Goal: Information Seeking & Learning: Learn about a topic

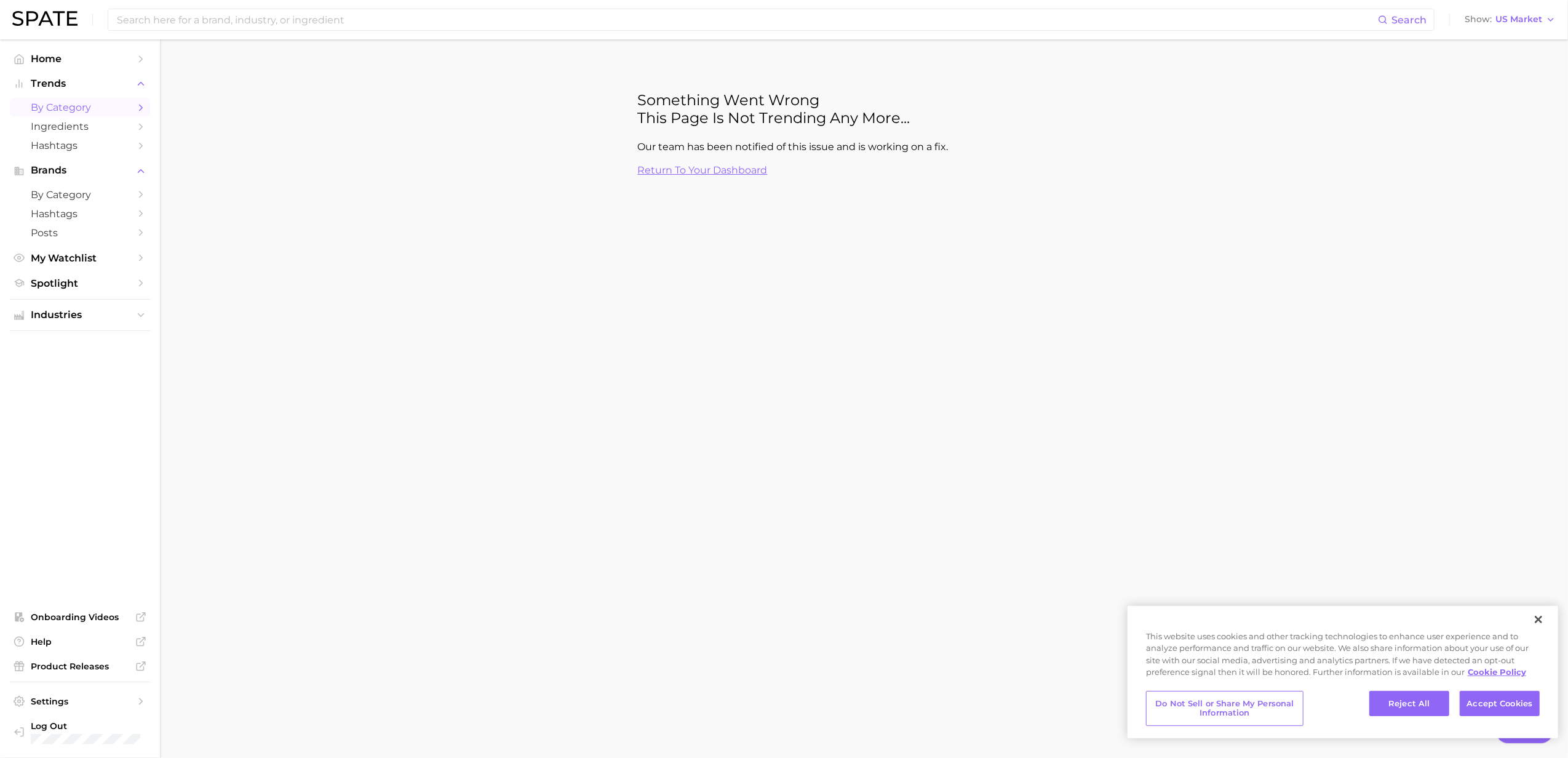
click at [89, 48] on nav "Home Trends by Category Ingredients Hashtags Brands by Category Hashtags Posts …" at bounding box center [80, 398] width 160 height 718
click at [89, 60] on span "Home" at bounding box center [80, 58] width 98 height 12
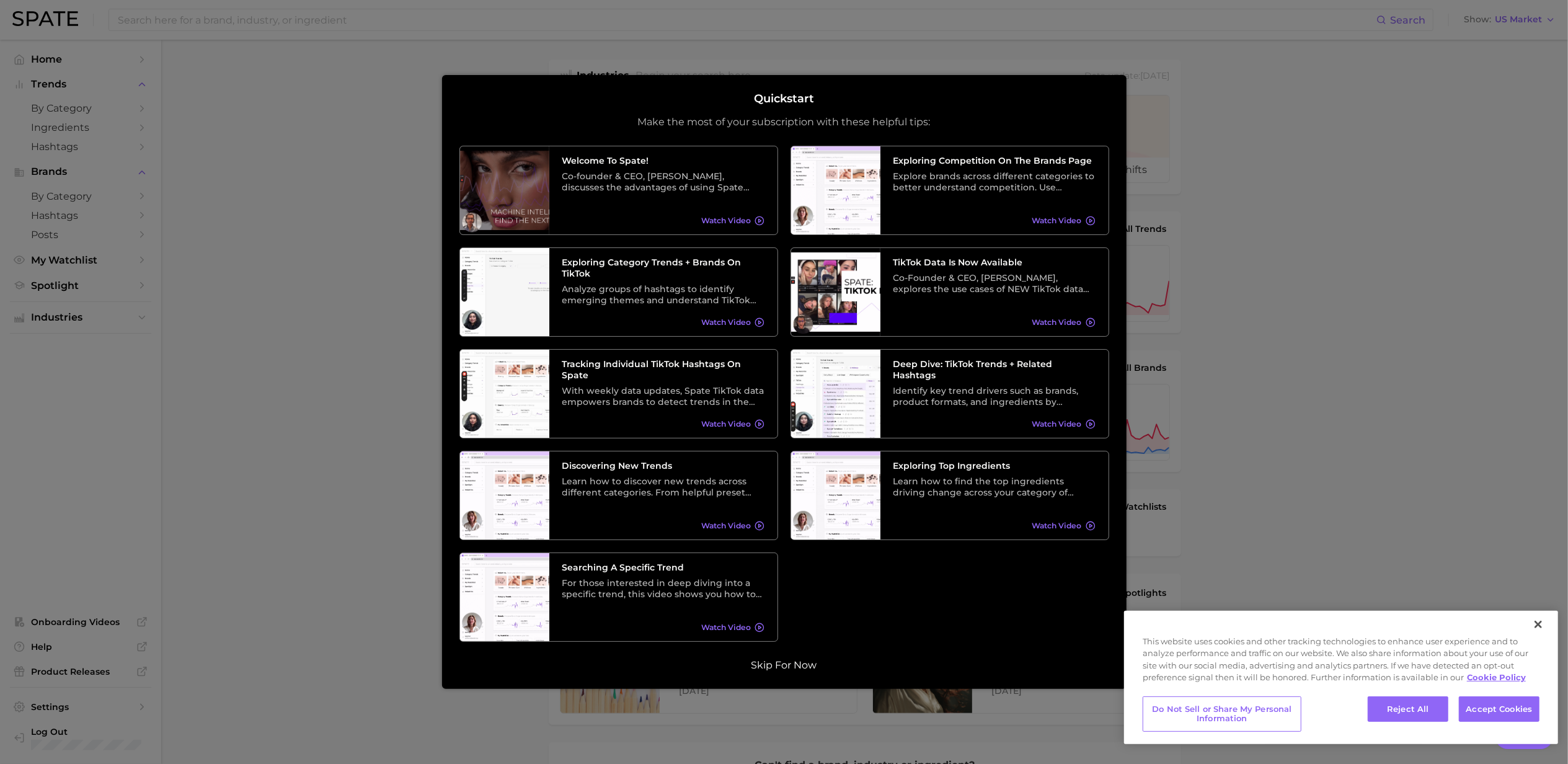
click at [794, 671] on button "Skip for now" at bounding box center [784, 665] width 73 height 12
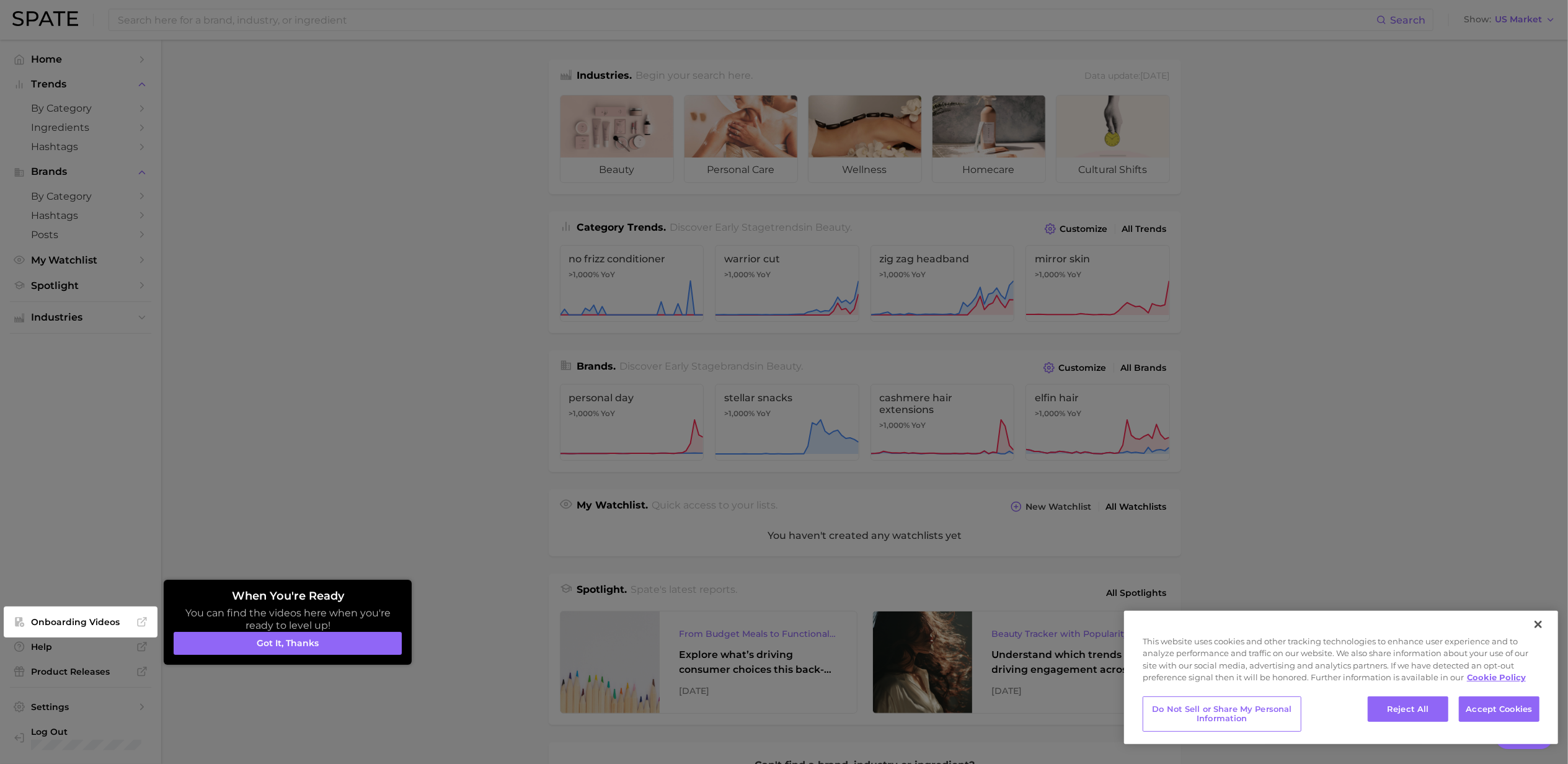
click at [379, 492] on div at bounding box center [784, 495] width 1568 height 992
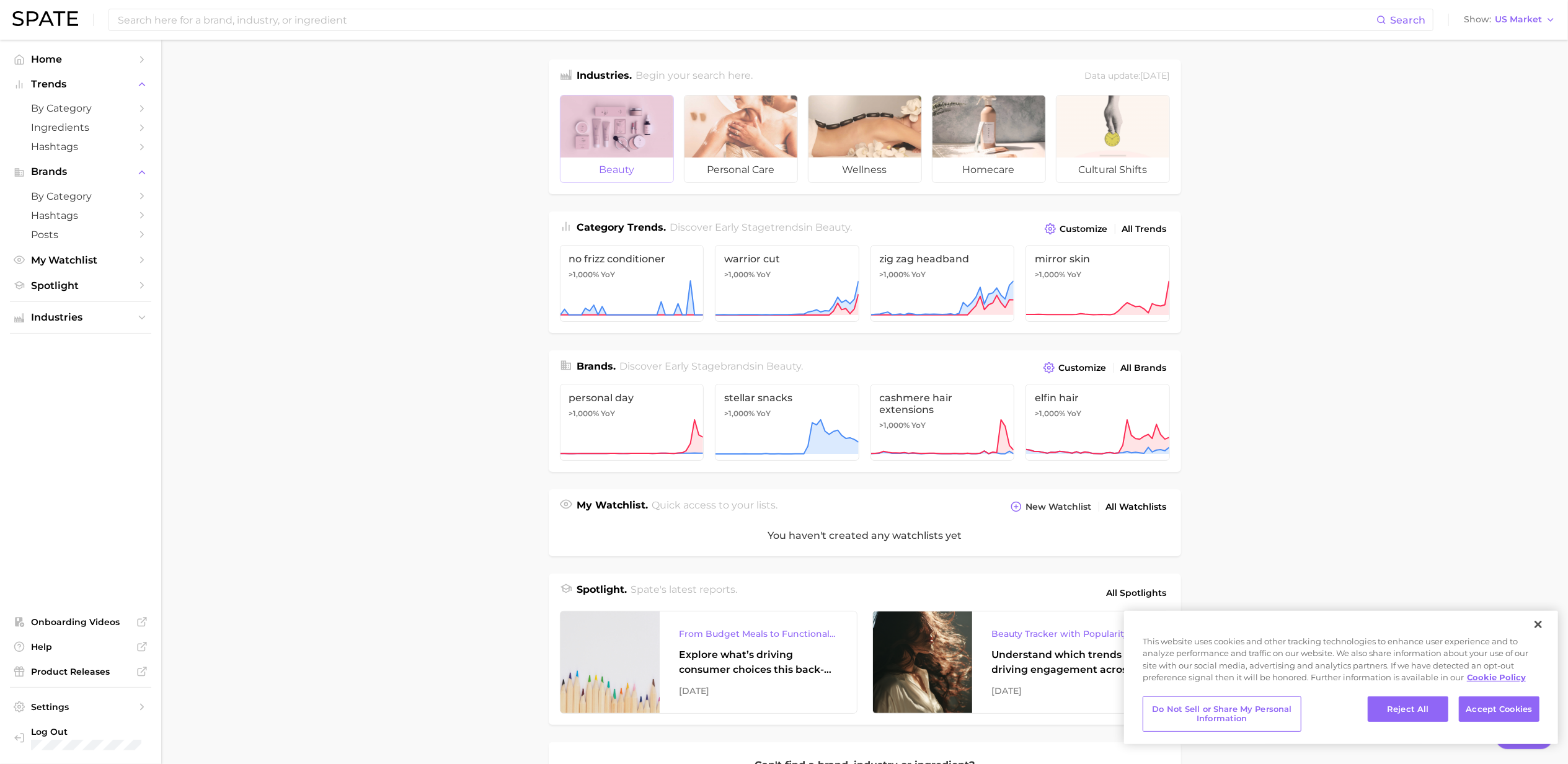
click at [606, 143] on div at bounding box center [617, 126] width 112 height 62
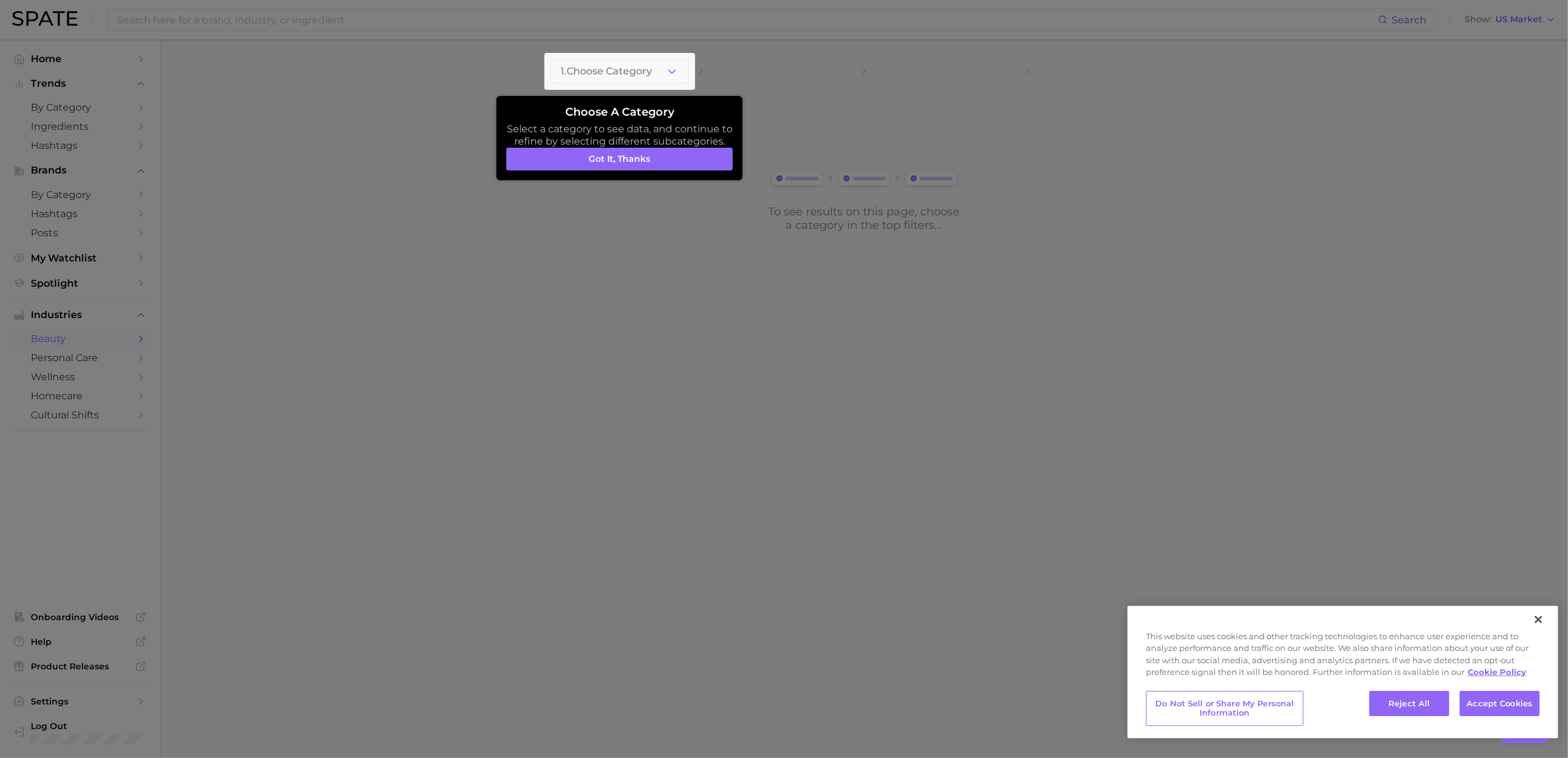
click at [682, 75] on div at bounding box center [620, 72] width 151 height 37
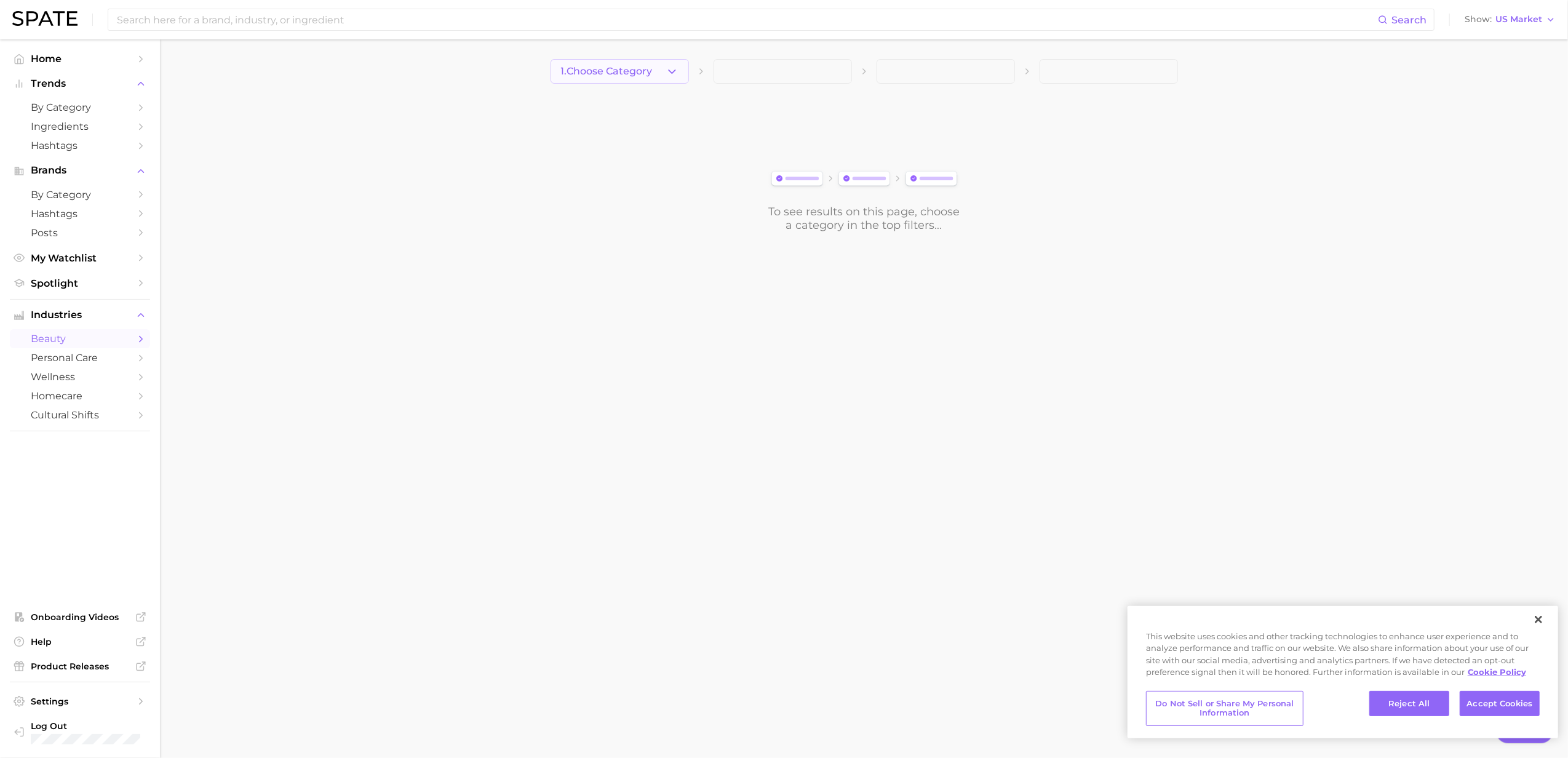
click at [662, 79] on button "1. Choose Category" at bounding box center [620, 72] width 138 height 25
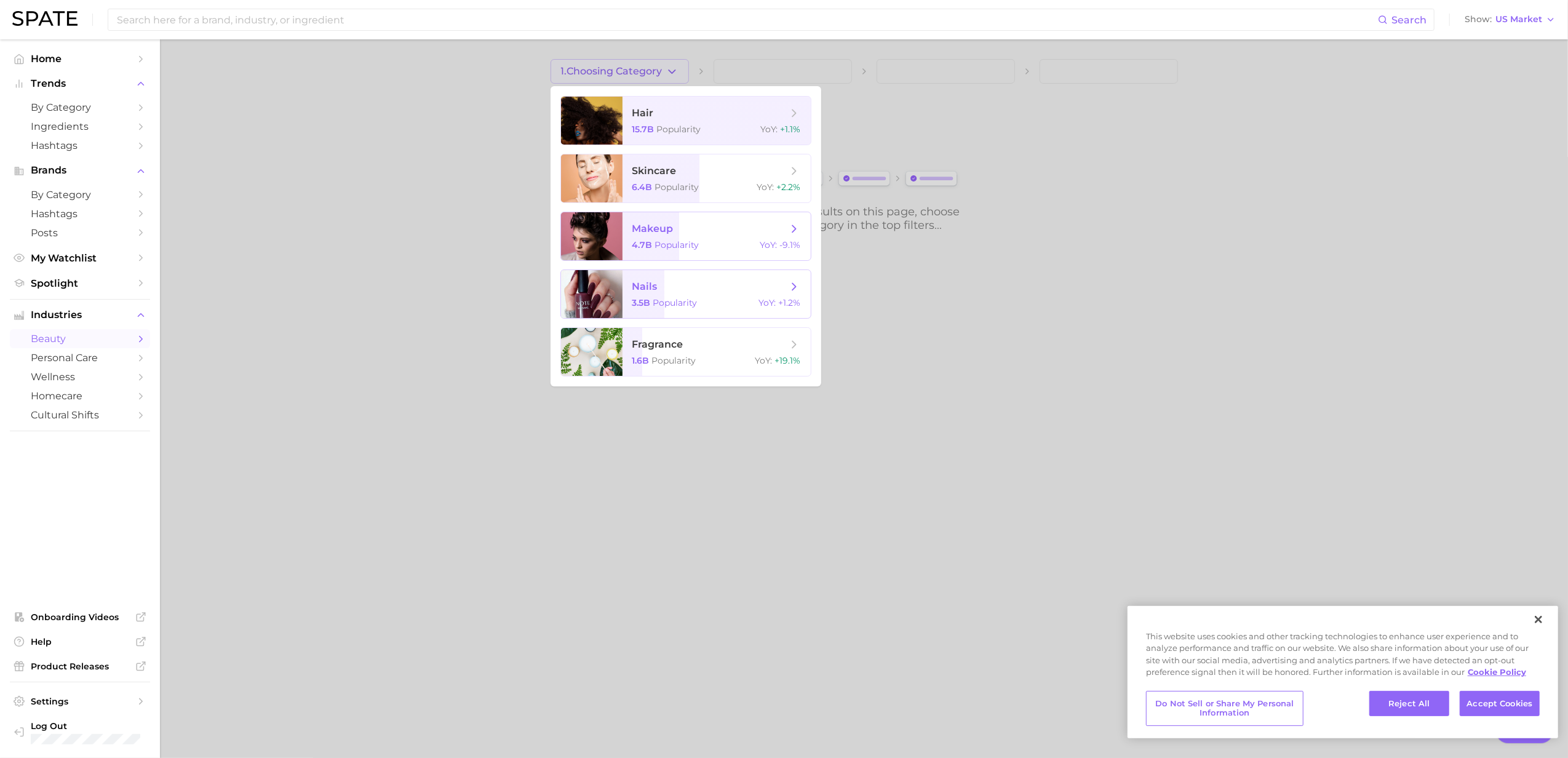
click at [683, 252] on span "makeup 4.7b Popularity YoY : -9.1%" at bounding box center [717, 236] width 189 height 48
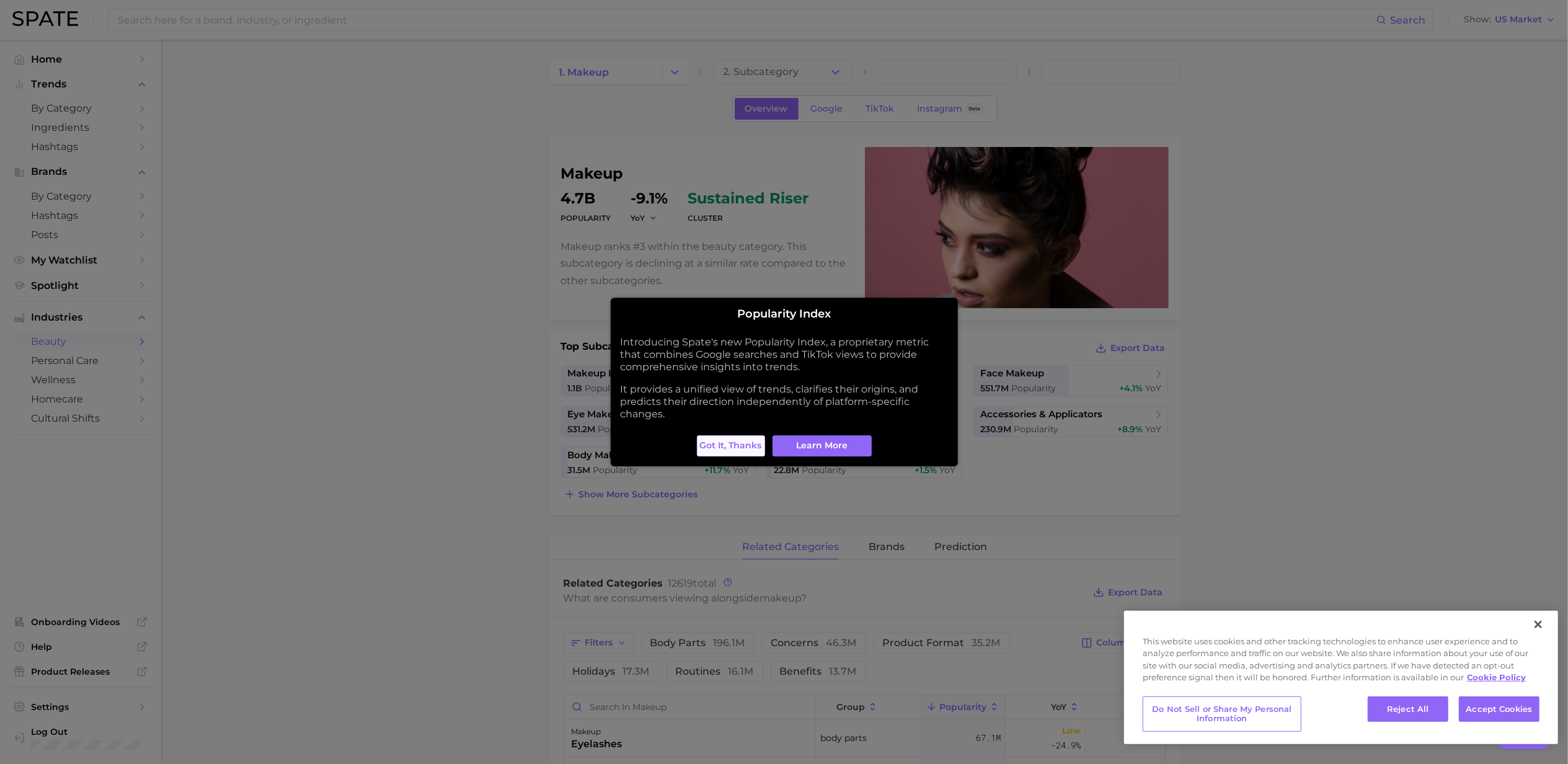
click at [744, 444] on span "Got it, thanks" at bounding box center [730, 445] width 62 height 11
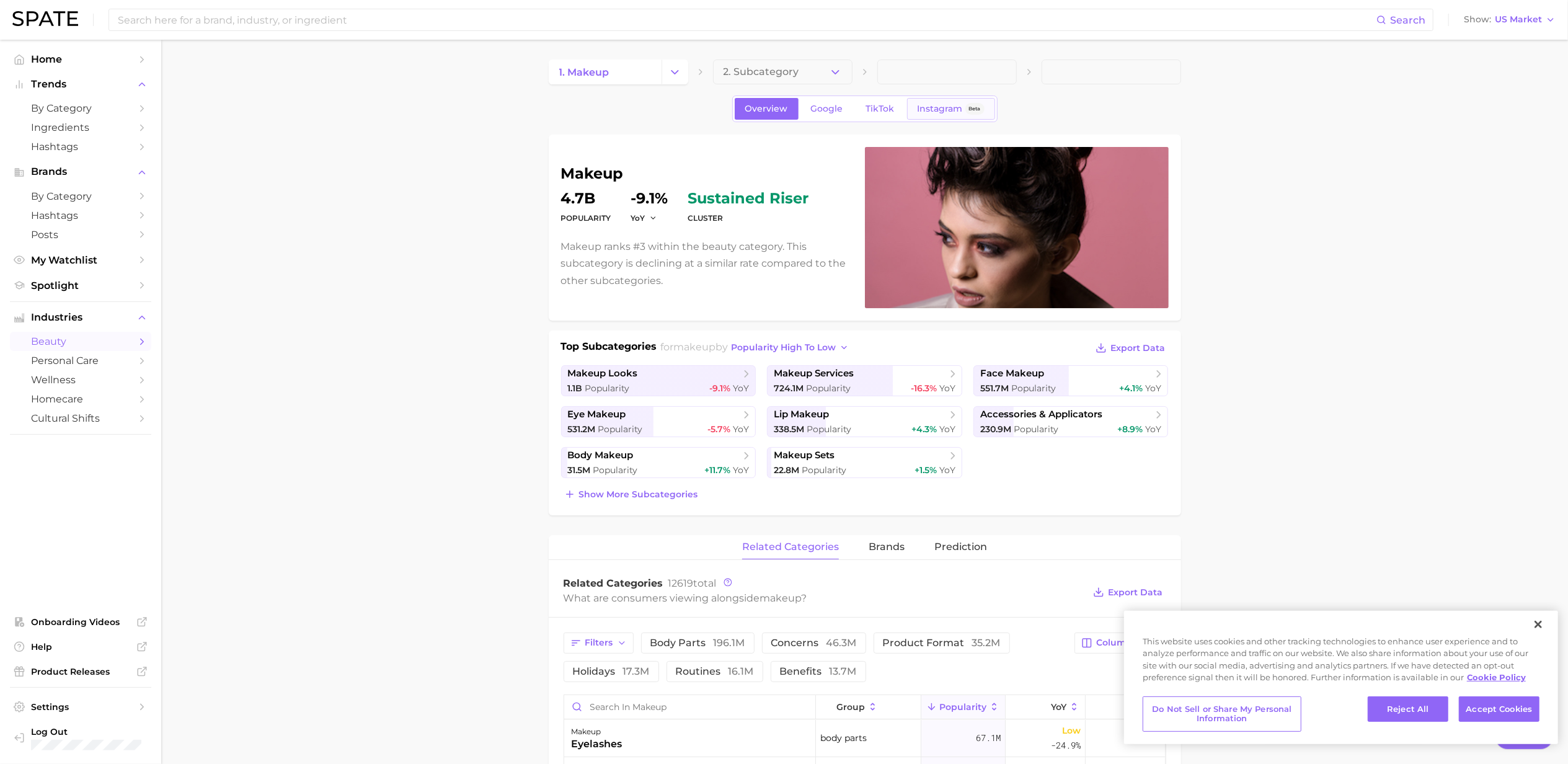
click at [958, 104] on span "Instagram" at bounding box center [940, 109] width 46 height 11
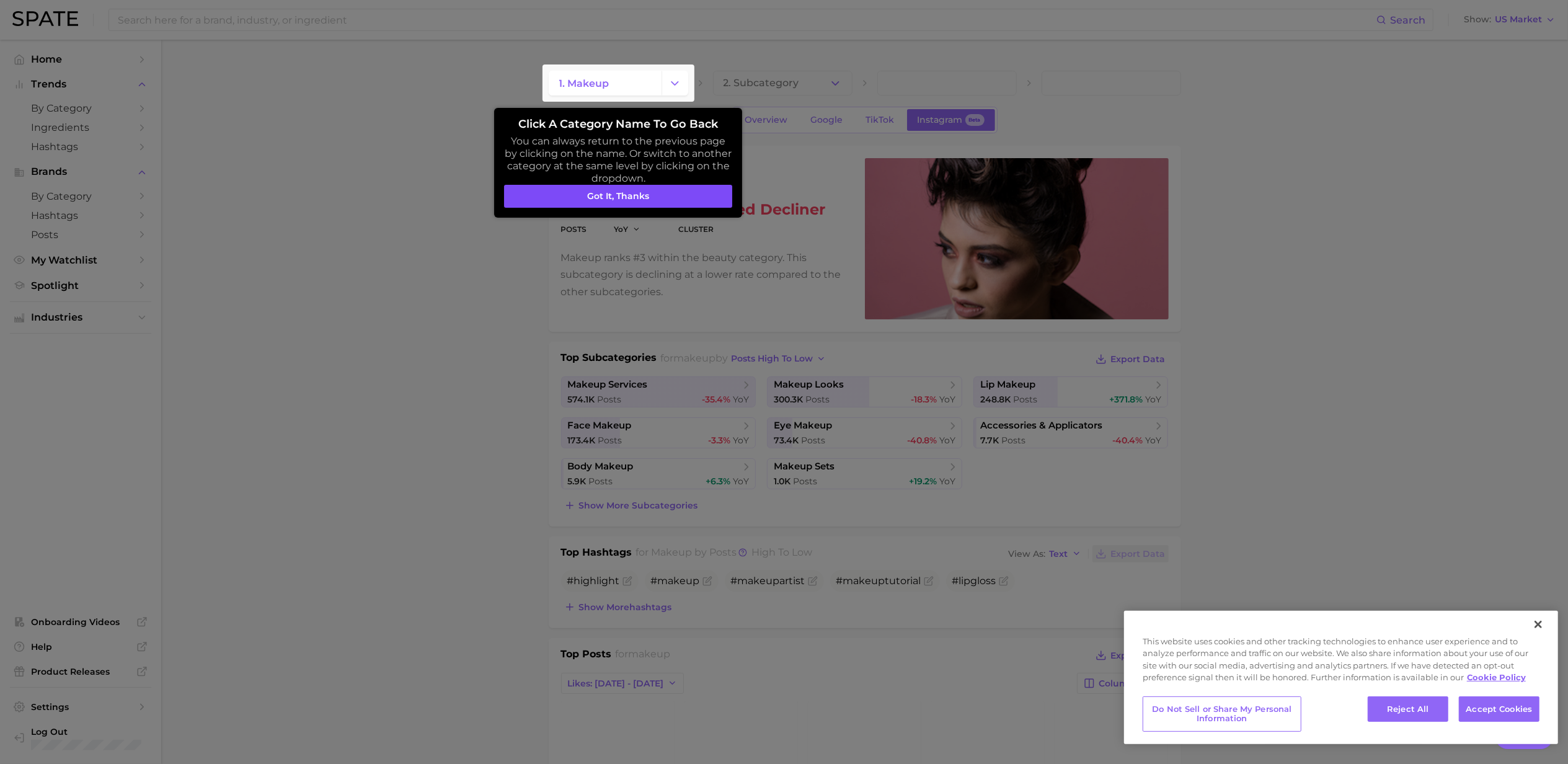
click at [663, 188] on button "Got it, thanks" at bounding box center [618, 196] width 228 height 23
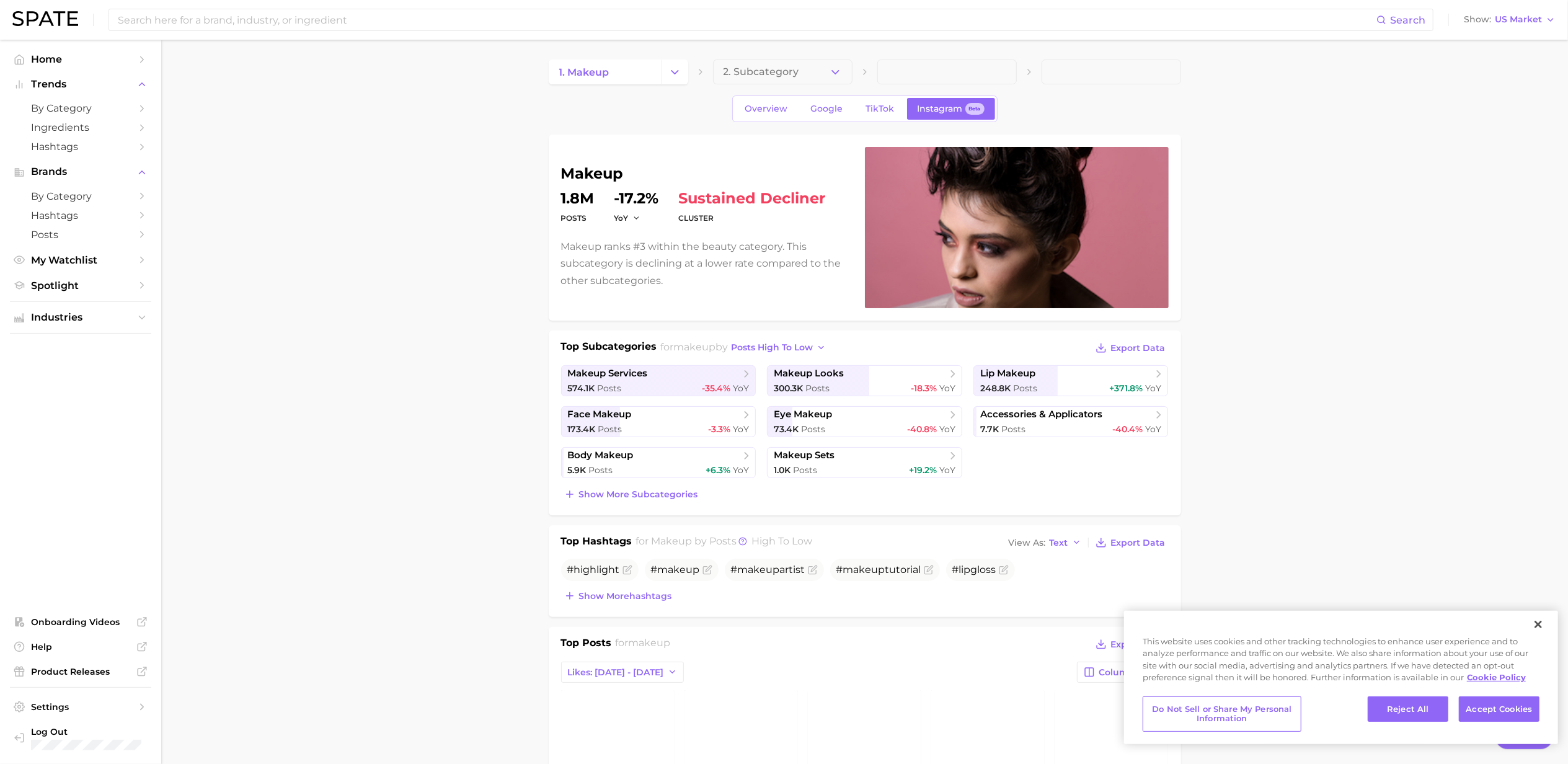
click at [838, 388] on div "300.3k Posts -18.3% YoY" at bounding box center [865, 388] width 182 height 12
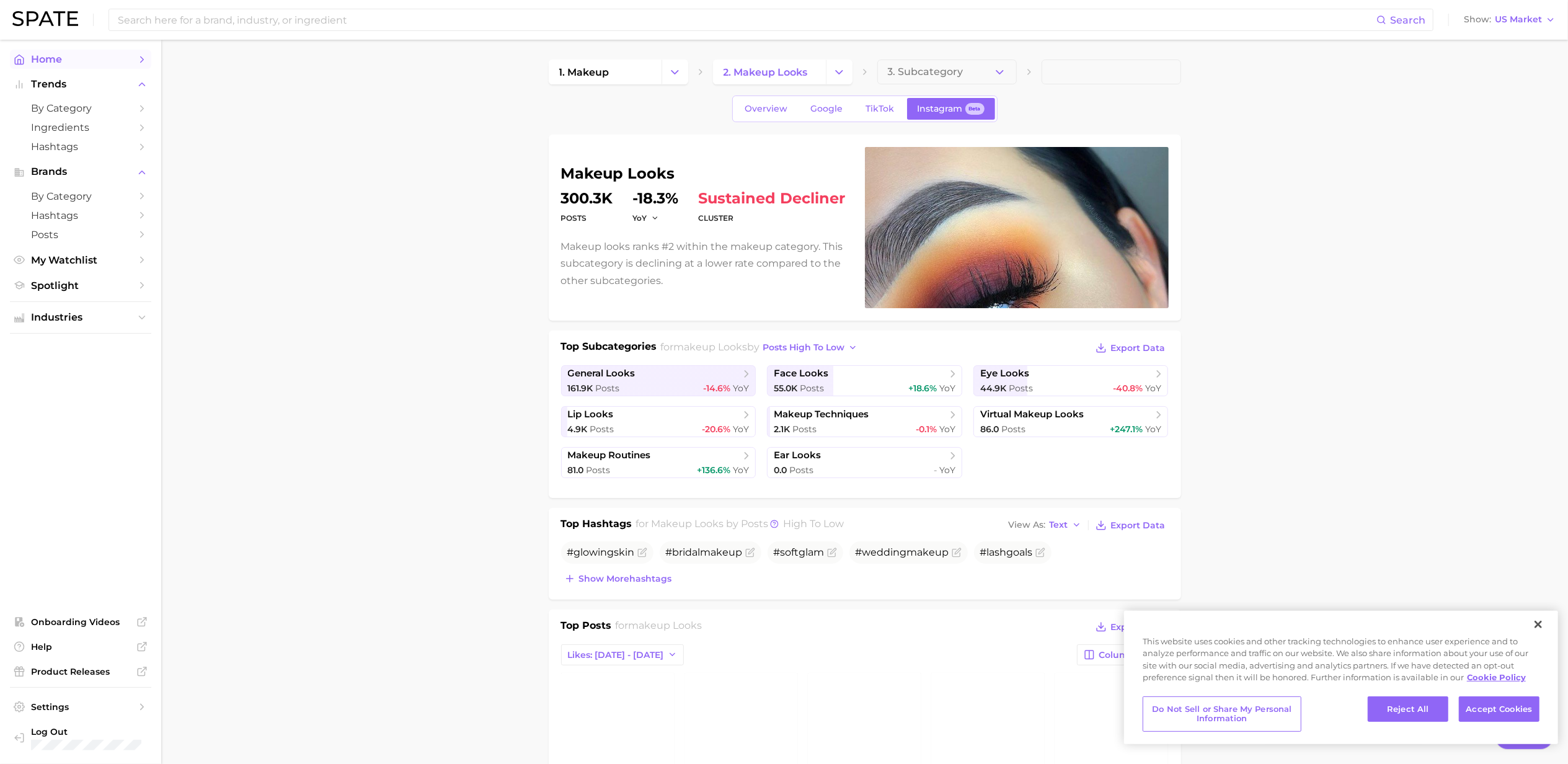
click at [79, 60] on span "Home" at bounding box center [80, 59] width 99 height 12
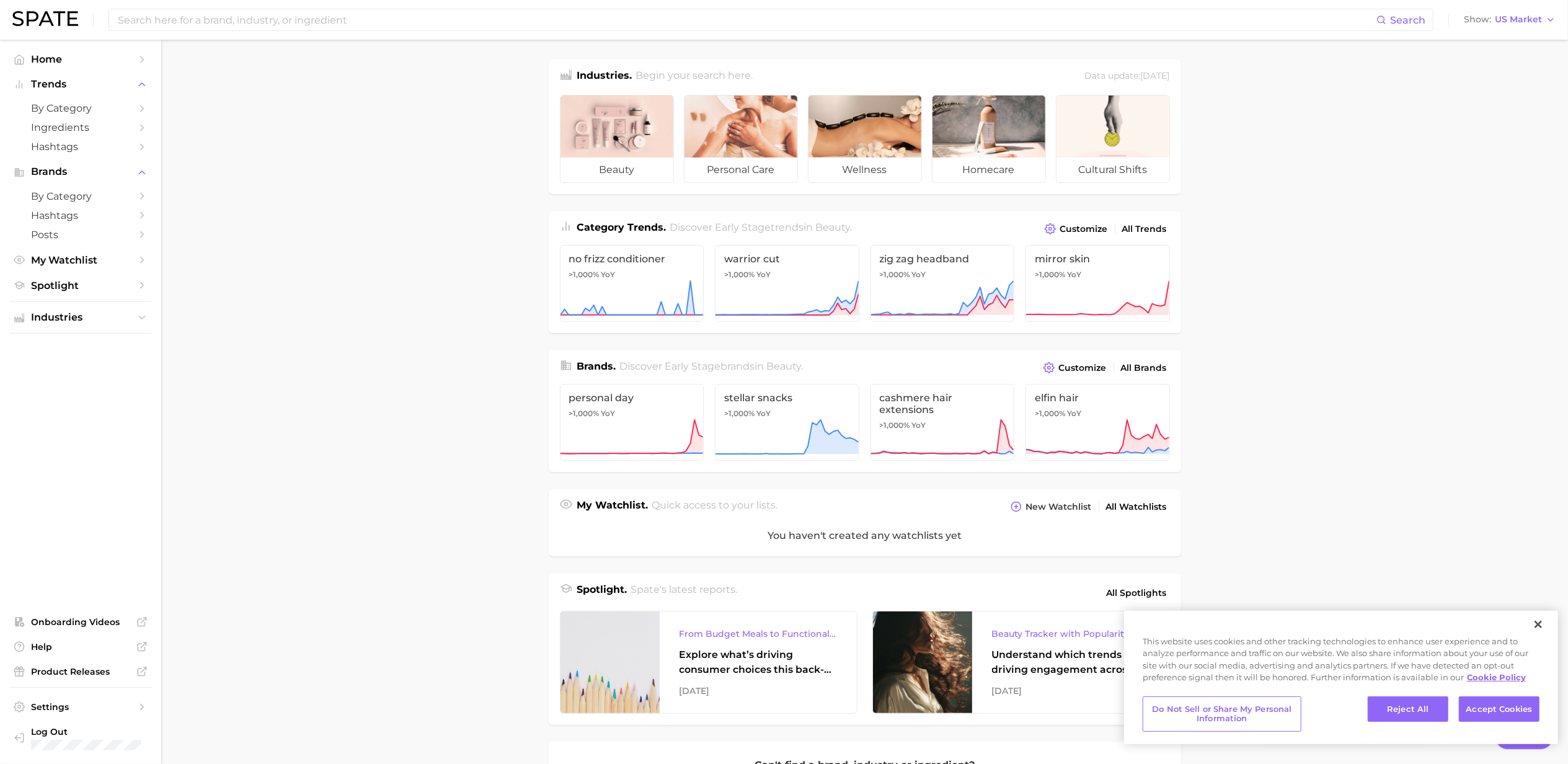
click at [1374, 244] on main "Industries. Begin your search here. Data update: [DATE] beauty personal care we…" at bounding box center [865, 513] width 1406 height 949
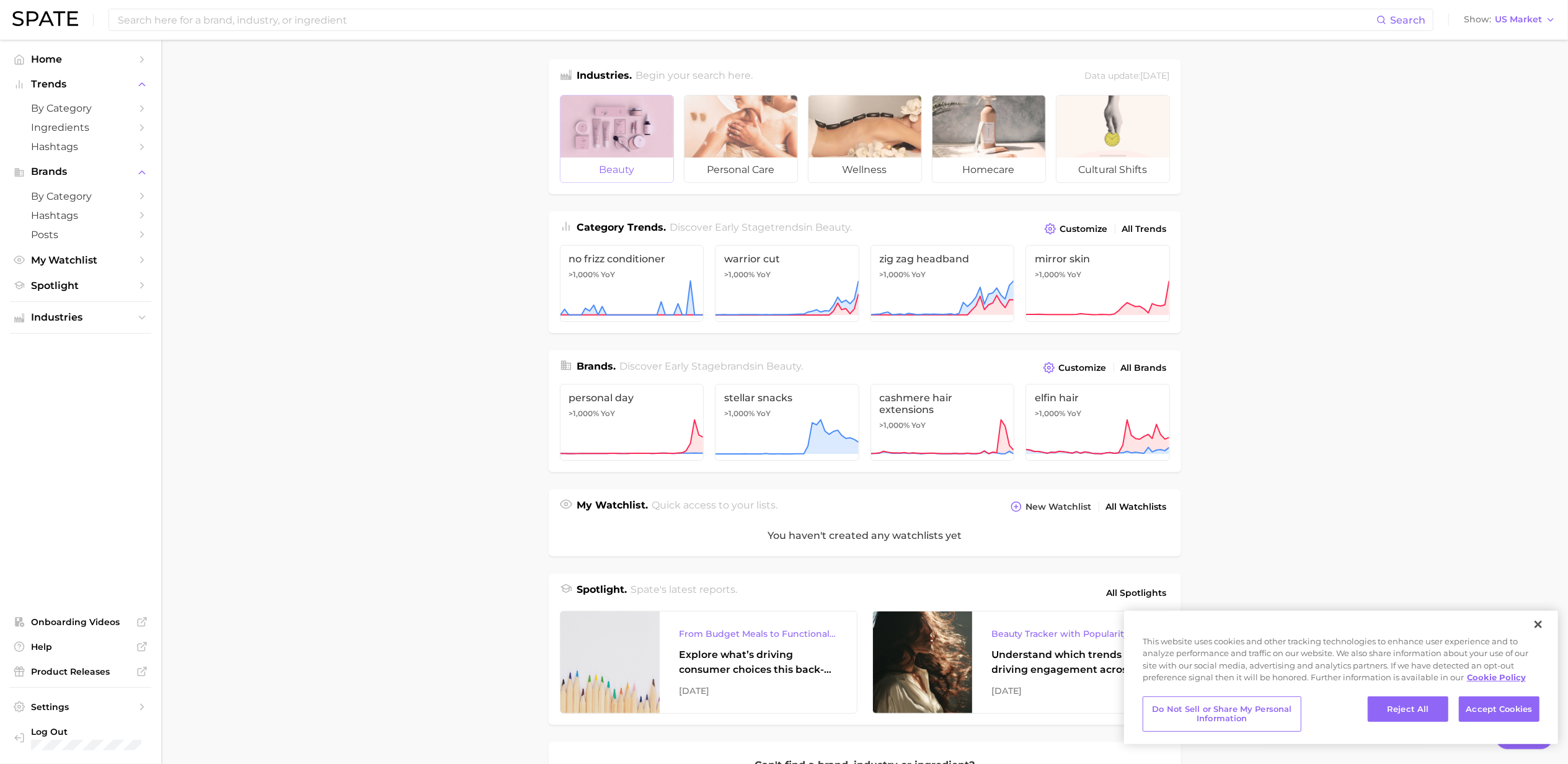
click at [616, 149] on div at bounding box center [617, 126] width 112 height 62
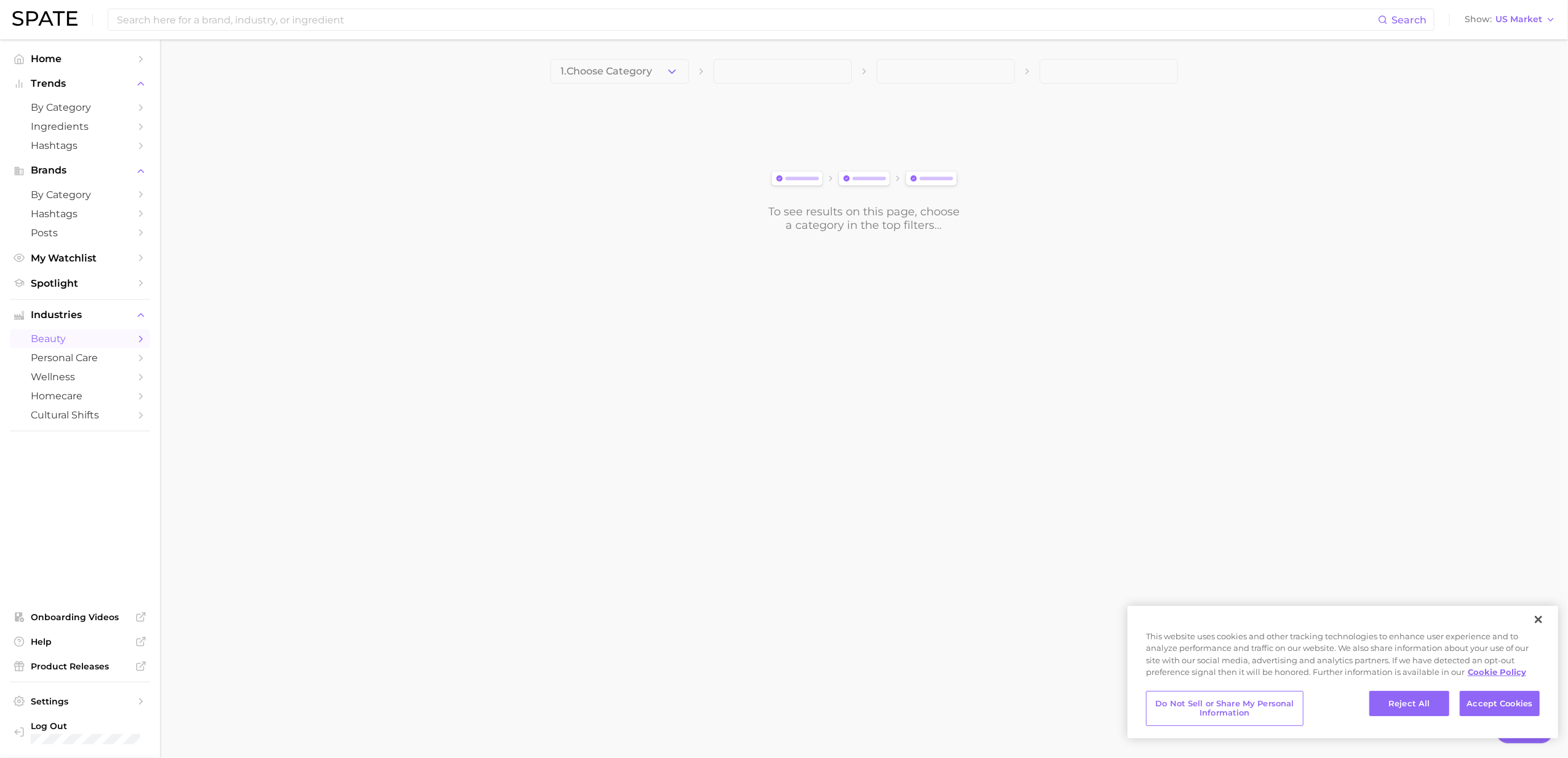
click at [686, 73] on button "1. Choose Category" at bounding box center [620, 72] width 138 height 25
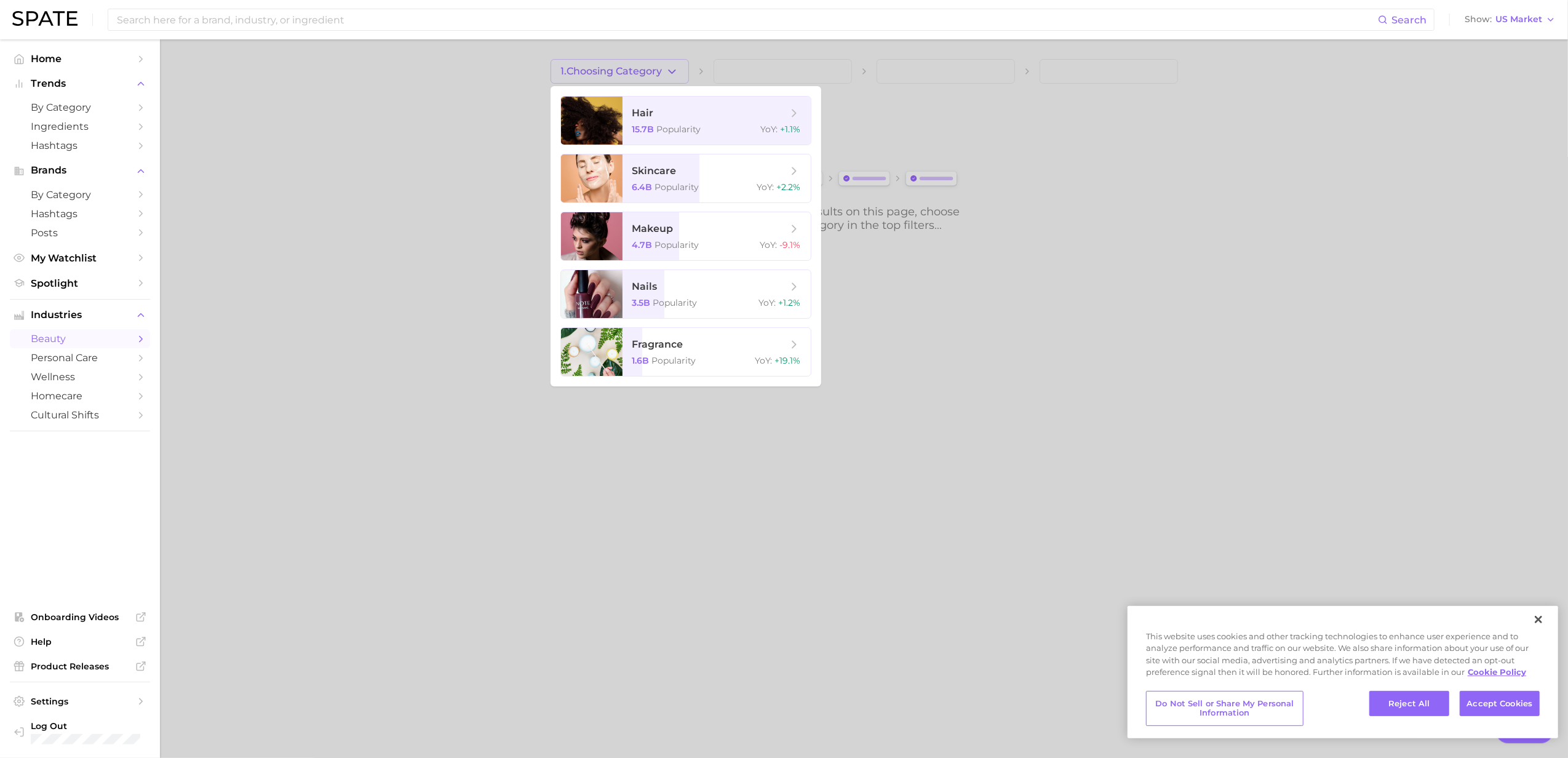
click at [390, 259] on div at bounding box center [784, 379] width 1568 height 758
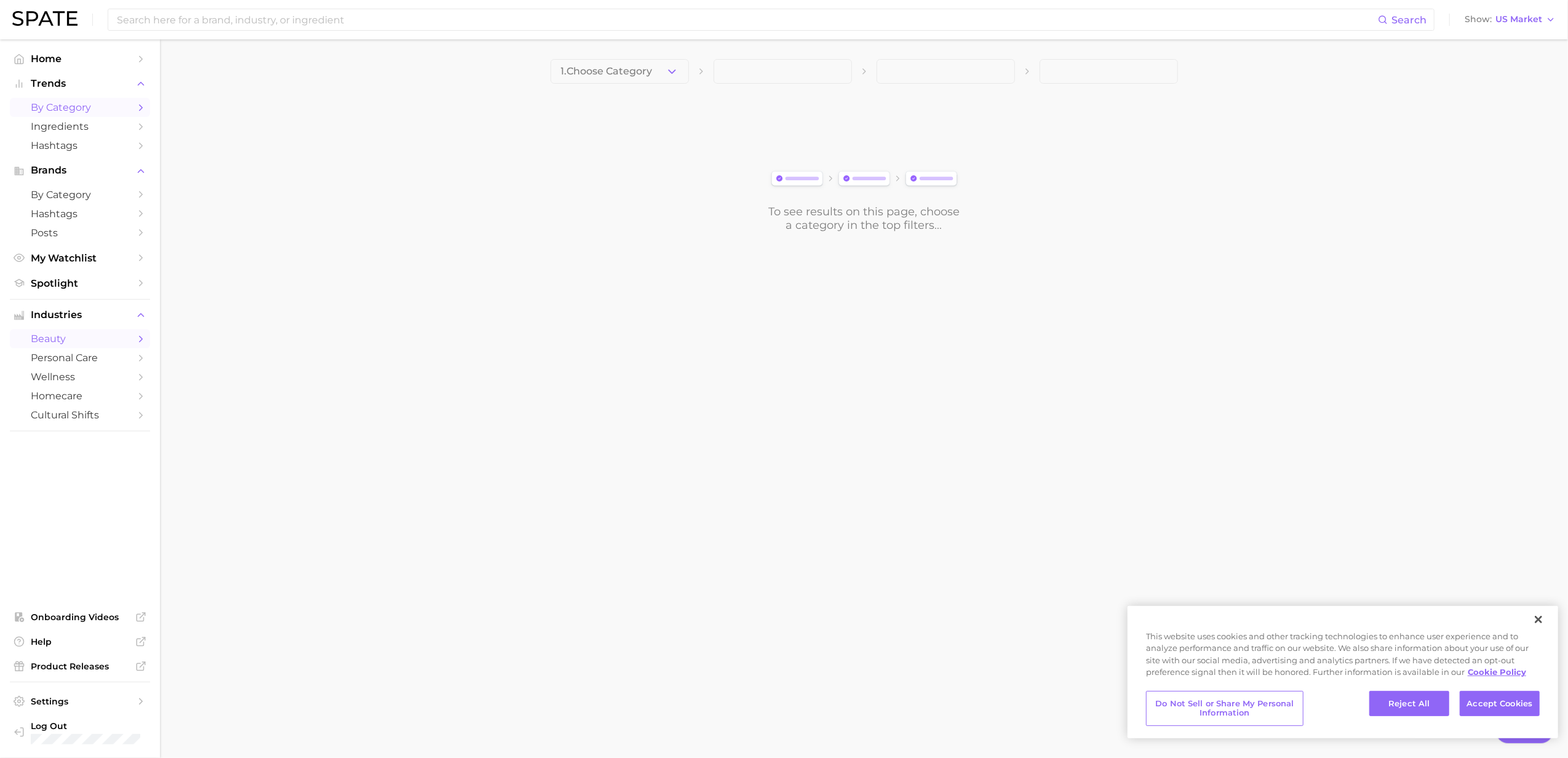
click at [99, 108] on span "by Category" at bounding box center [80, 107] width 98 height 12
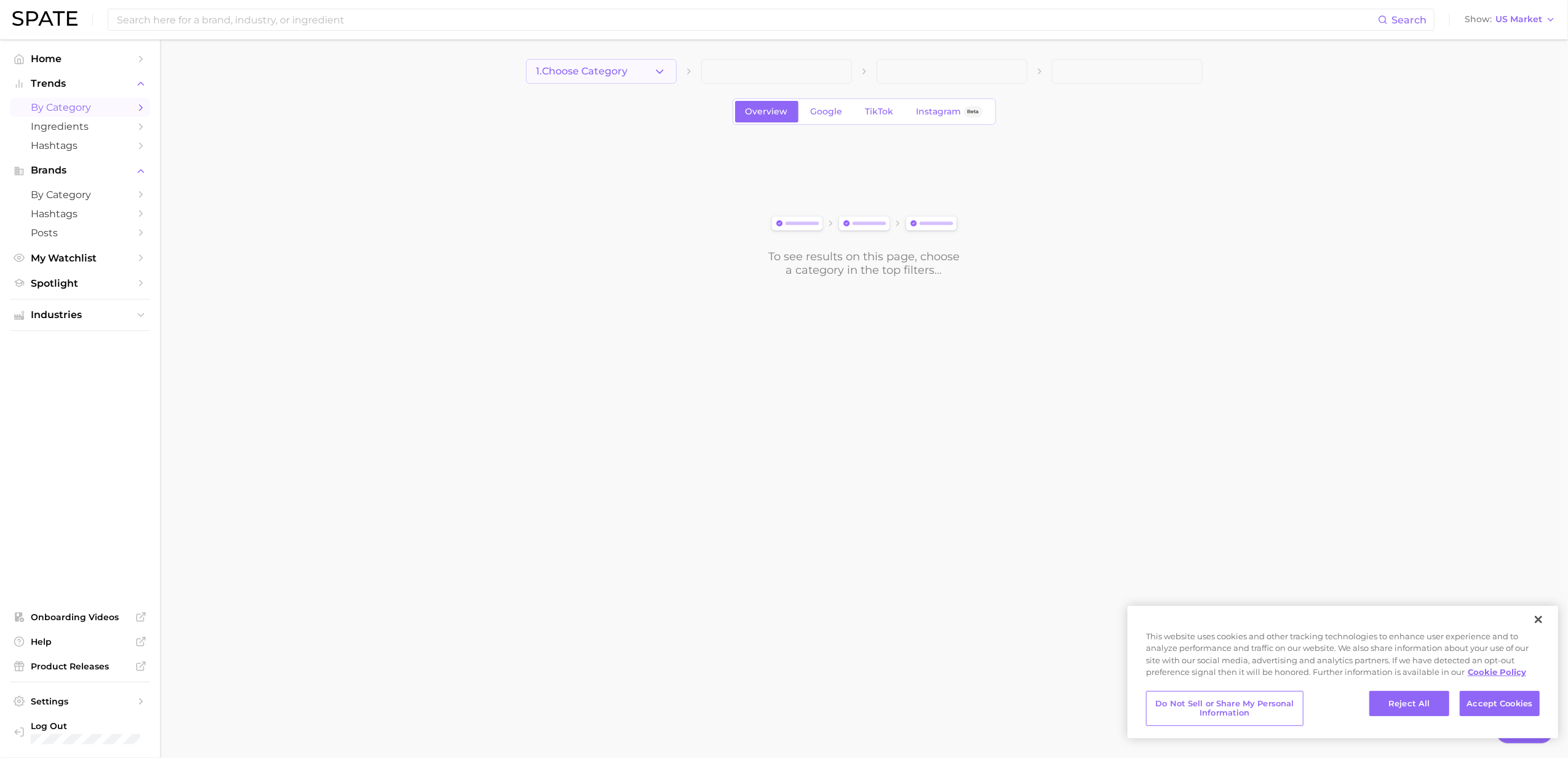
click at [631, 70] on button "1. Choose Category" at bounding box center [602, 72] width 151 height 25
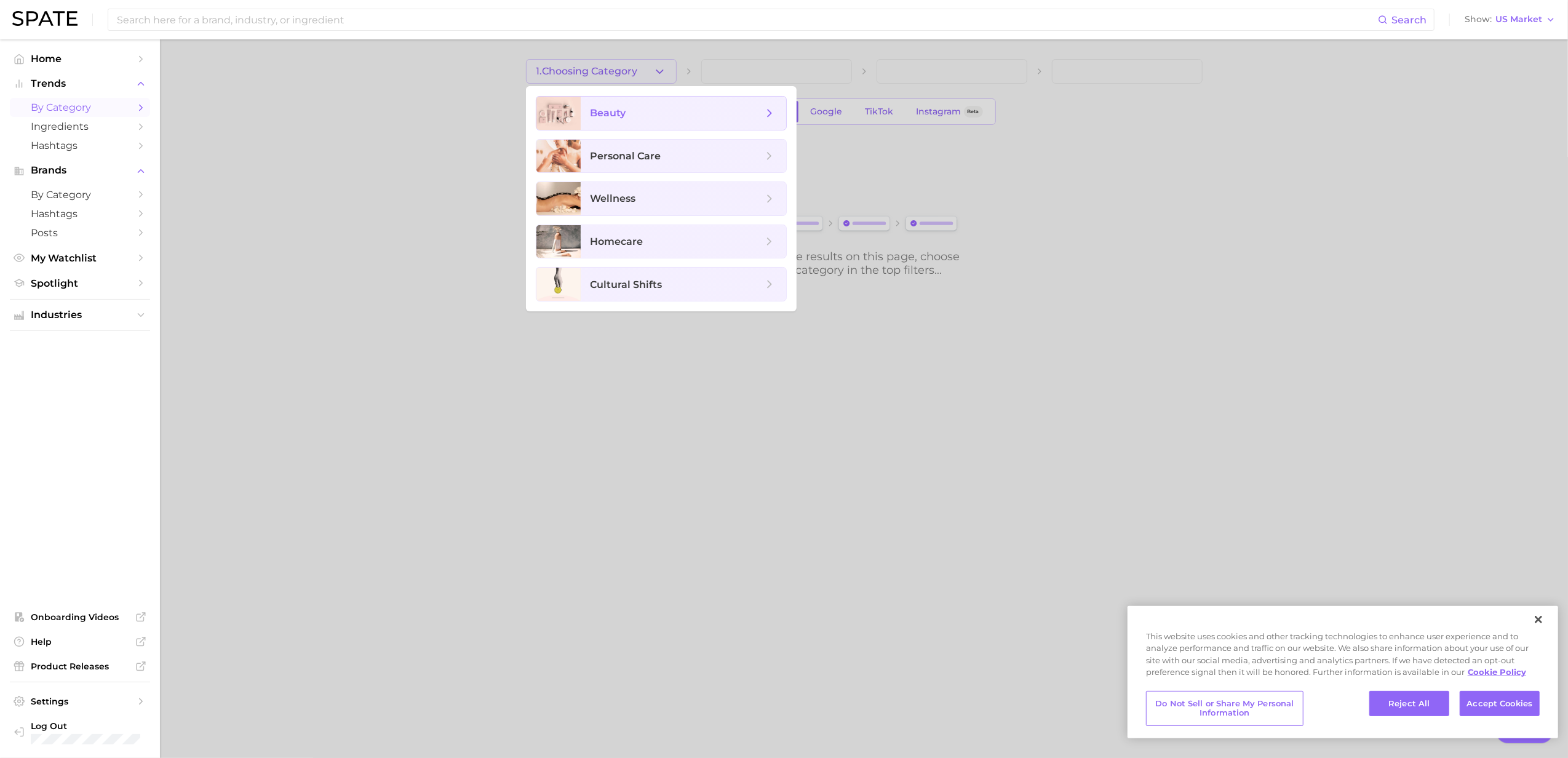
click at [632, 117] on span "beauty" at bounding box center [677, 112] width 172 height 13
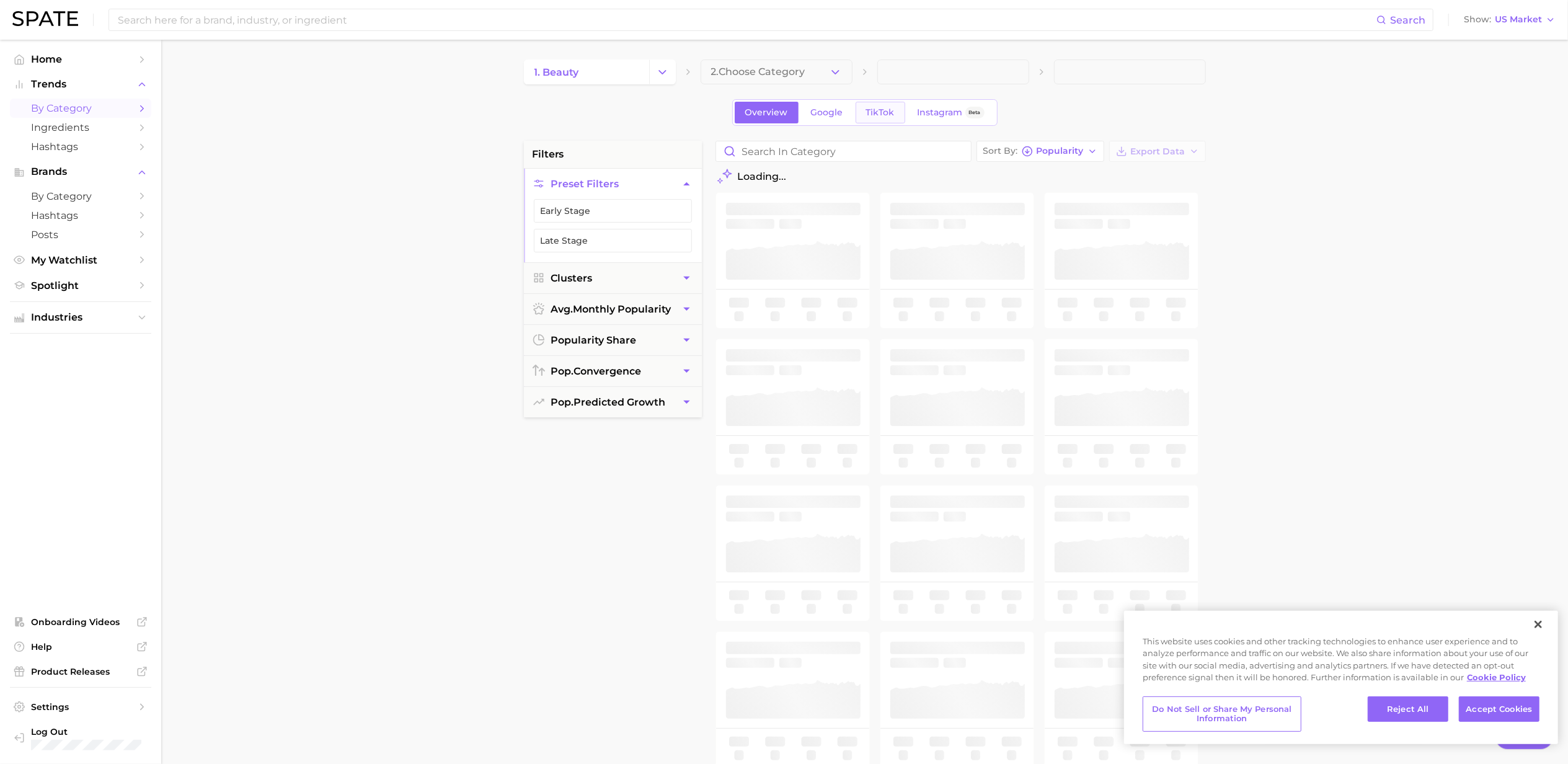
click at [895, 112] on link "TikTok" at bounding box center [881, 112] width 50 height 21
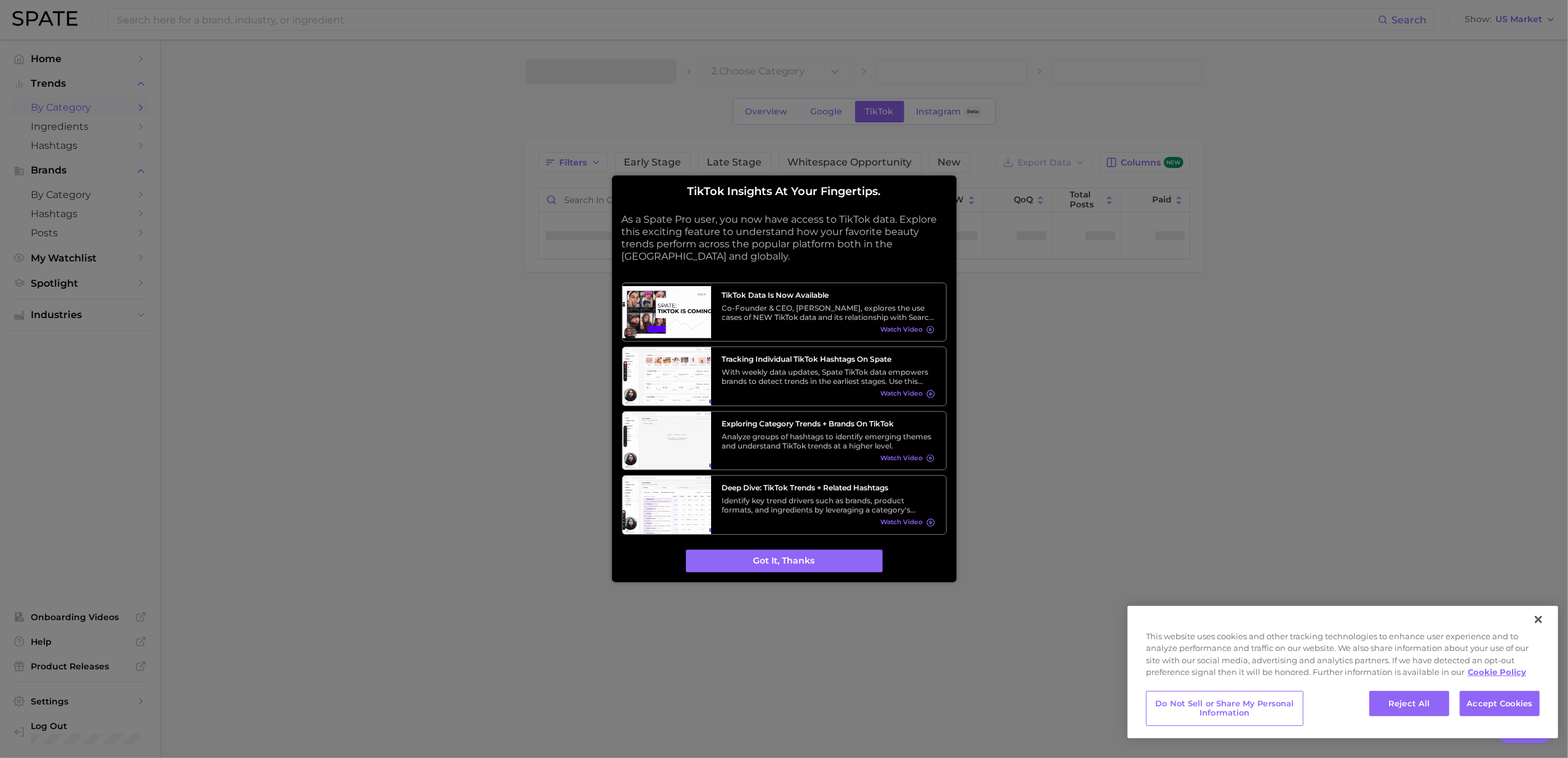
click at [823, 574] on div "TikTok insights at your fingertips. As a Spate Pro user, you now have access to…" at bounding box center [784, 378] width 345 height 406
click at [823, 566] on button "Got it, thanks" at bounding box center [784, 561] width 197 height 23
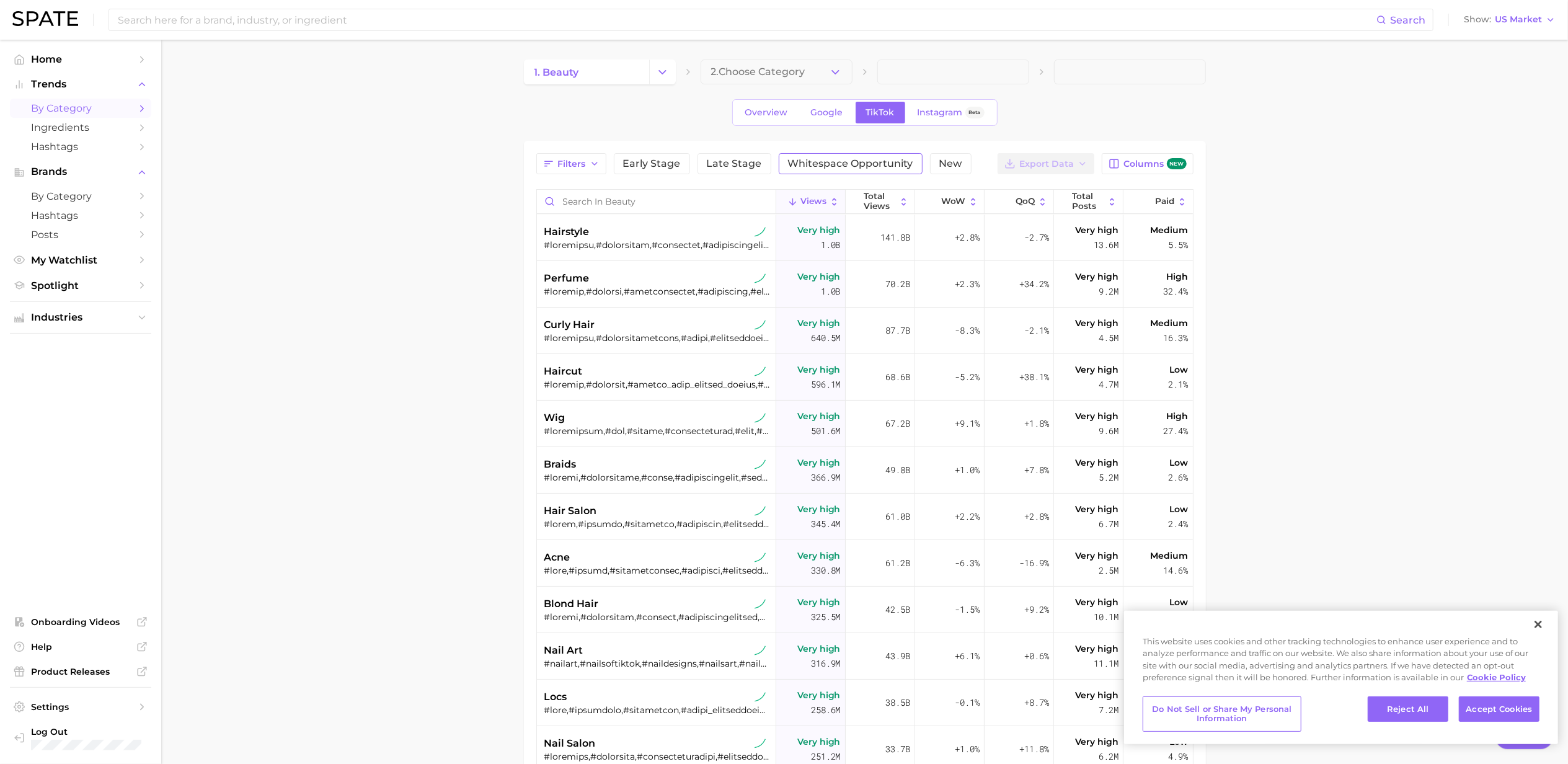
click at [839, 162] on span "Whitespace Opportunity" at bounding box center [850, 163] width 125 height 10
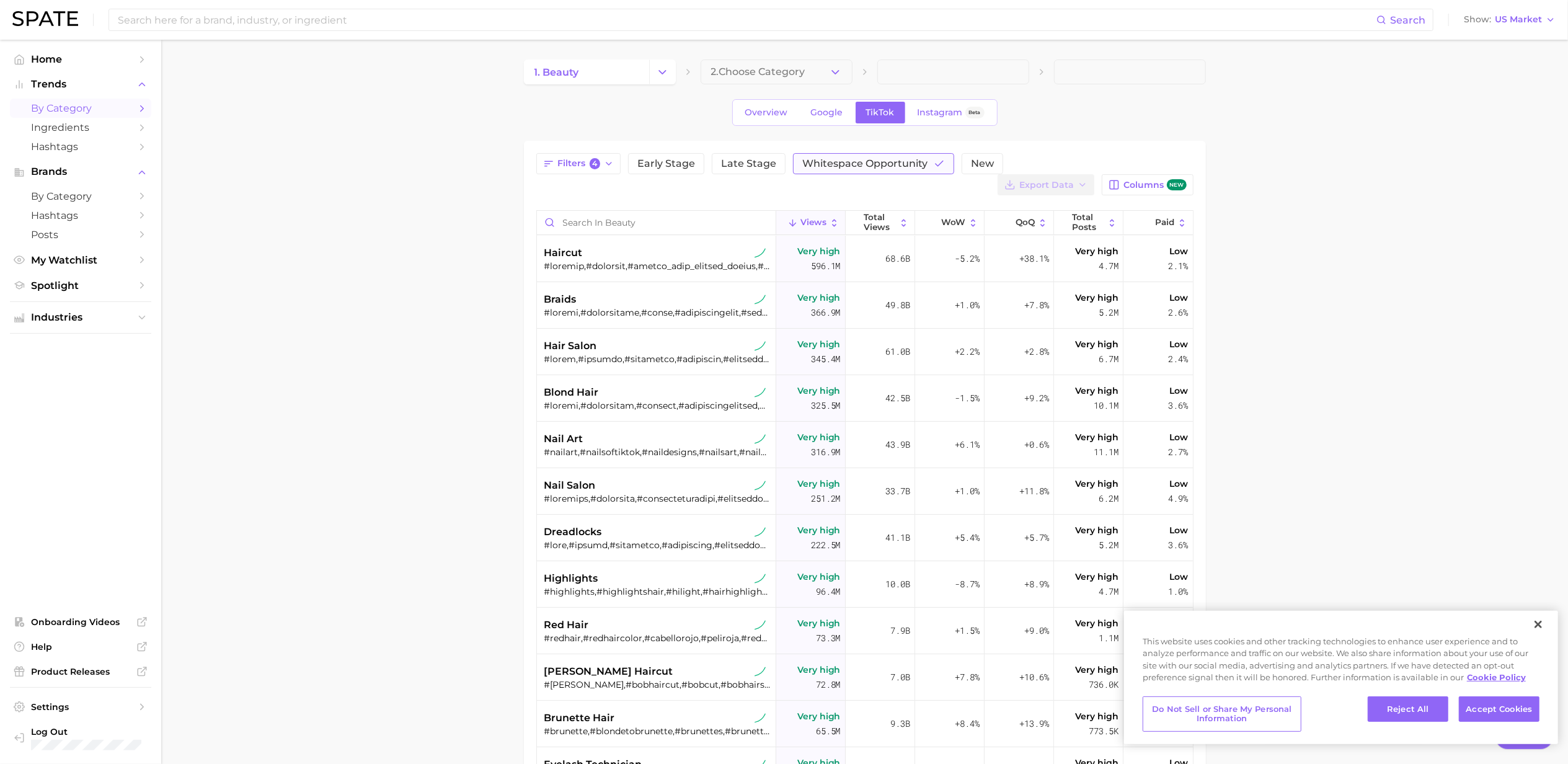
type textarea "x"
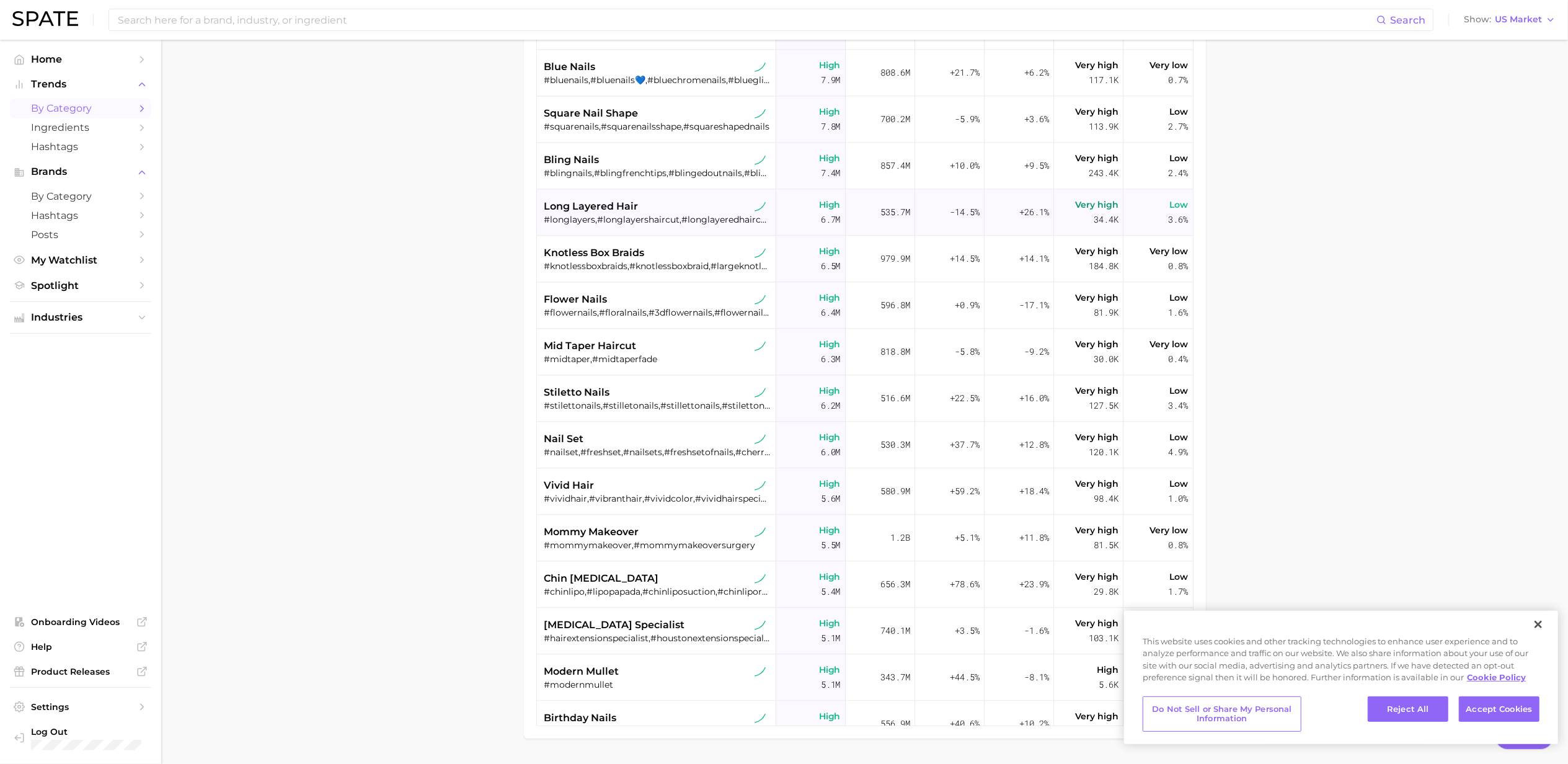
scroll to position [2893, 0]
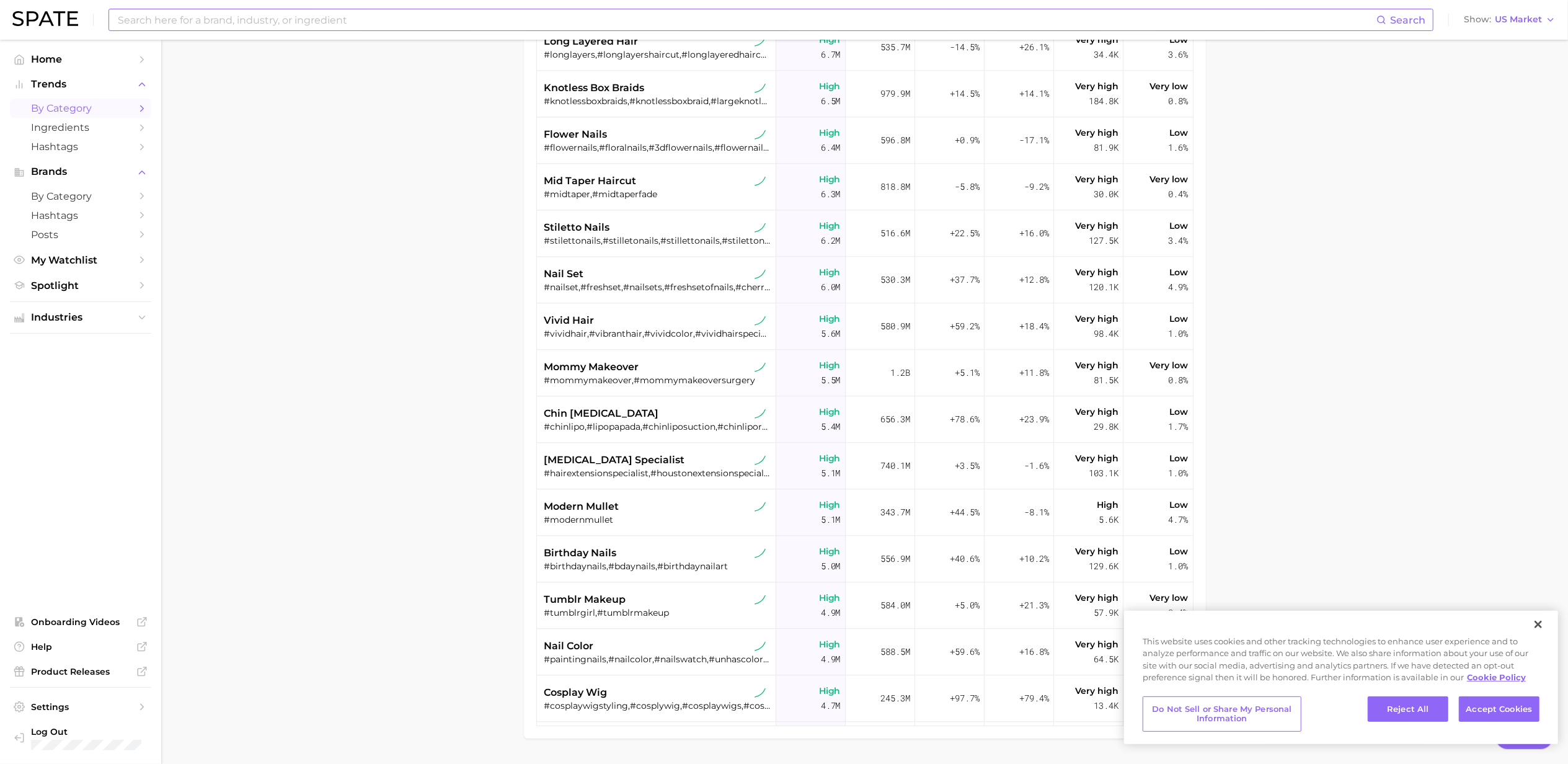
click at [676, 21] on input at bounding box center [746, 20] width 1259 height 21
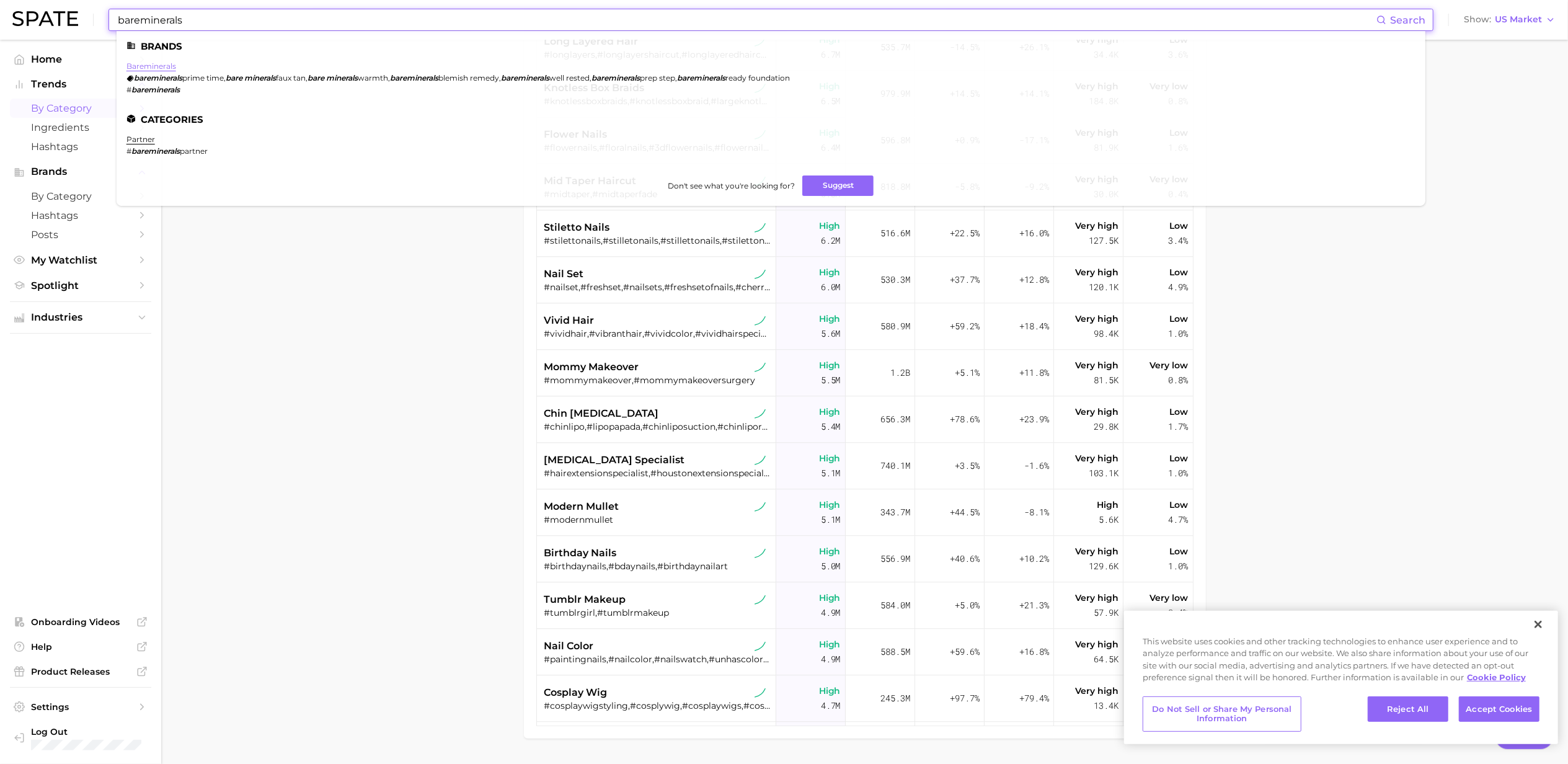
type input "bareminerals"
click at [176, 67] on link "bareminerals" at bounding box center [152, 66] width 50 height 9
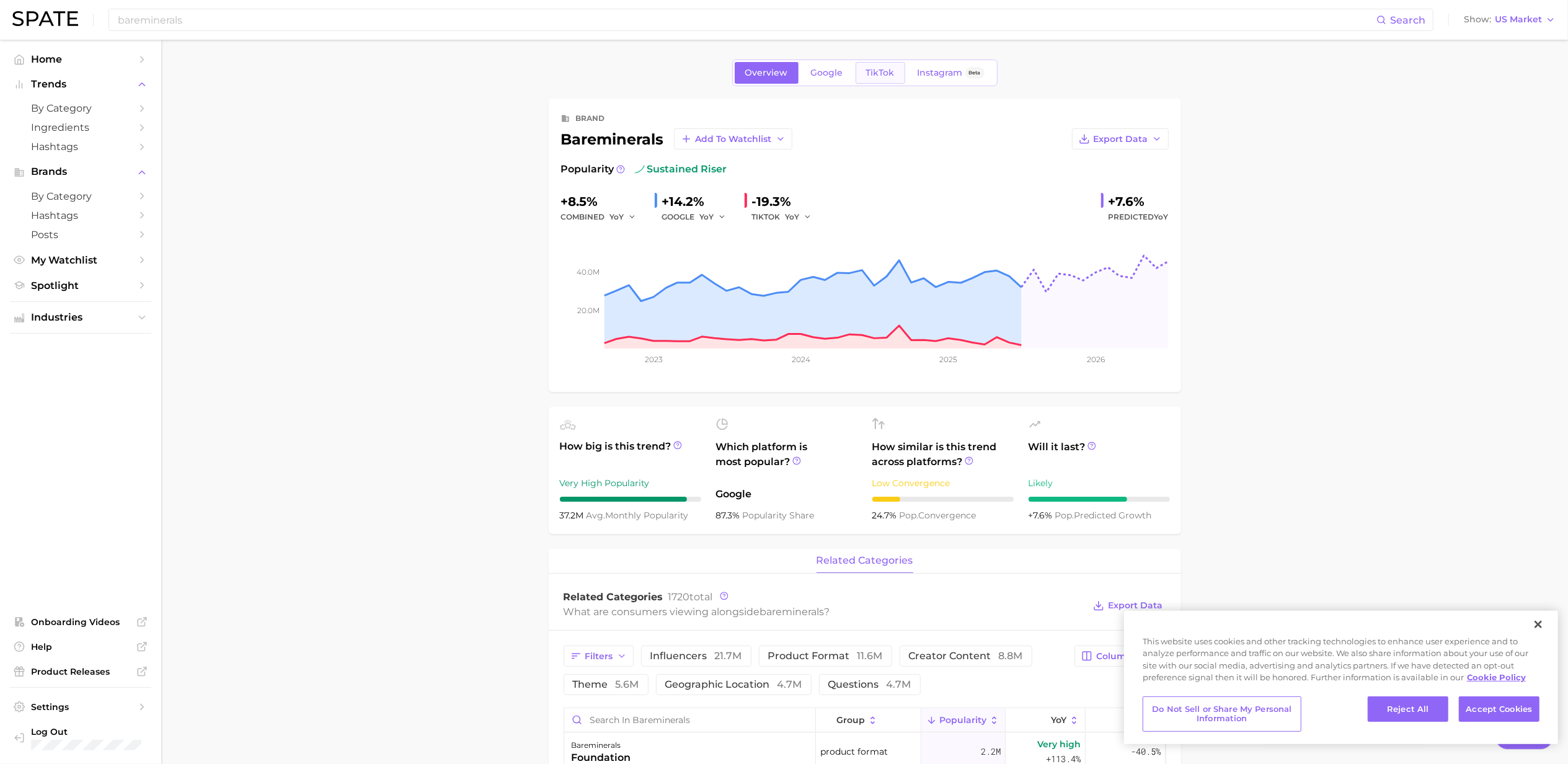
click at [884, 70] on span "TikTok" at bounding box center [880, 73] width 29 height 11
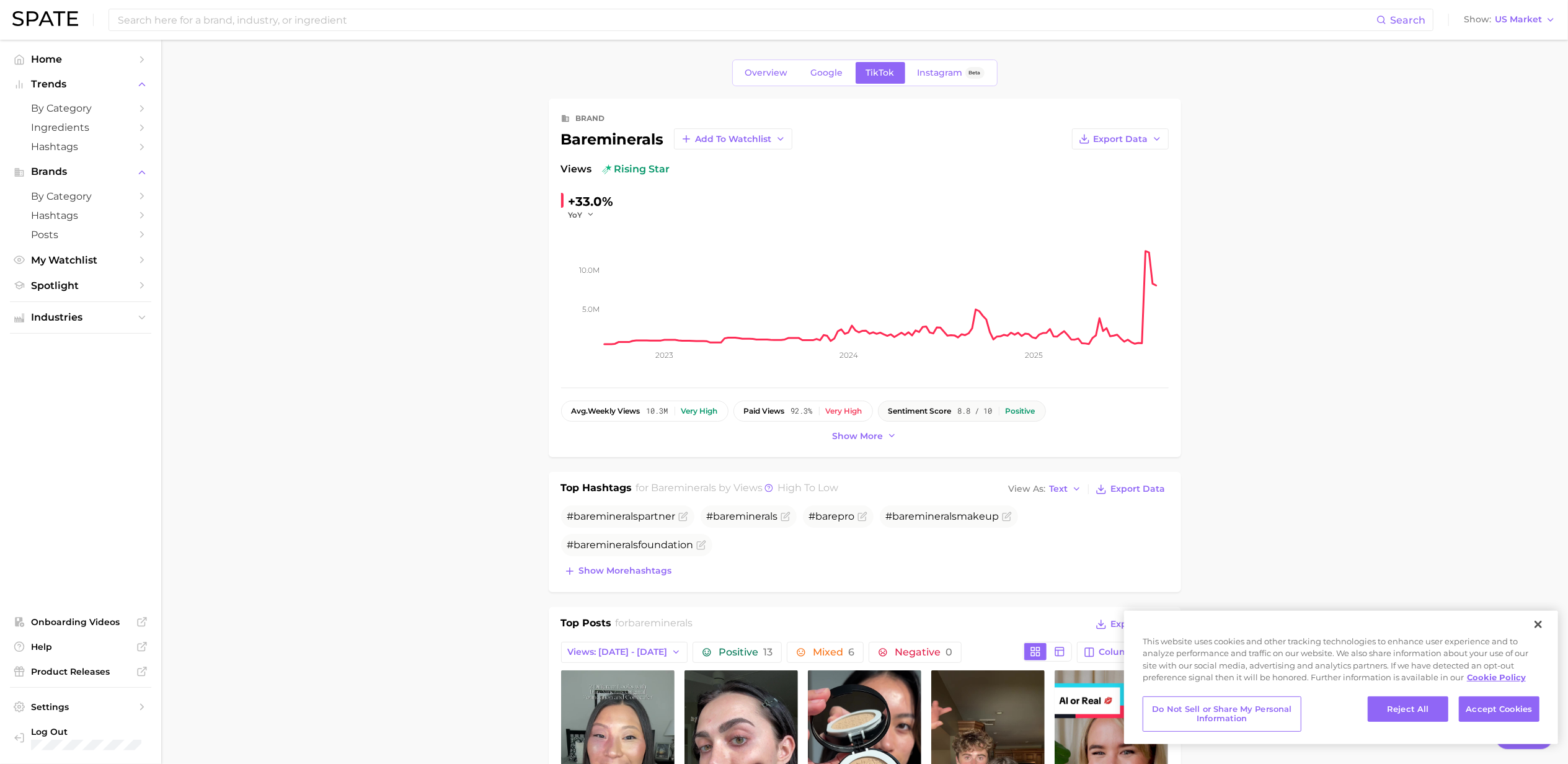
click at [982, 413] on span "8.8 / 10" at bounding box center [975, 411] width 35 height 9
click at [970, 410] on span "8.8 / 10" at bounding box center [975, 411] width 35 height 9
click at [880, 439] on span "Show more" at bounding box center [858, 436] width 51 height 11
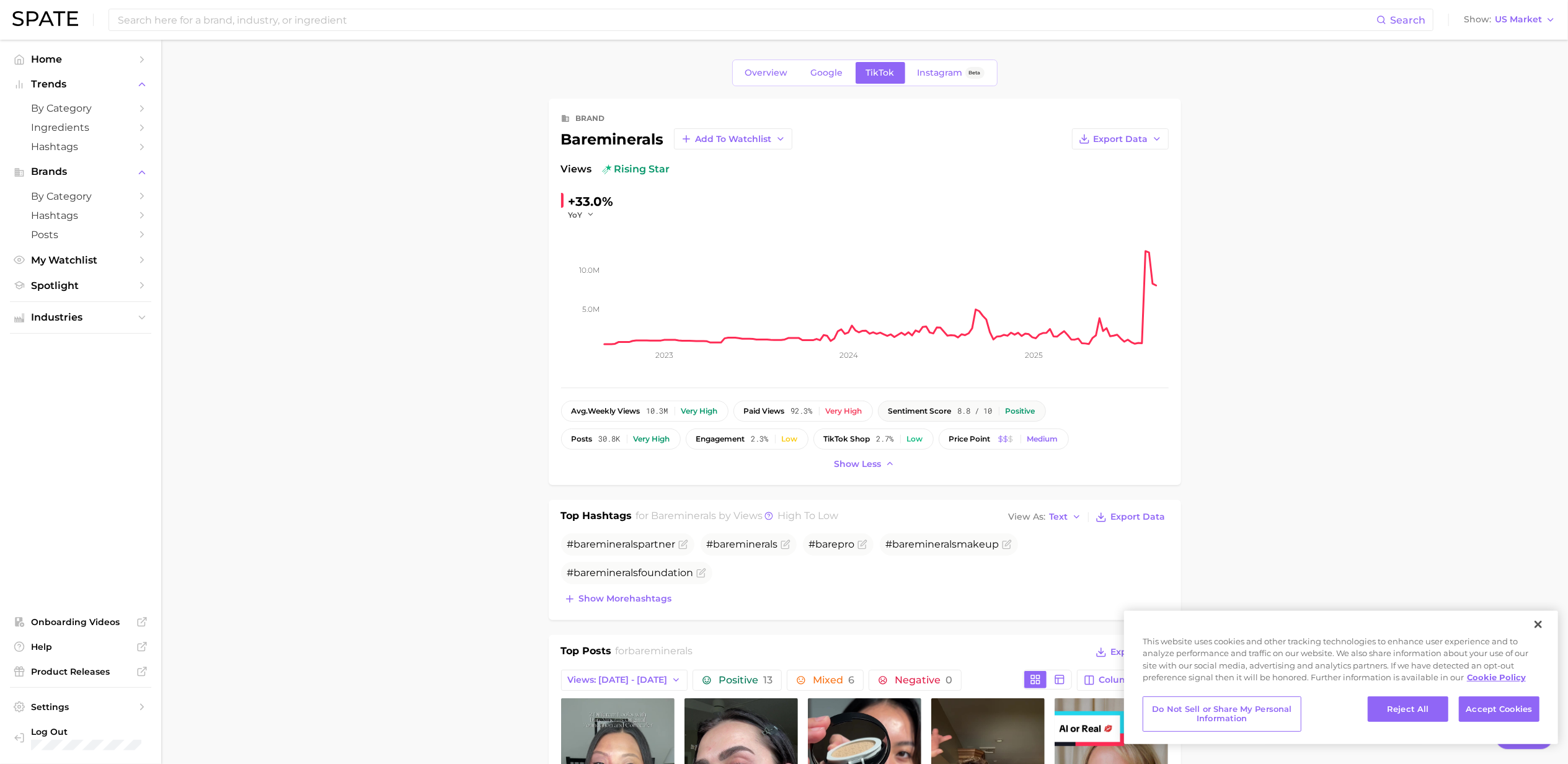
click at [947, 417] on button "sentiment score 8.8 / 10 Positive" at bounding box center [962, 411] width 168 height 21
click at [1035, 413] on div "Positive" at bounding box center [1020, 411] width 29 height 9
click at [1143, 145] on button "Export Data" at bounding box center [1120, 139] width 96 height 21
click at [601, 434] on button "posts 30.8k Very high" at bounding box center [621, 439] width 120 height 21
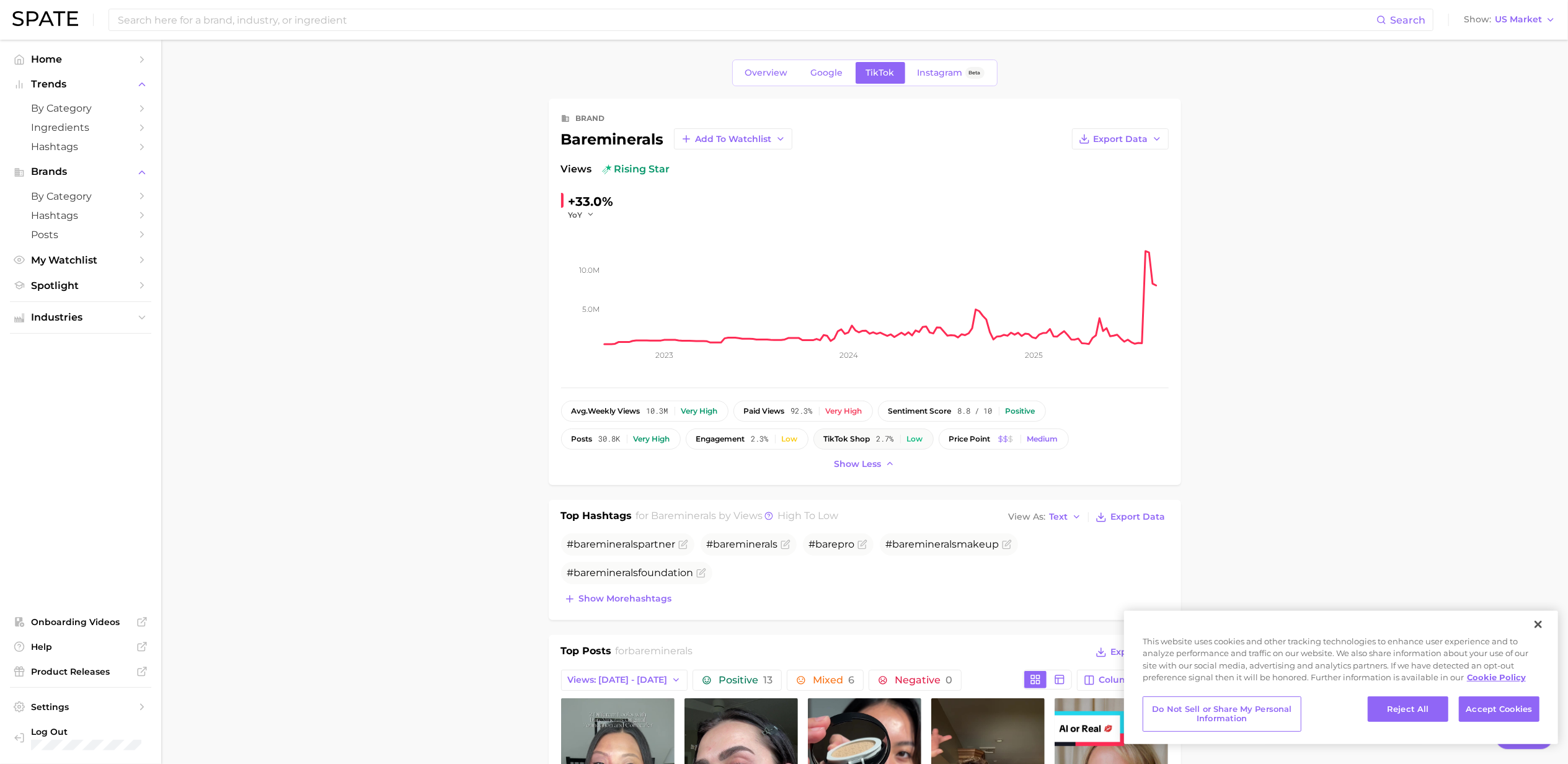
click at [874, 432] on button "TikTok shop 2.7% Low" at bounding box center [873, 439] width 120 height 21
click at [951, 409] on span "sentiment score" at bounding box center [919, 411] width 63 height 9
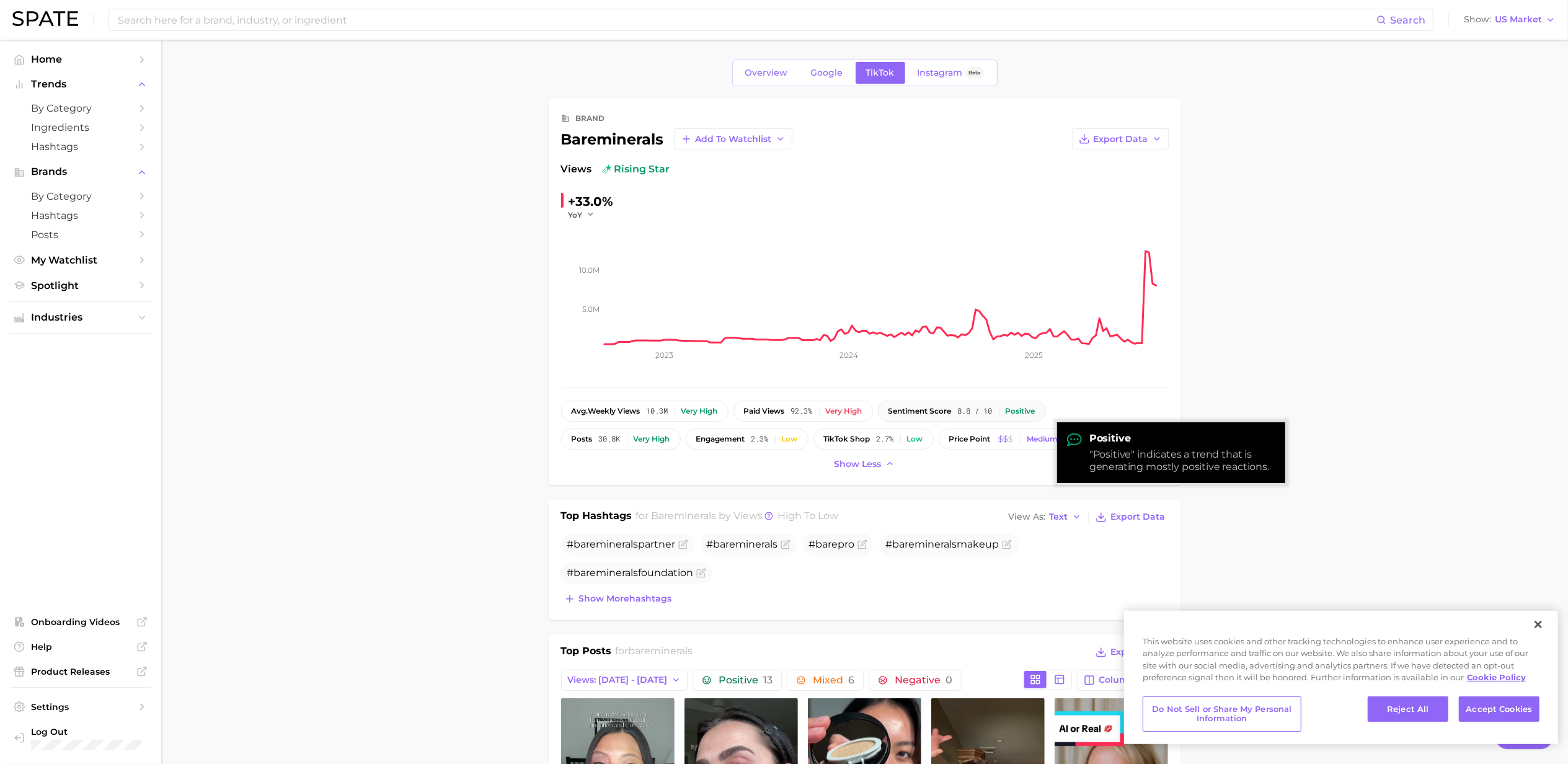
drag, startPoint x: 952, startPoint y: 409, endPoint x: 908, endPoint y: 419, distance: 45.1
click at [904, 427] on div "avg. weekly views 10.3m Very high paid views 92.3% Very high sentiment score 8.…" at bounding box center [865, 425] width 608 height 49
click at [917, 407] on span "sentiment score" at bounding box center [919, 411] width 63 height 9
click at [913, 455] on div "avg. weekly views 10.3m Very high paid views 92.3% Very high sentiment score 8.…" at bounding box center [865, 436] width 608 height 72
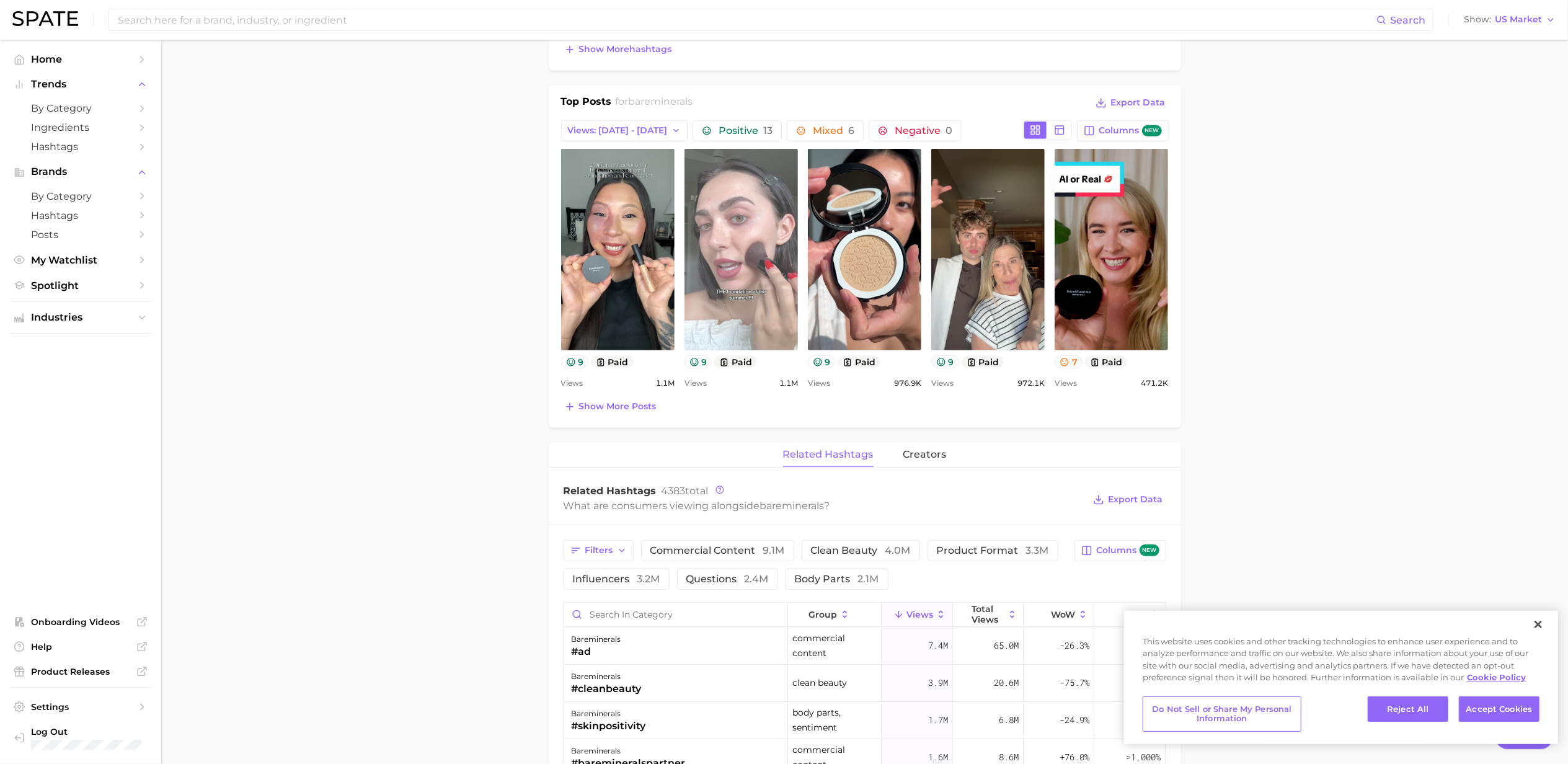
scroll to position [578, 0]
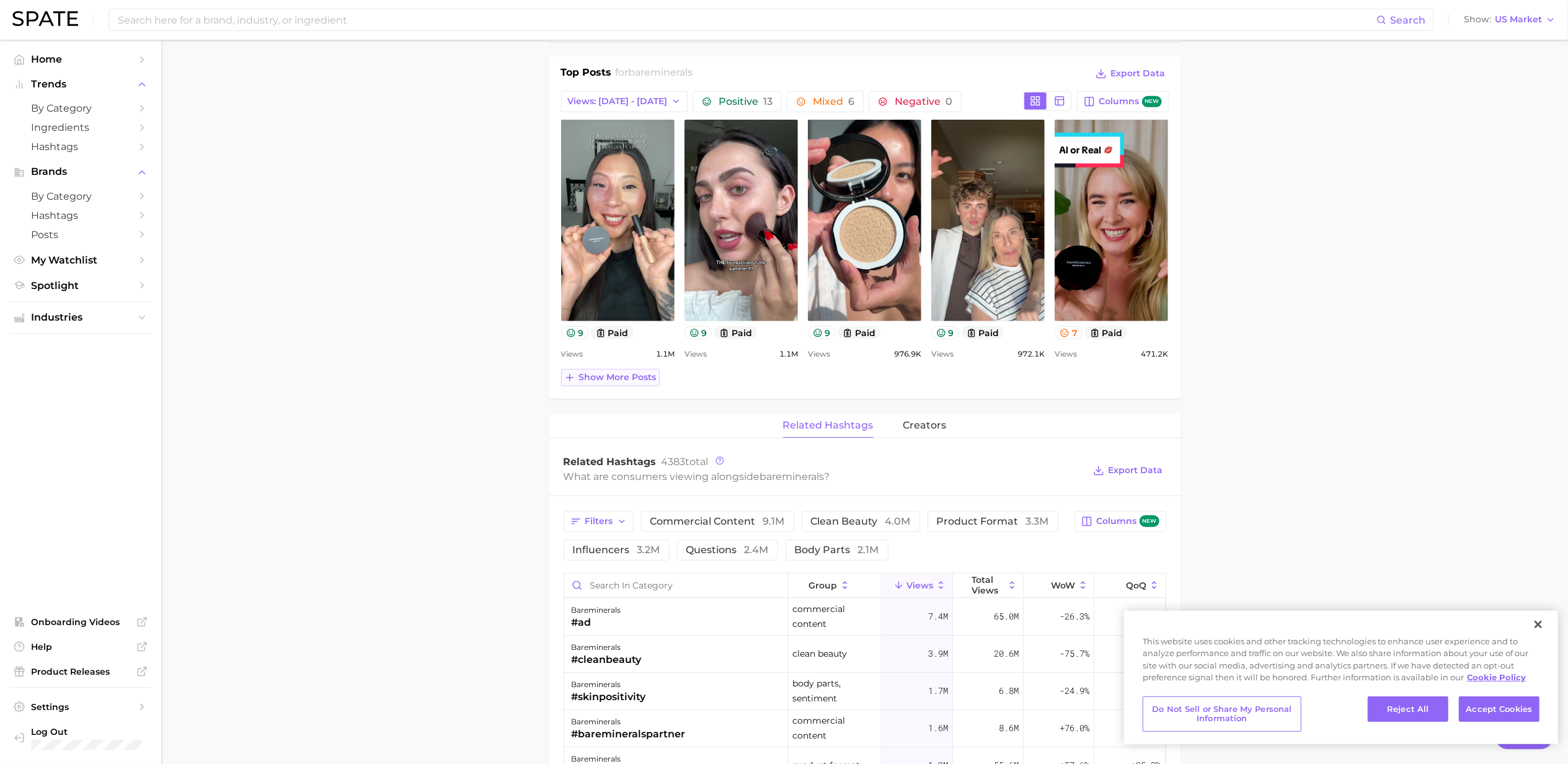
click at [618, 375] on span "Show more posts" at bounding box center [618, 378] width 78 height 11
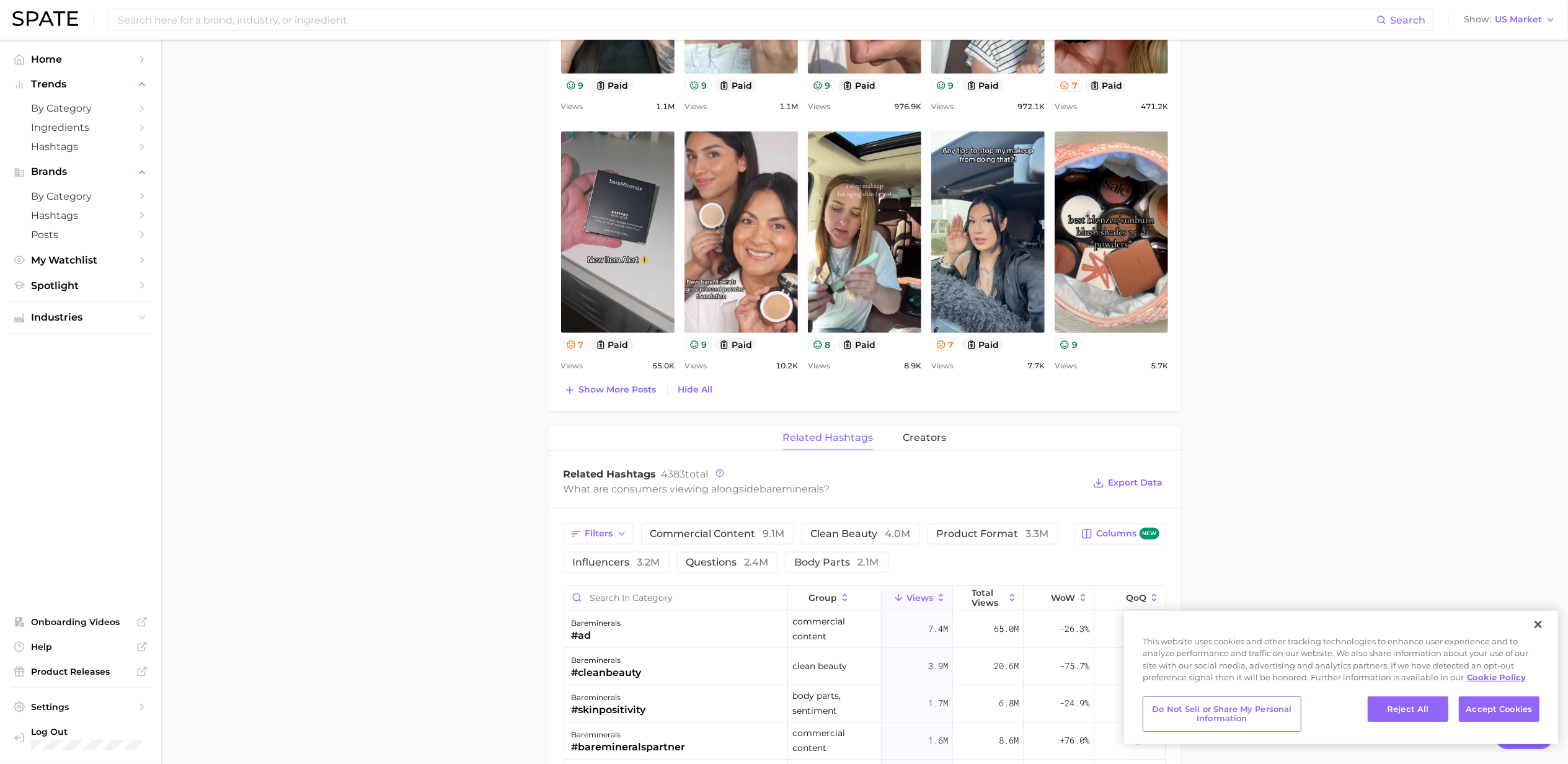
scroll to position [826, 0]
click at [643, 397] on button "Show more posts" at bounding box center [610, 388] width 98 height 17
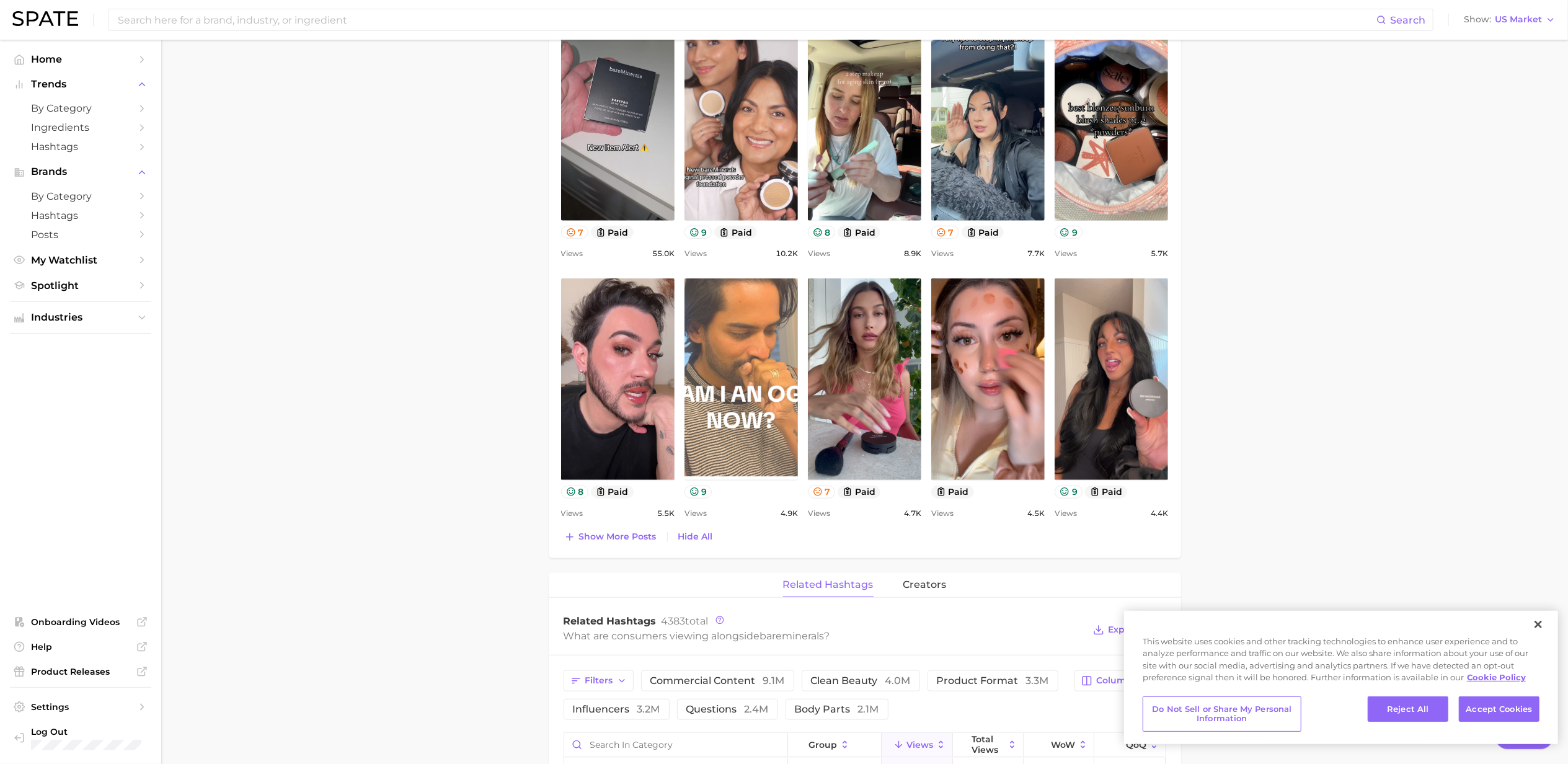
scroll to position [992, 0]
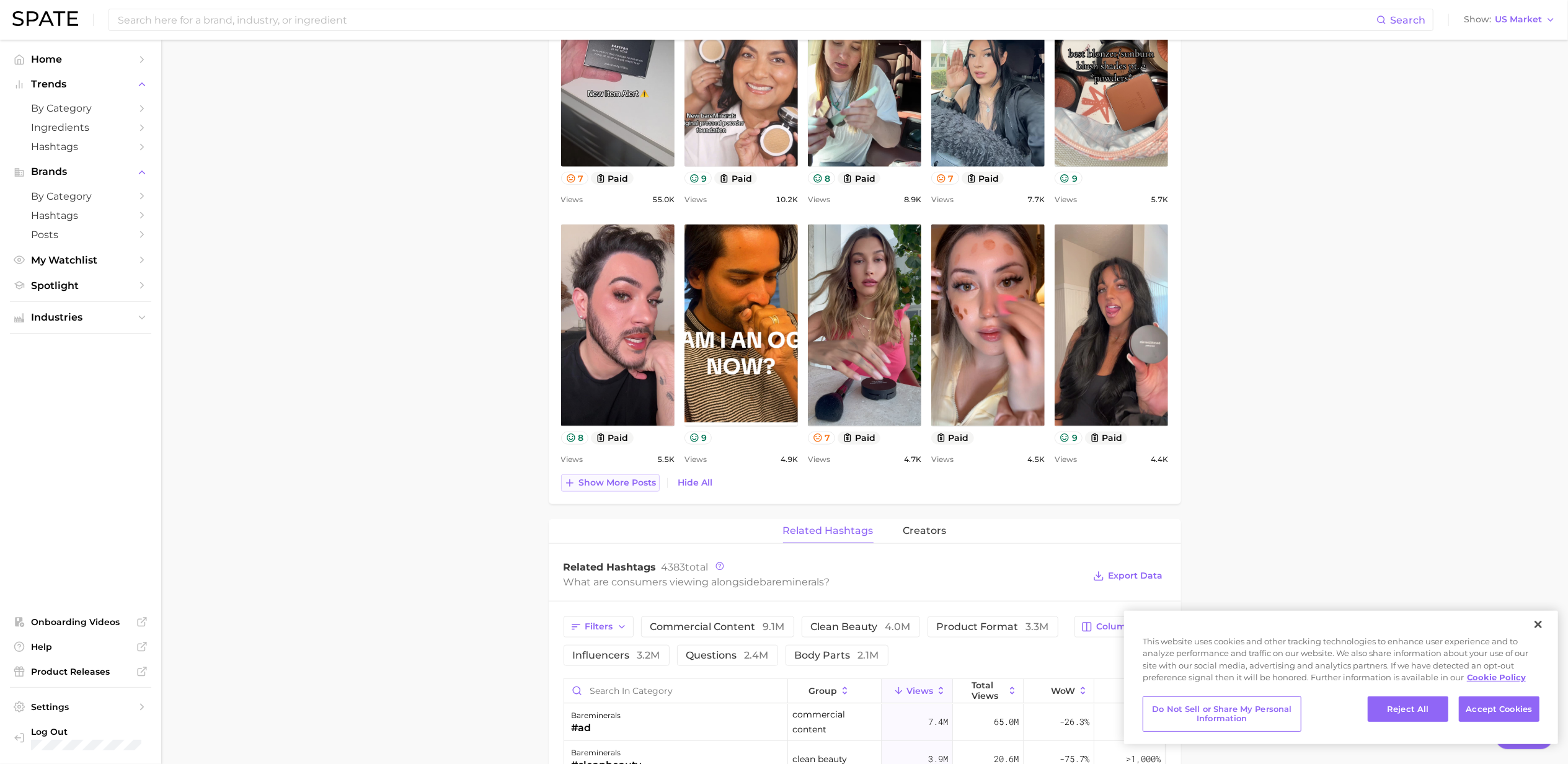
click at [612, 488] on span "Show more posts" at bounding box center [618, 483] width 78 height 11
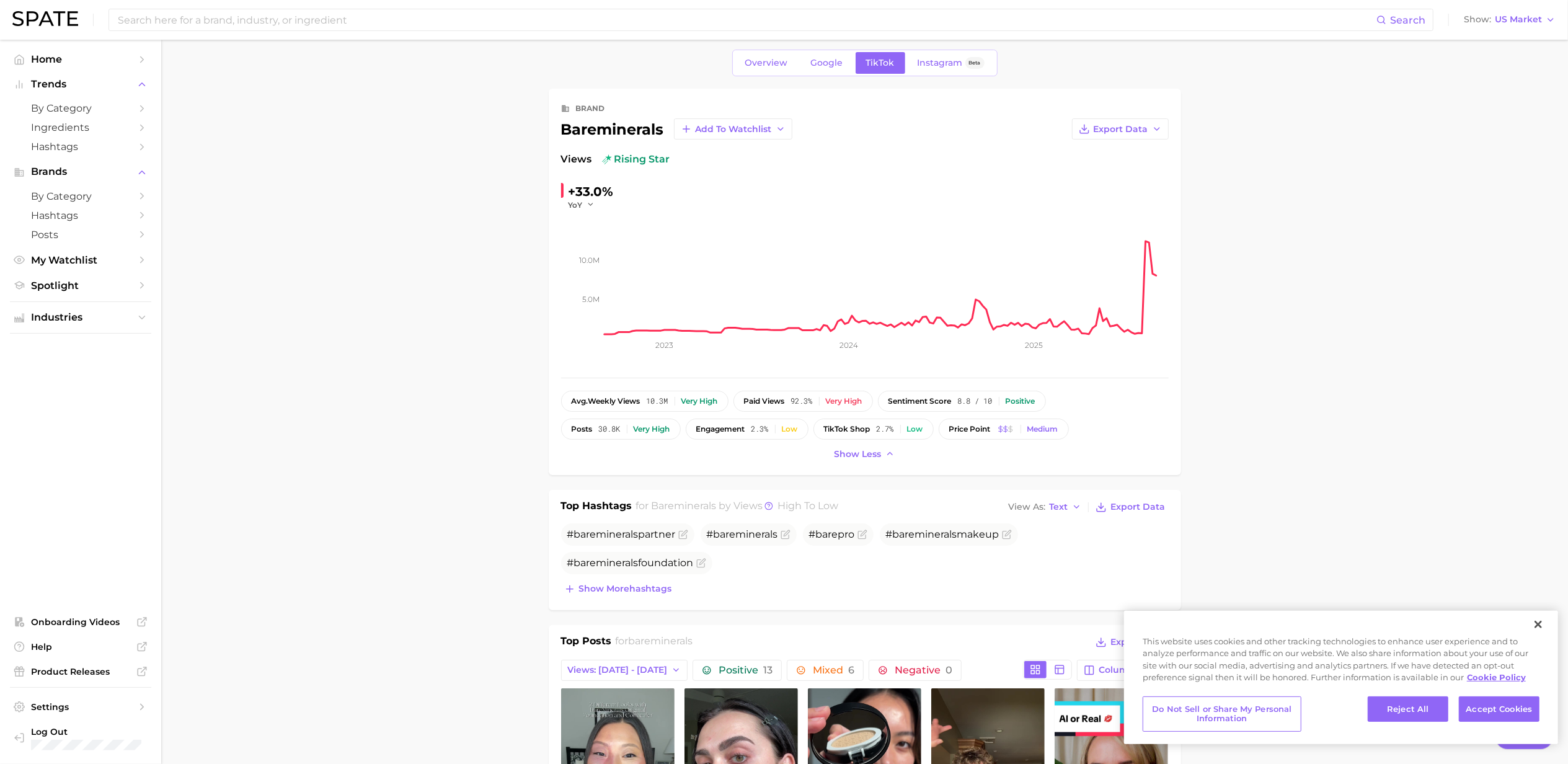
scroll to position [0, 0]
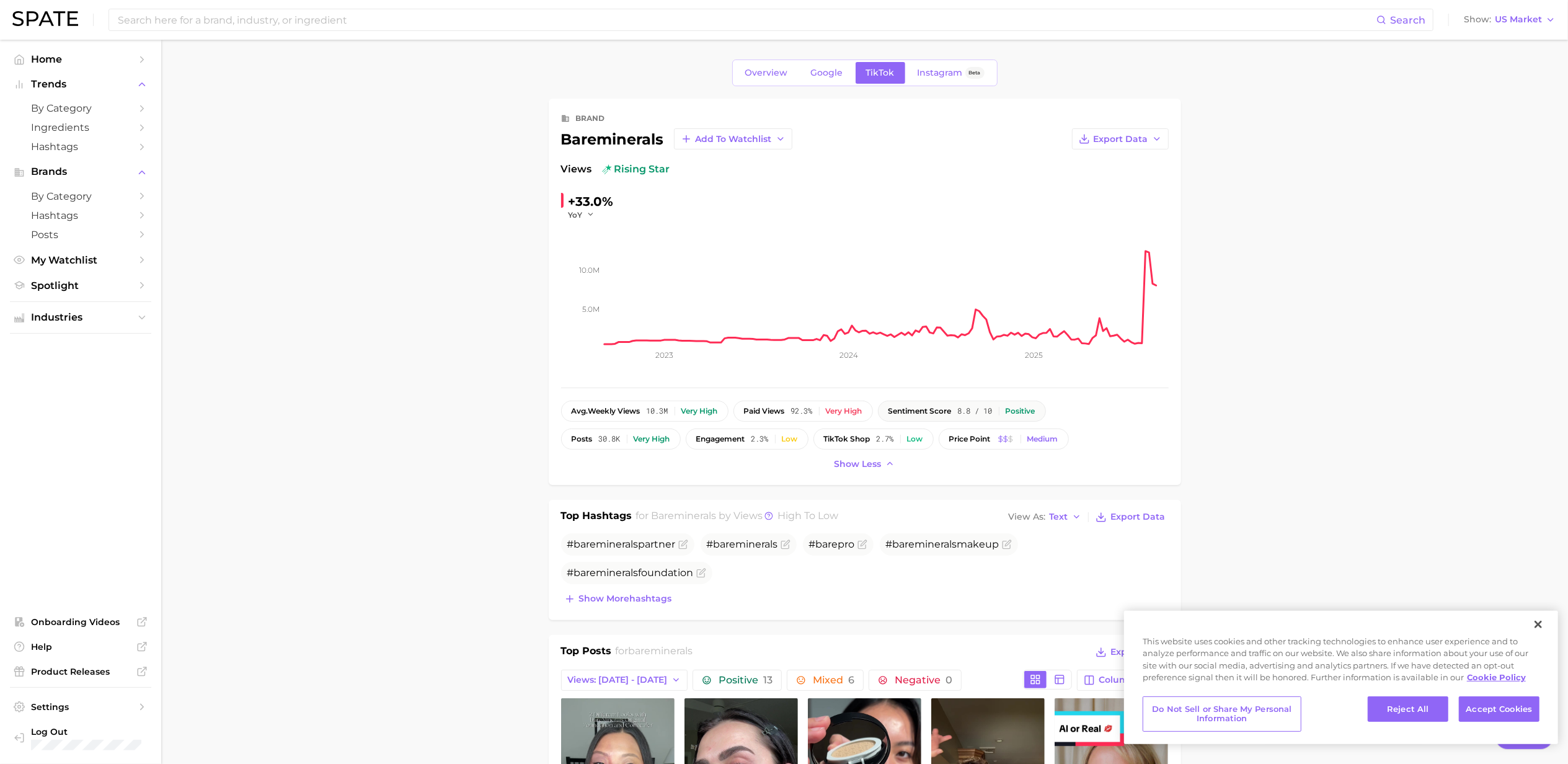
click at [1042, 417] on button "sentiment score 8.8 / 10 Positive" at bounding box center [962, 411] width 168 height 21
click at [981, 410] on span "8.8 / 10" at bounding box center [975, 411] width 35 height 9
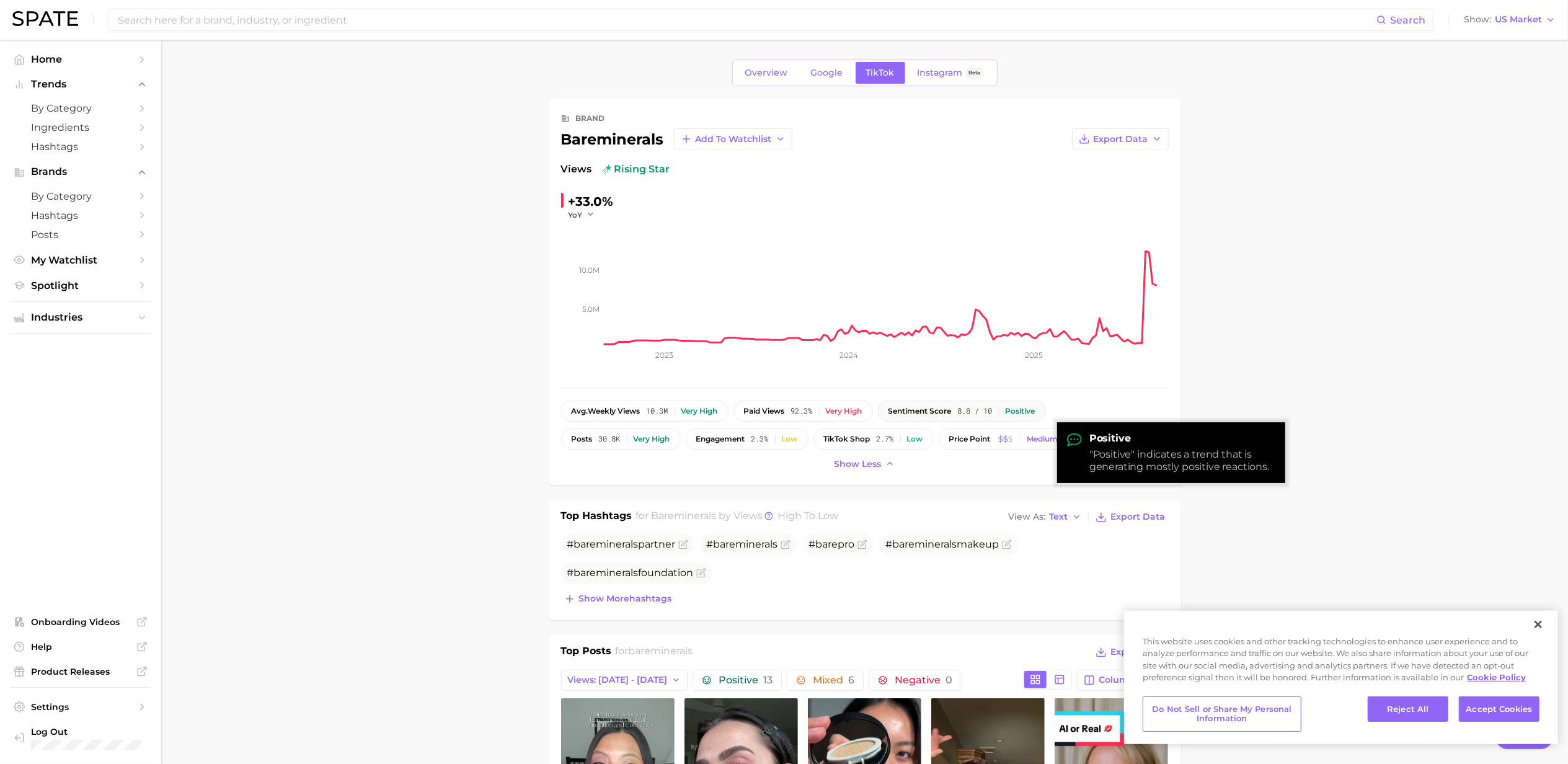
drag, startPoint x: 981, startPoint y: 410, endPoint x: 958, endPoint y: 403, distance: 24.0
click at [958, 403] on button "sentiment score 8.8 / 10 Positive" at bounding box center [962, 411] width 168 height 21
click at [958, 405] on button "sentiment score 8.8 / 10 Positive" at bounding box center [962, 411] width 168 height 21
click at [951, 407] on span "sentiment score" at bounding box center [919, 411] width 63 height 9
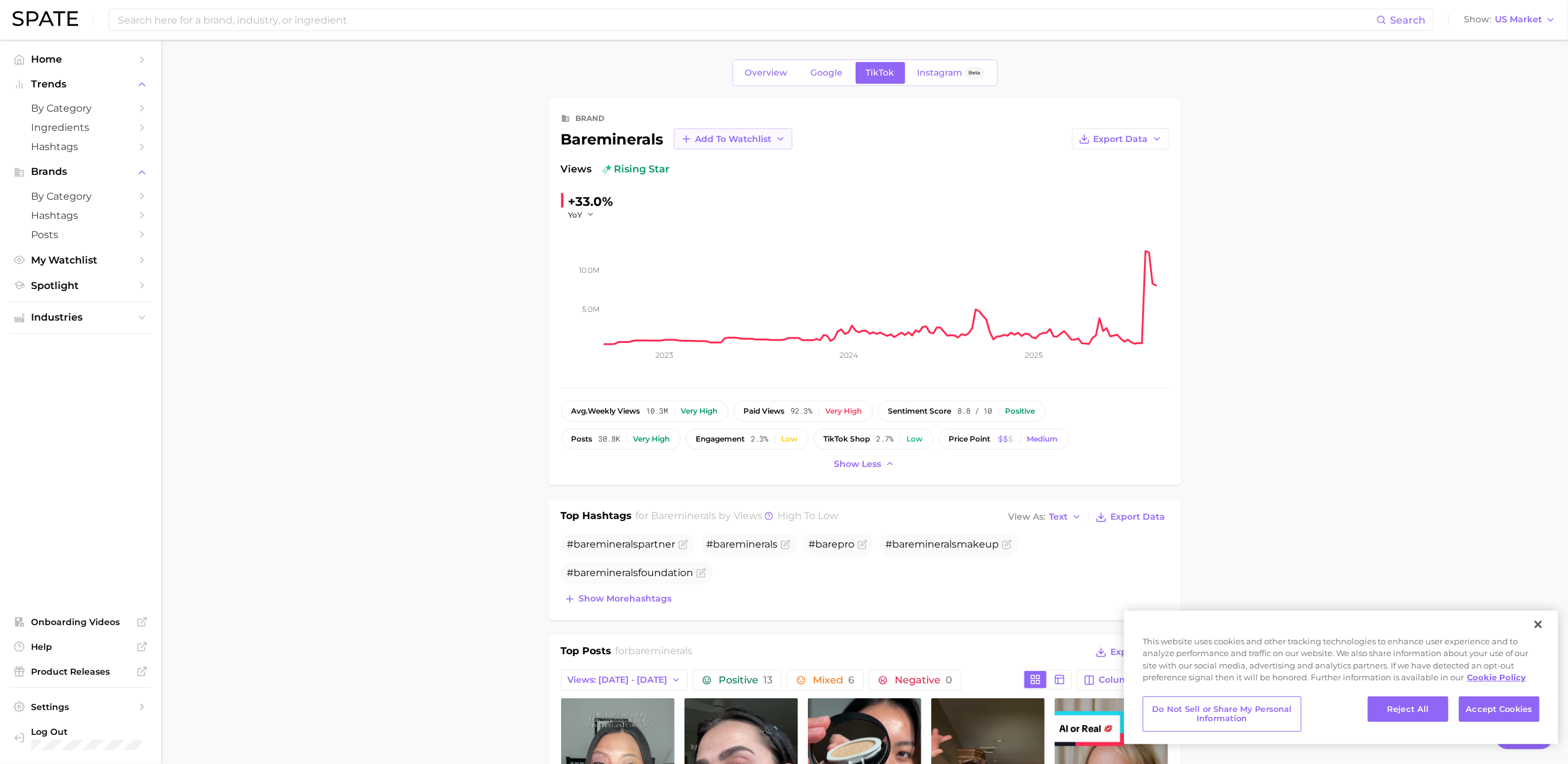
click at [783, 140] on icon at bounding box center [780, 138] width 10 height 10
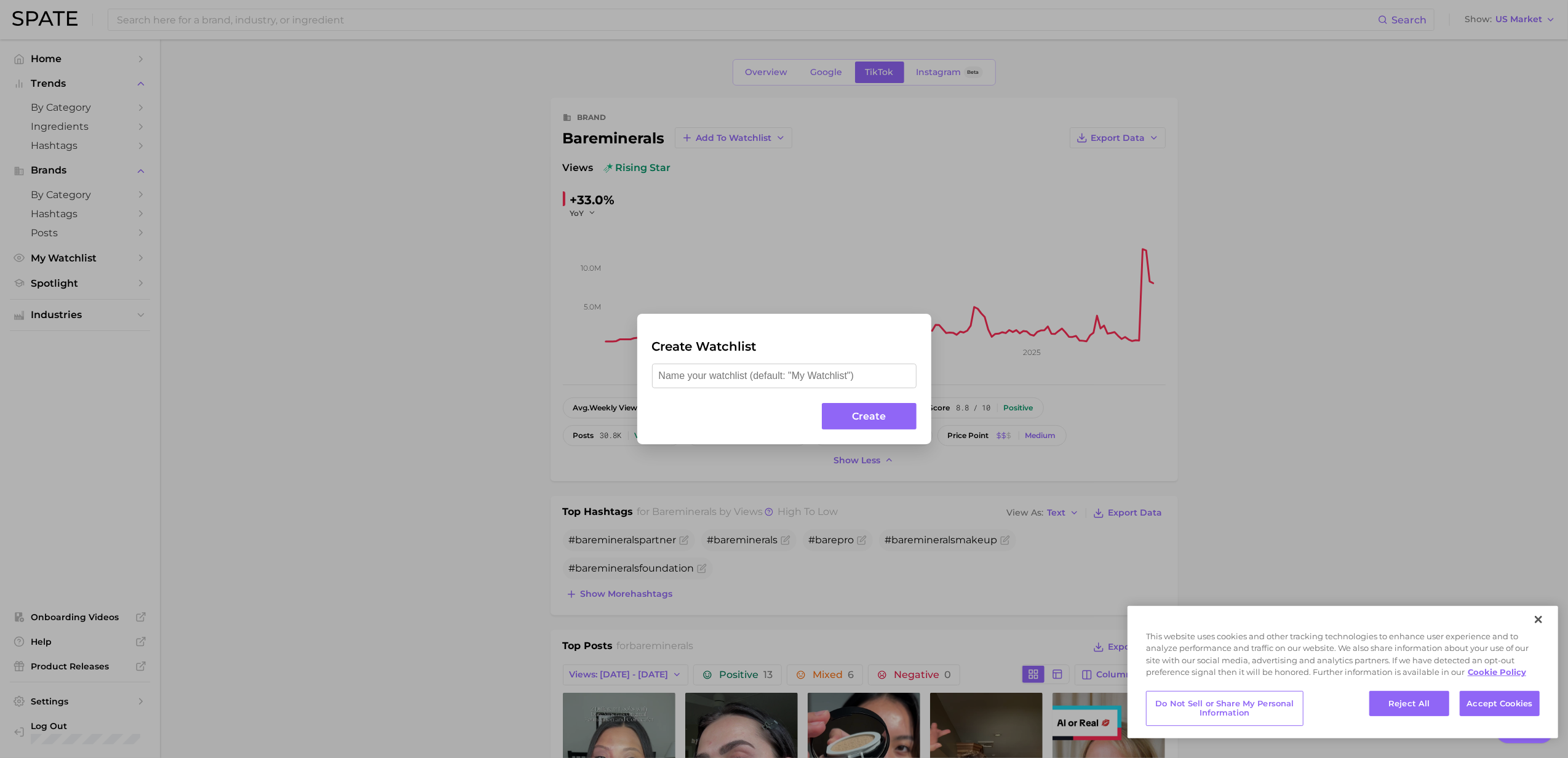
click at [825, 238] on div "Create Watchlist Create" at bounding box center [784, 379] width 1568 height 758
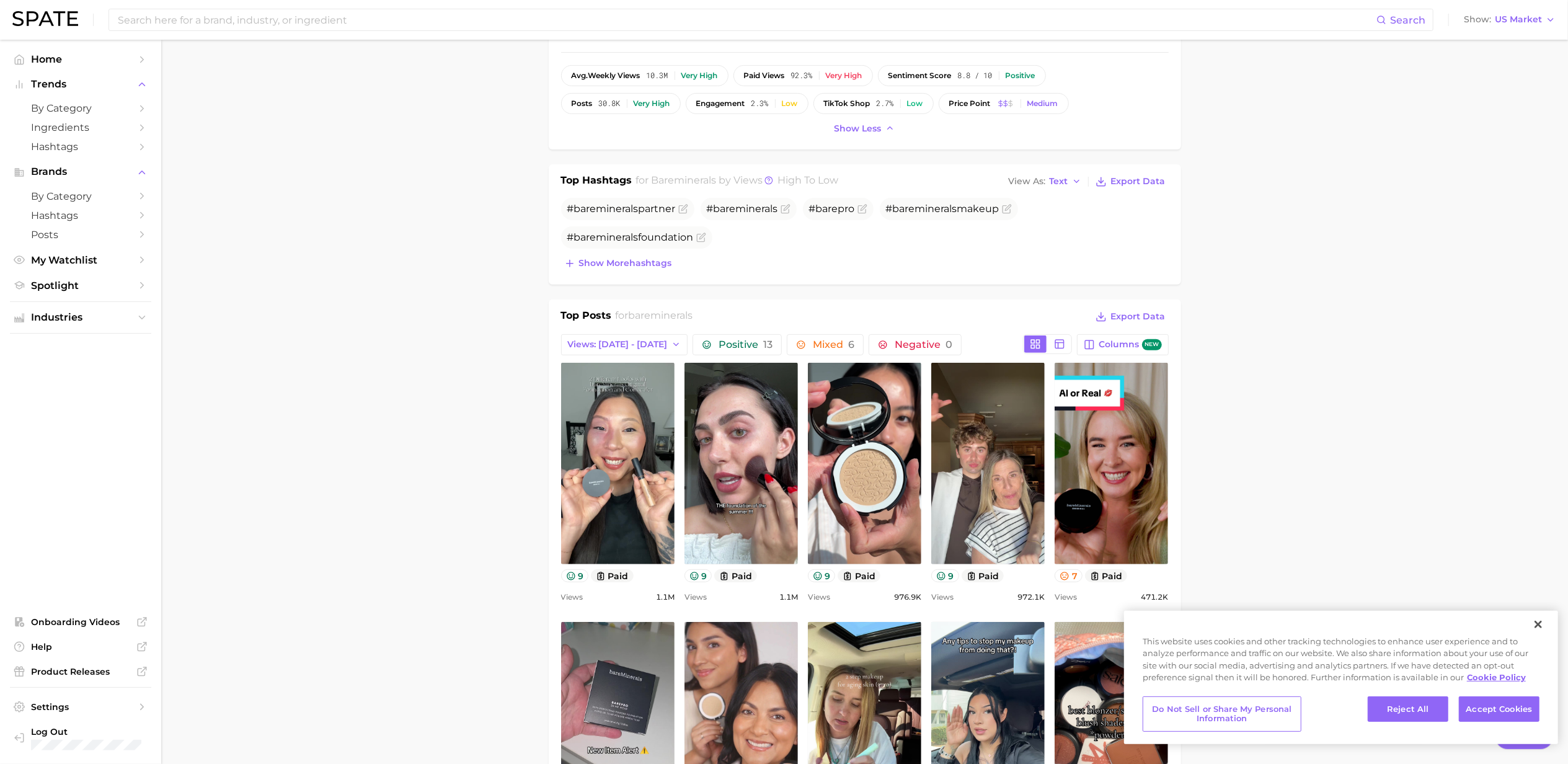
scroll to position [269, 0]
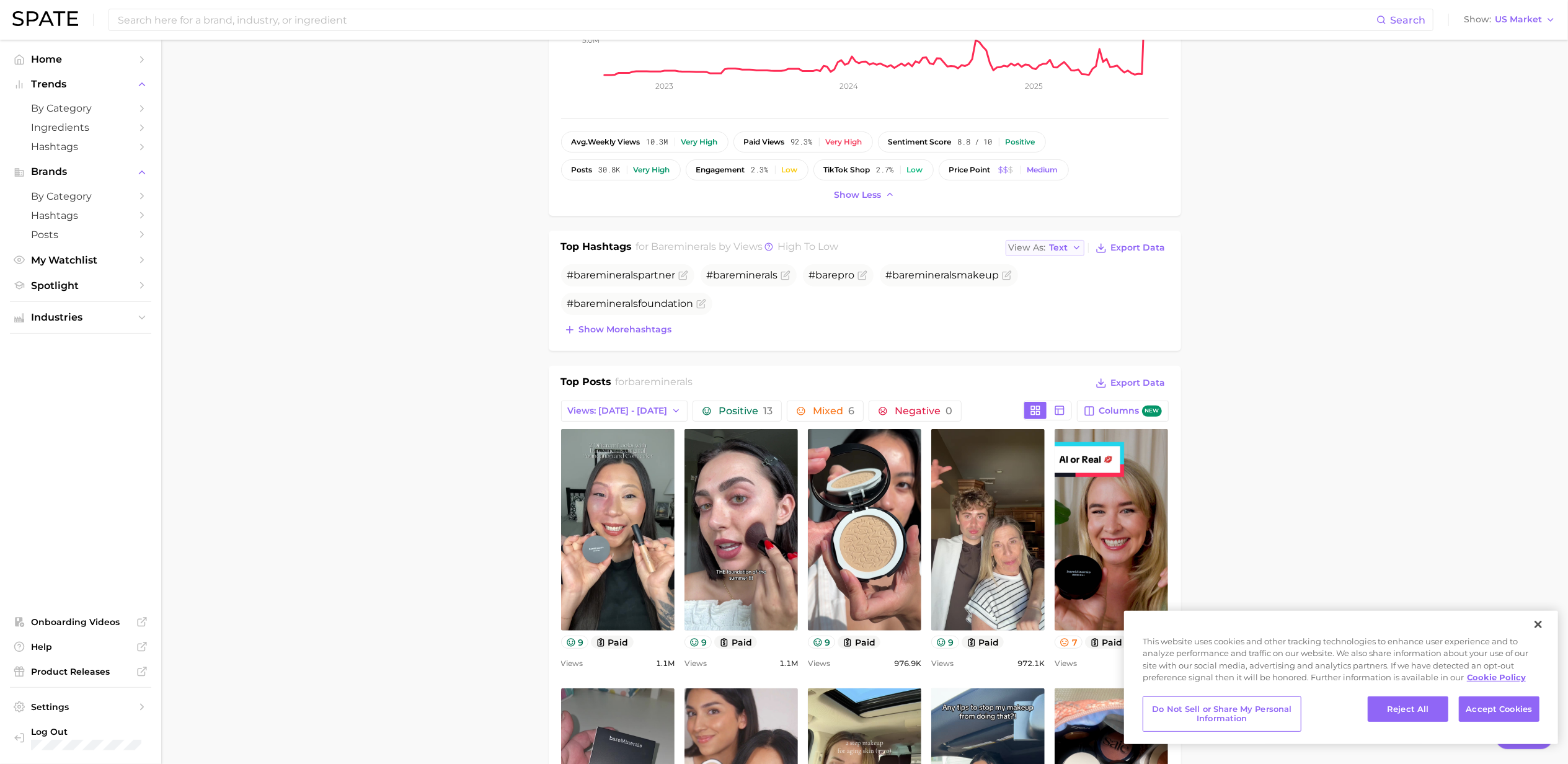
click at [1049, 246] on span "Text" at bounding box center [1058, 248] width 19 height 7
click at [1052, 286] on button "Table" at bounding box center [1074, 290] width 137 height 22
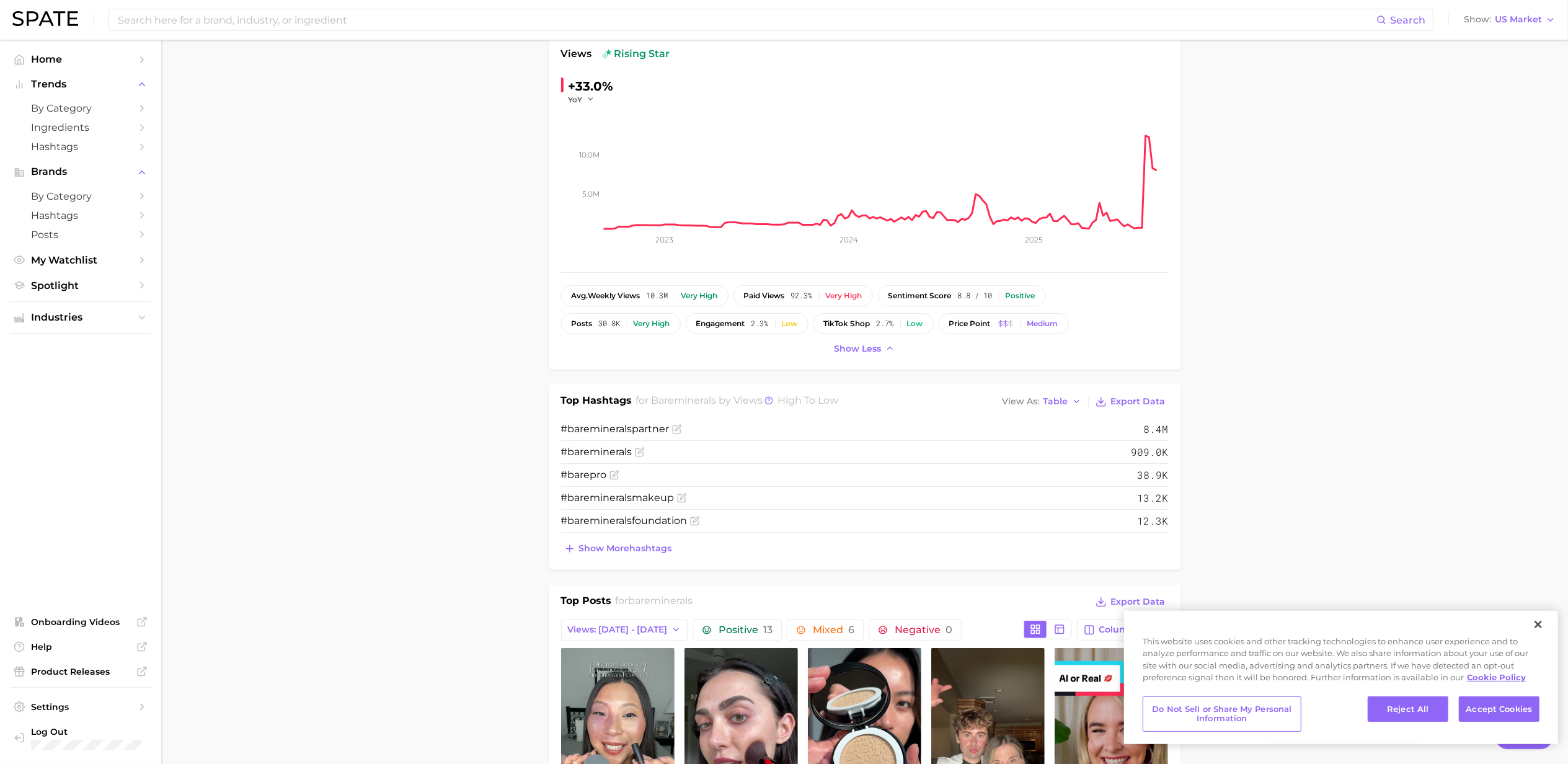
scroll to position [0, 0]
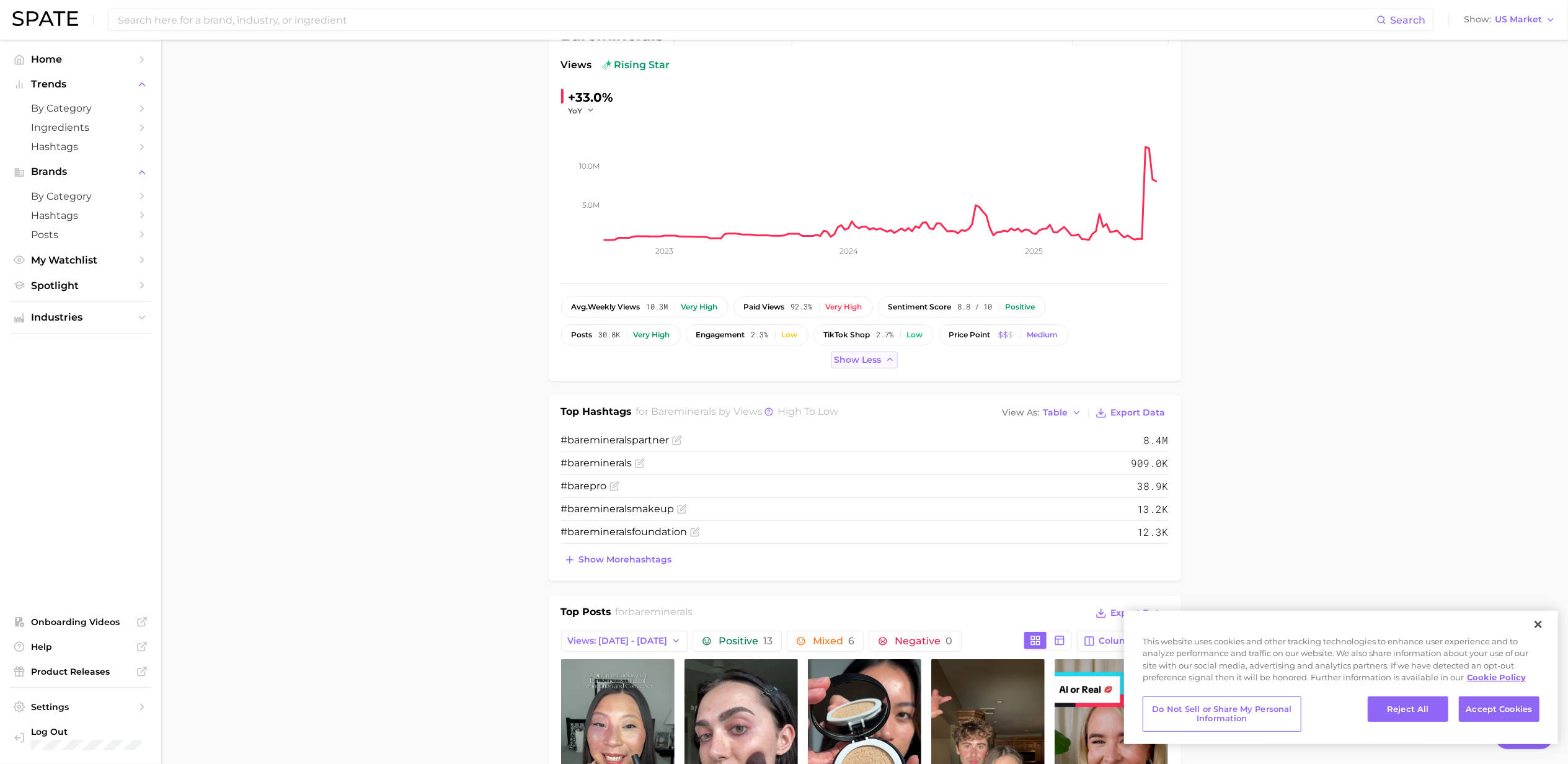
click at [859, 356] on span "Show less" at bounding box center [858, 360] width 47 height 11
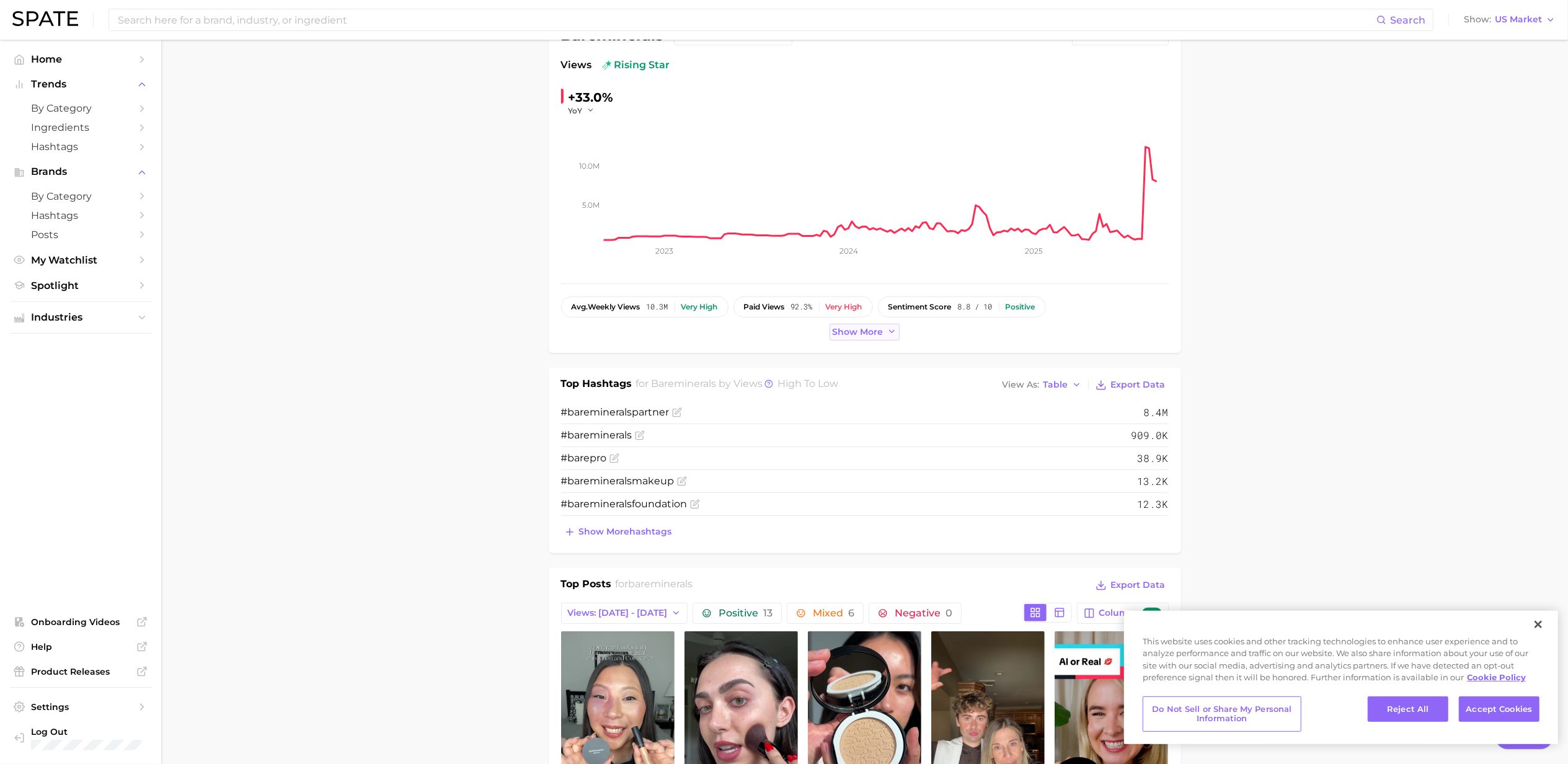
click at [868, 340] on button "Show more" at bounding box center [864, 332] width 71 height 17
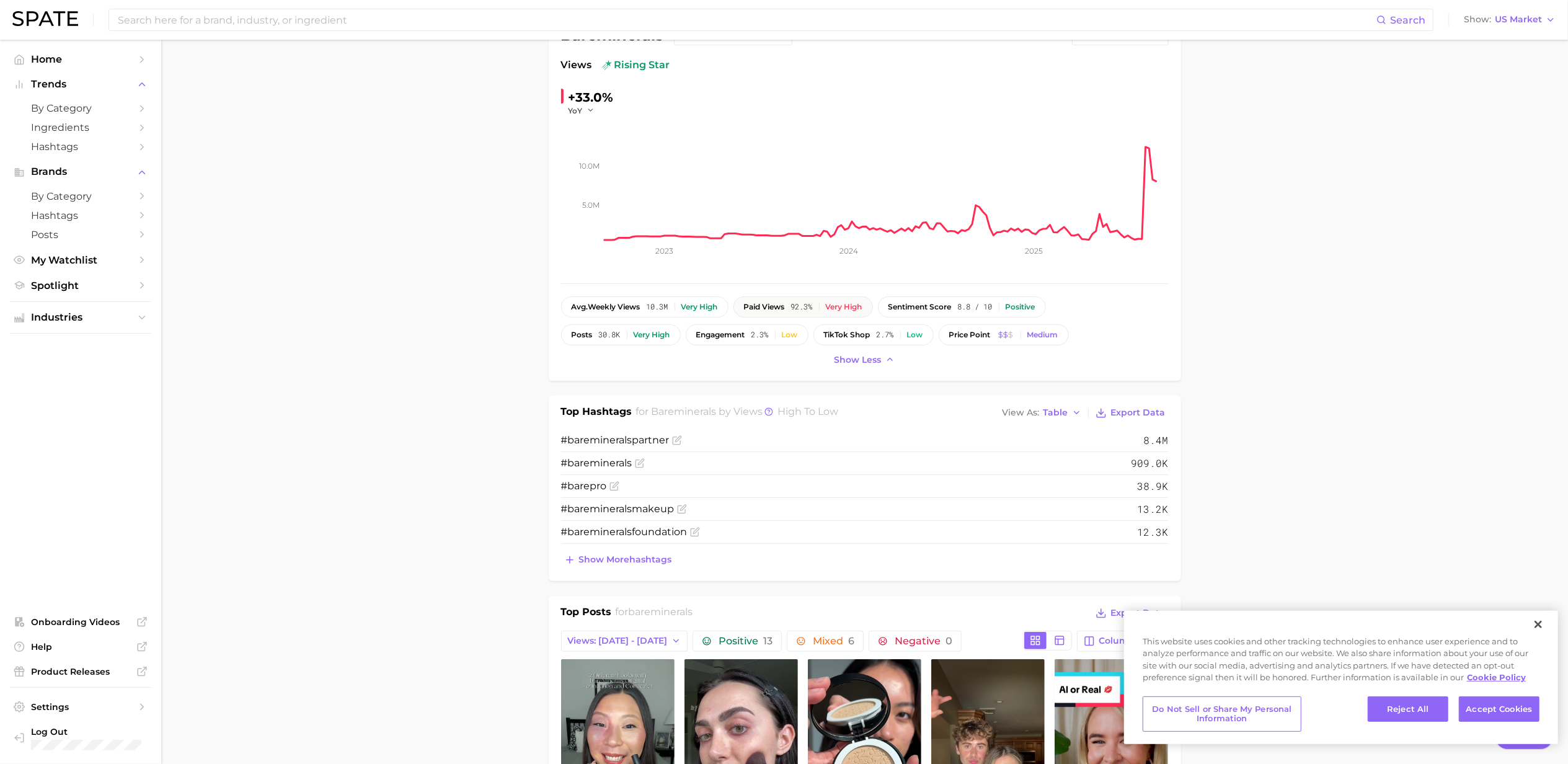
click at [863, 313] on button "paid views 92.3% Very high" at bounding box center [803, 307] width 139 height 21
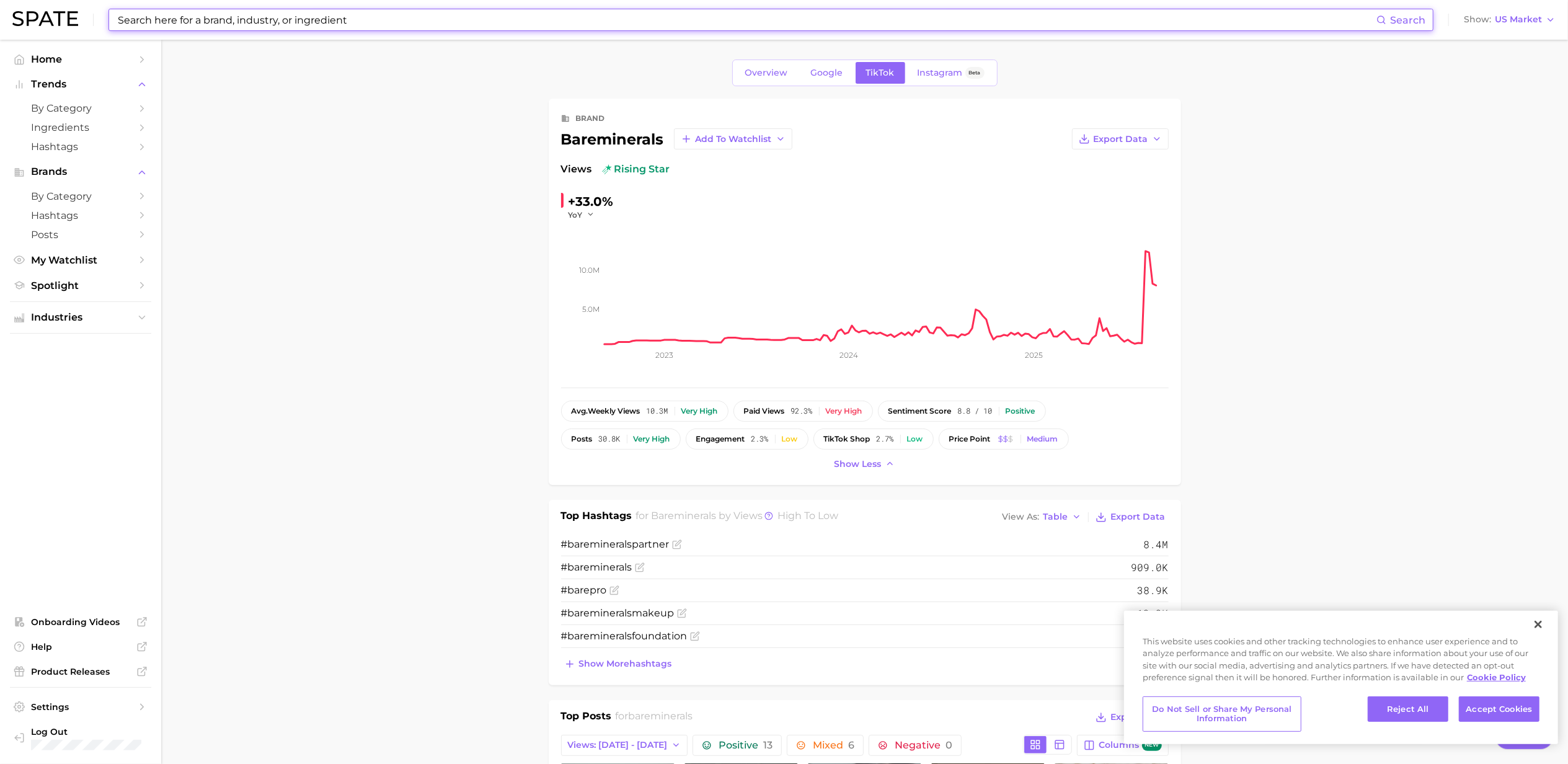
click at [663, 25] on input at bounding box center [746, 20] width 1259 height 21
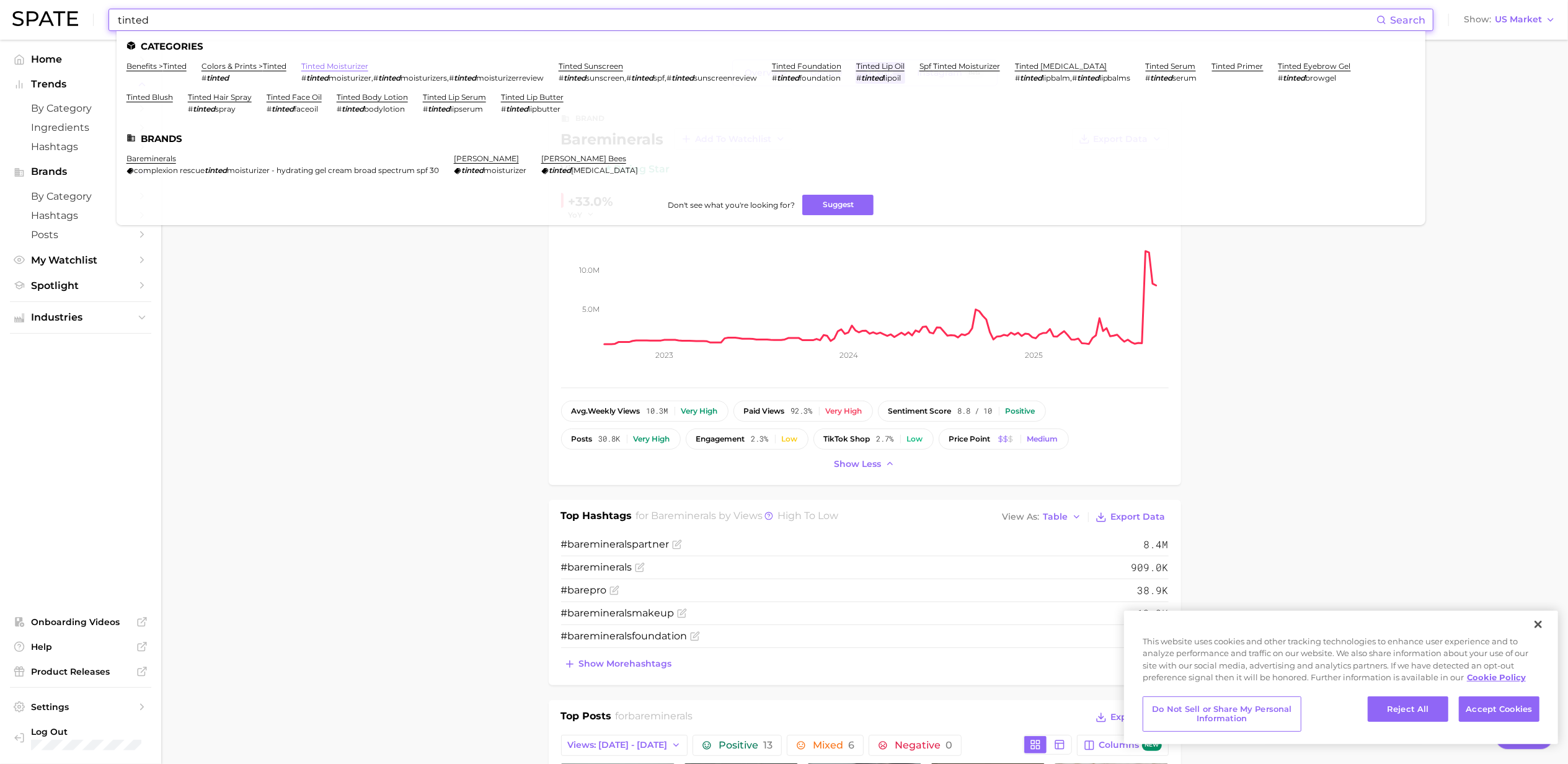
type input "tinted"
click at [325, 68] on link "tinted moisturizer" at bounding box center [335, 66] width 67 height 9
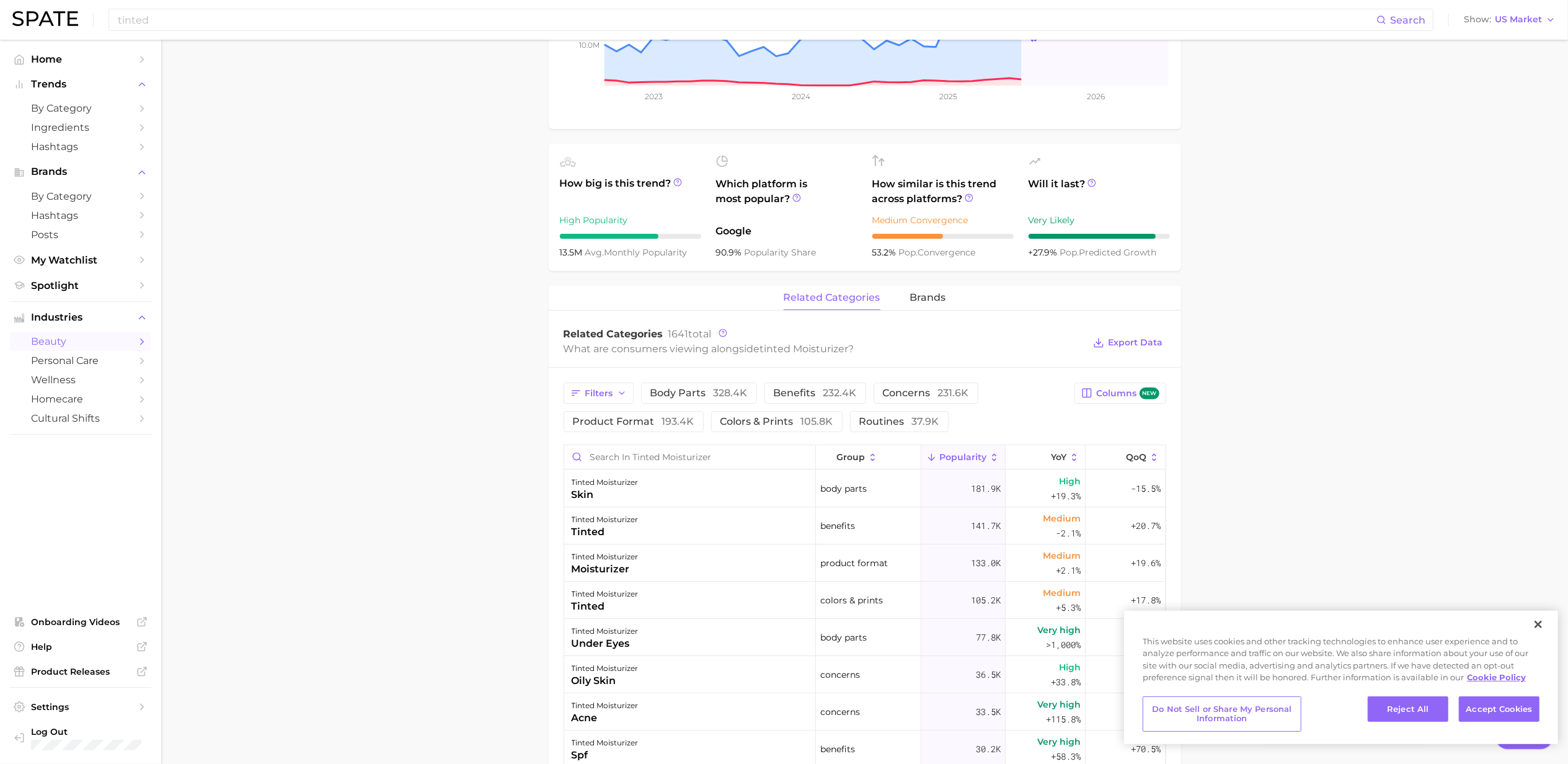
scroll to position [330, 0]
click at [769, 394] on button "benefits 232.4k" at bounding box center [815, 393] width 102 height 21
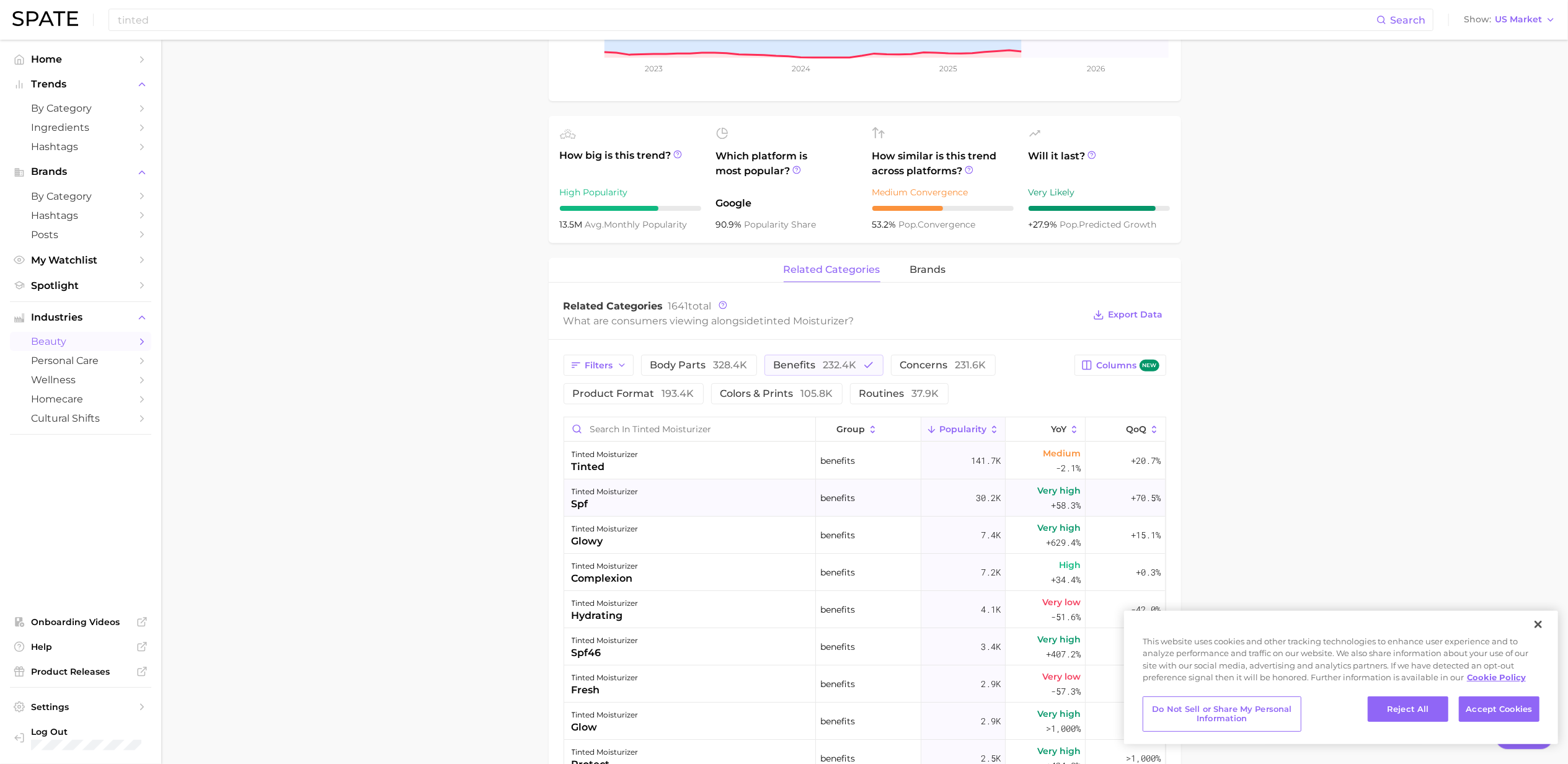
scroll to position [110, 0]
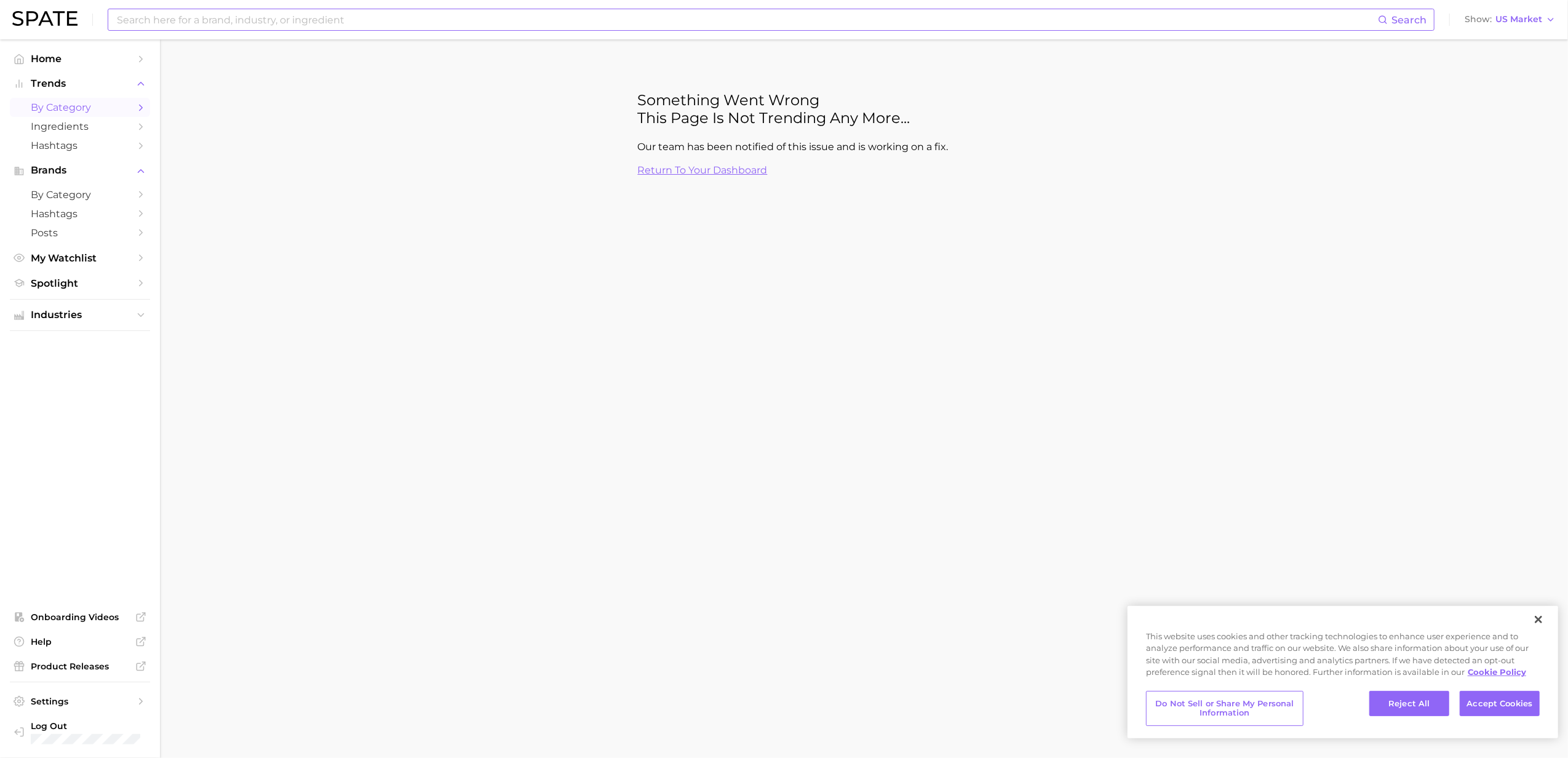
click at [633, 25] on input at bounding box center [747, 19] width 1262 height 21
click at [633, 25] on input at bounding box center [747, 19] width 1262 height 21
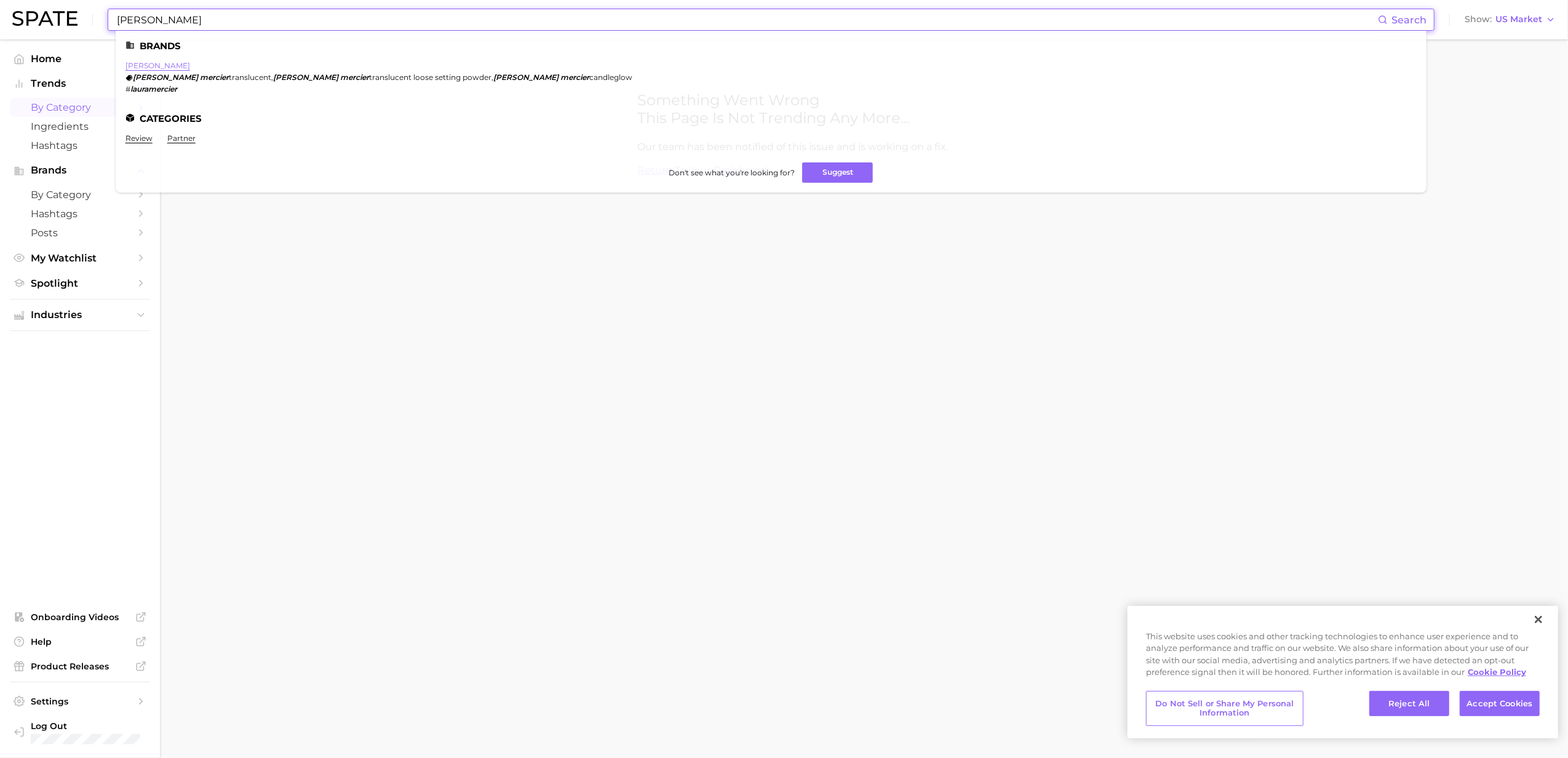
type input "[PERSON_NAME]"
click at [163, 67] on link "[PERSON_NAME]" at bounding box center [158, 66] width 65 height 9
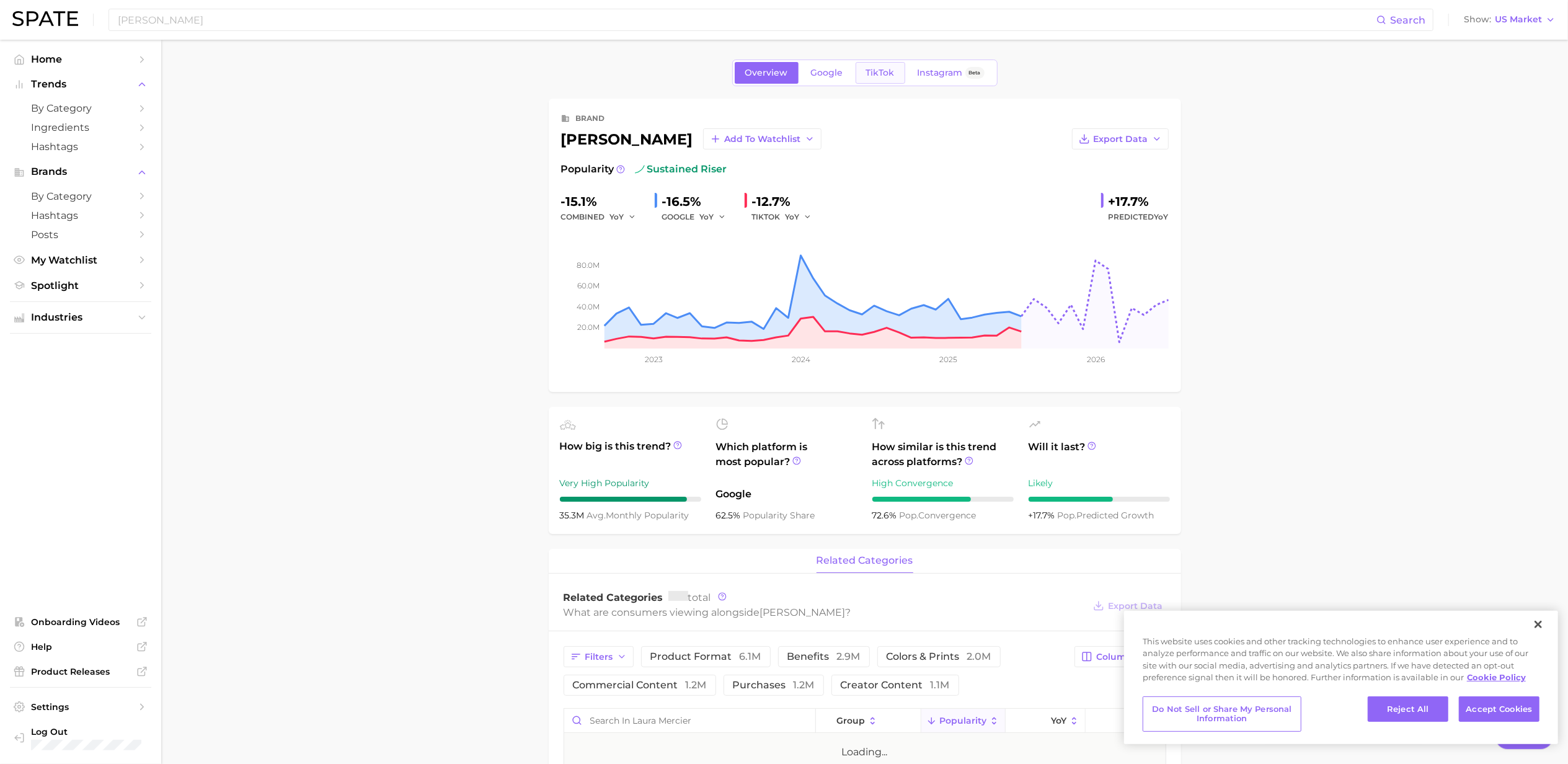
click at [868, 68] on span "TikTok" at bounding box center [880, 73] width 29 height 11
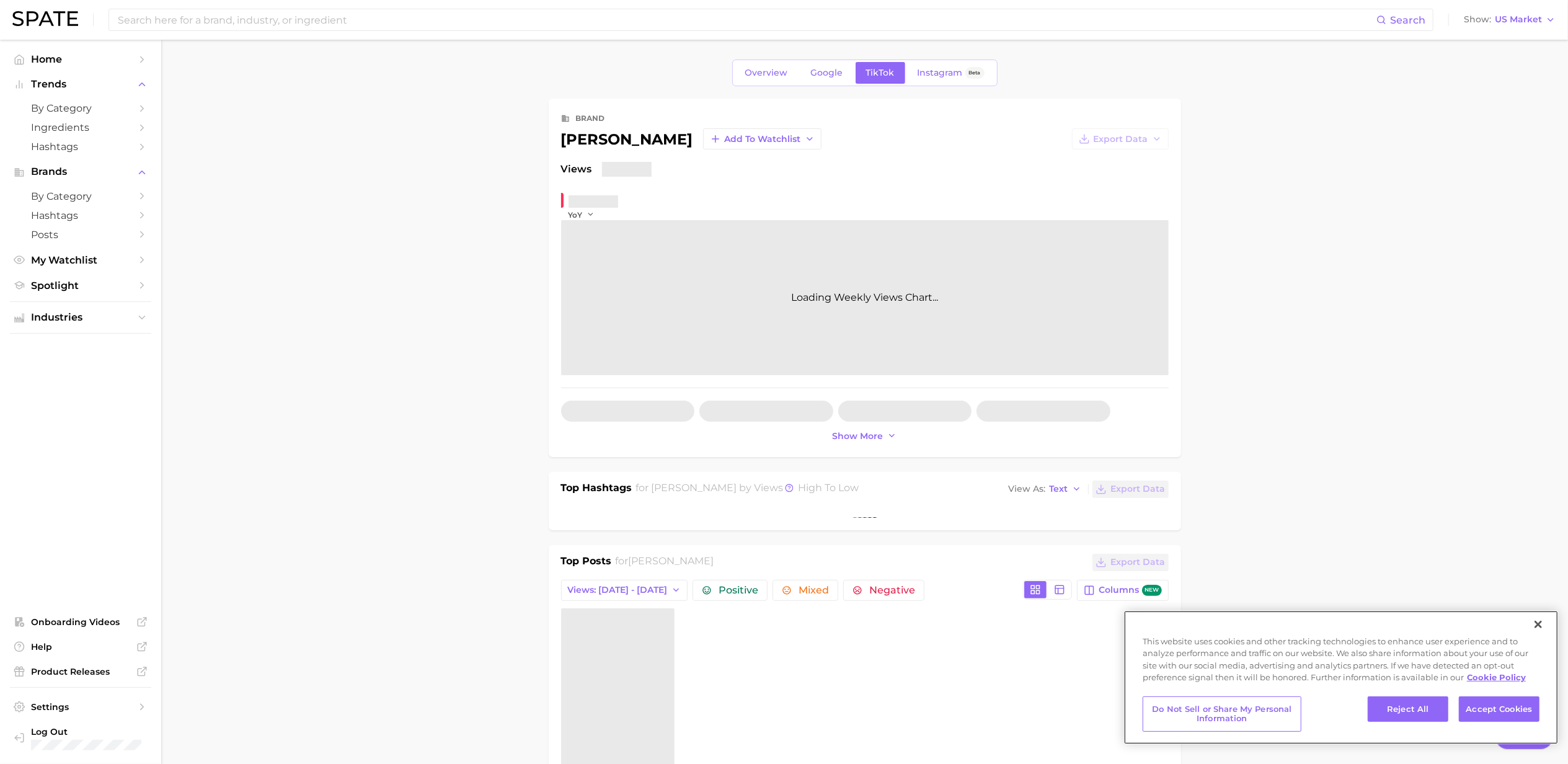
type textarea "x"
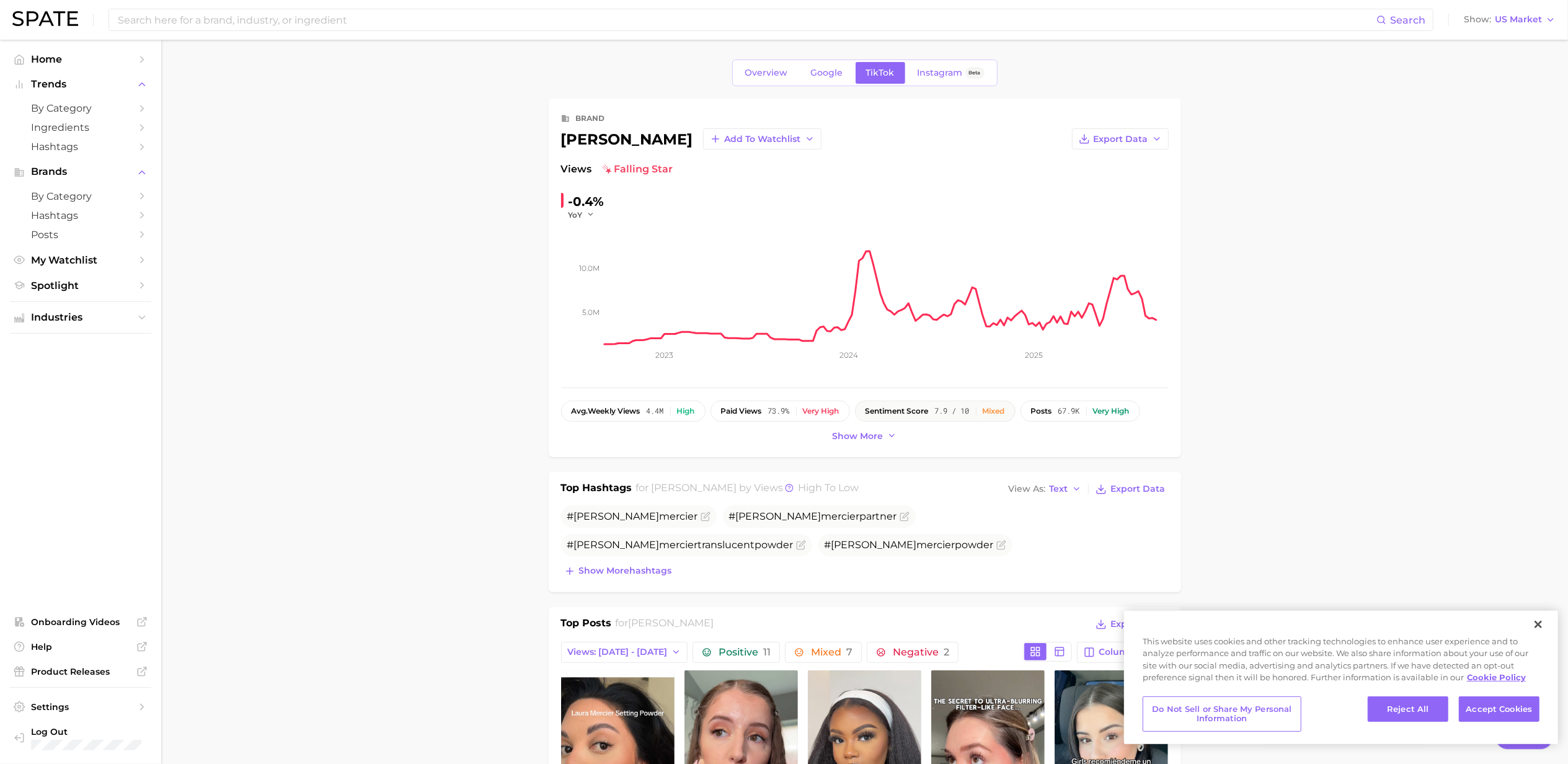
click at [1002, 404] on button "sentiment score 7.9 / 10 Mixed" at bounding box center [935, 411] width 161 height 21
click at [864, 16] on input at bounding box center [746, 20] width 1259 height 21
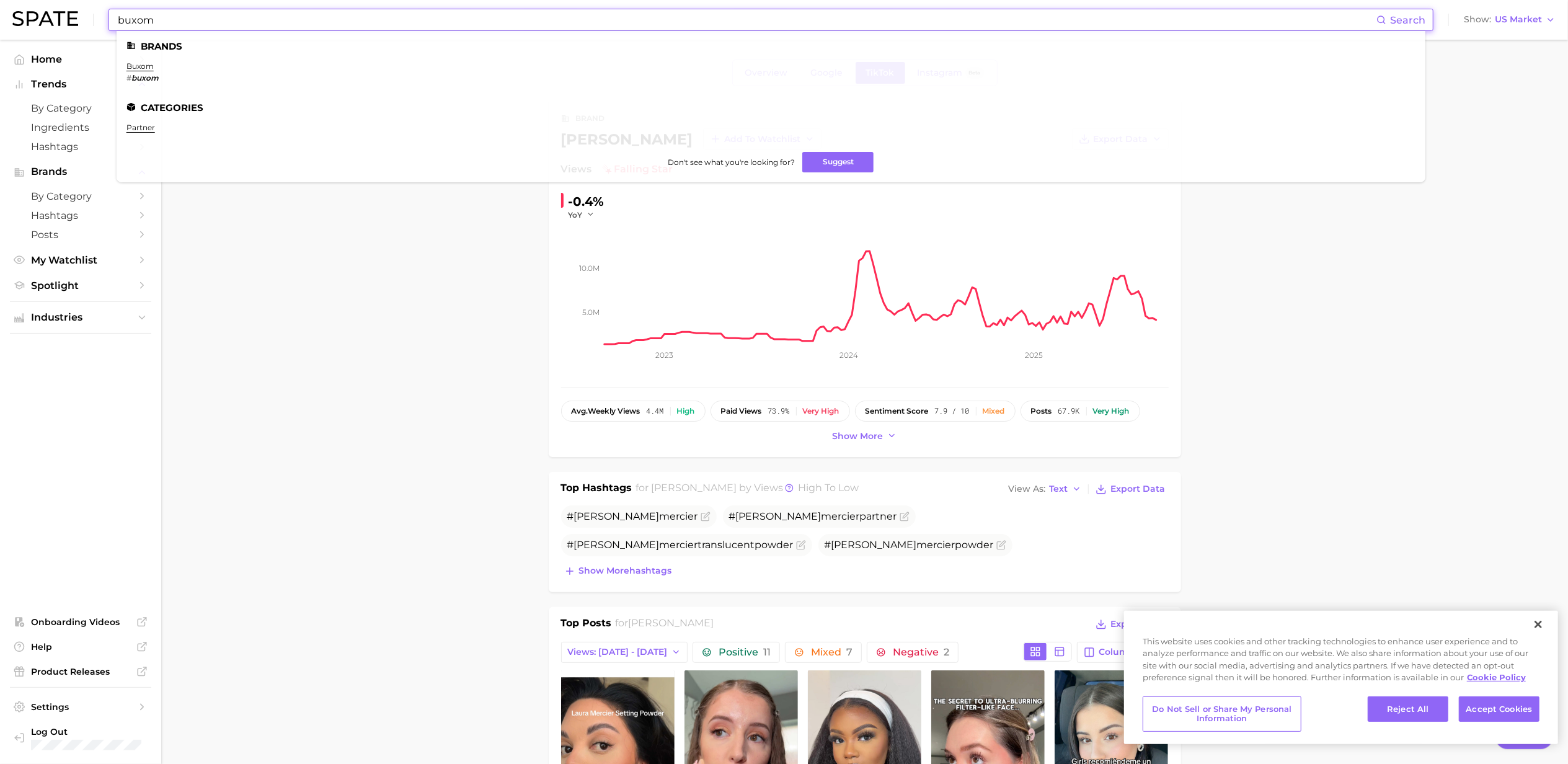
type input "buxom"
click at [831, 442] on button "Show more" at bounding box center [864, 436] width 71 height 17
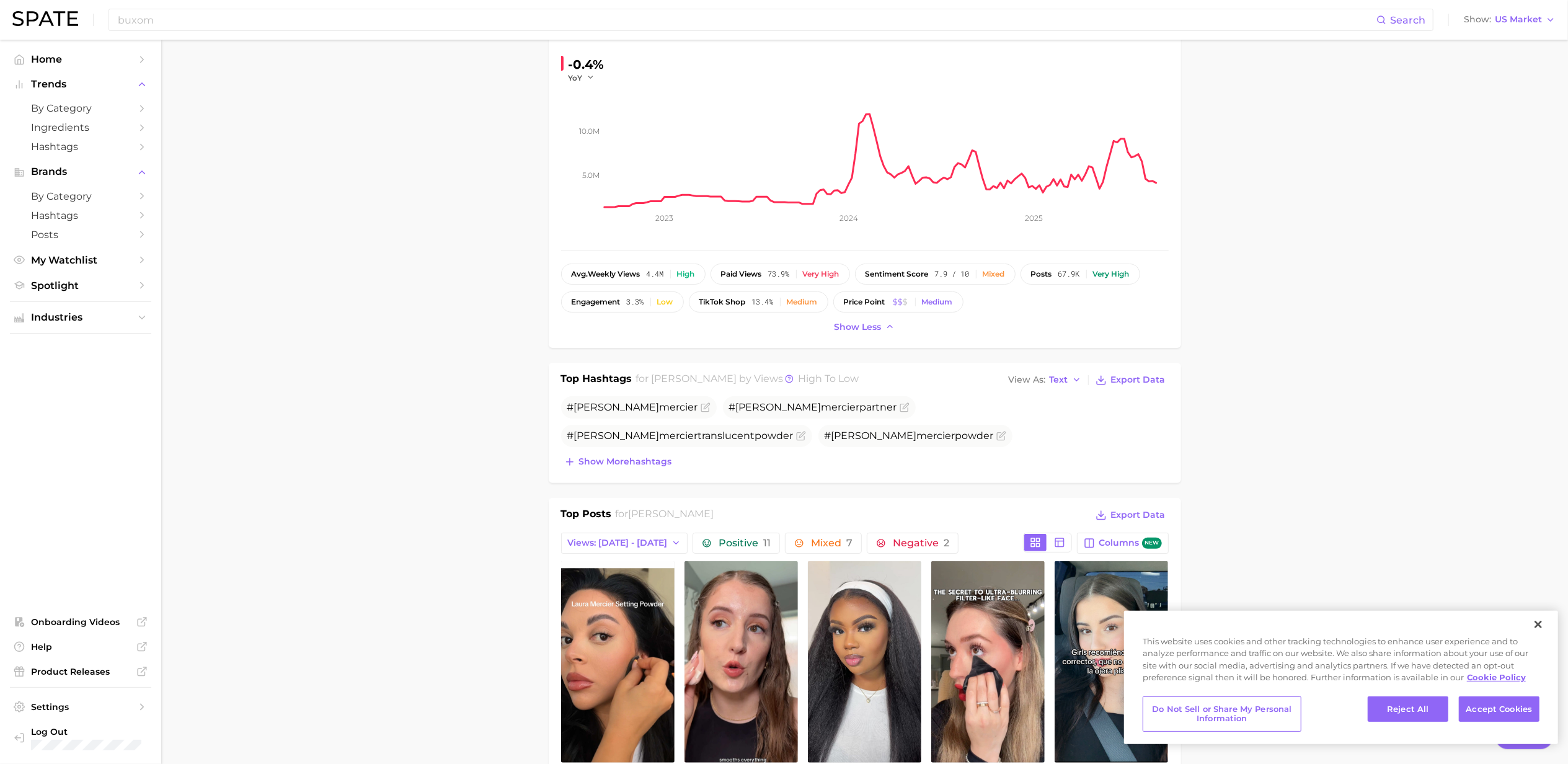
scroll to position [165, 0]
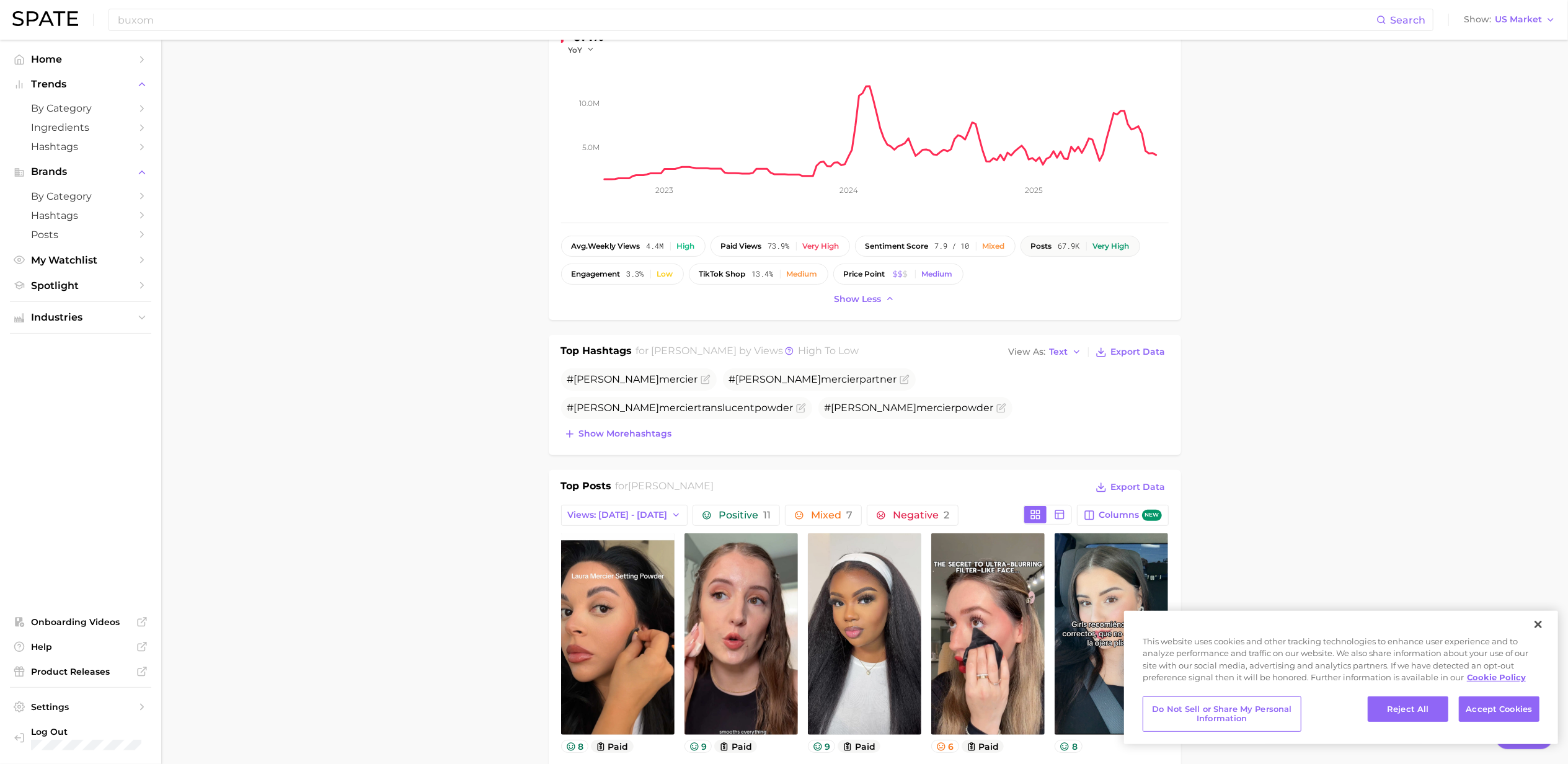
click at [1080, 249] on span "67.9k" at bounding box center [1069, 246] width 21 height 9
click at [950, 249] on span "7.9 / 10" at bounding box center [951, 246] width 35 height 9
click at [998, 245] on div "Mixed" at bounding box center [993, 246] width 22 height 9
click at [1077, 351] on icon "button" at bounding box center [1076, 352] width 10 height 10
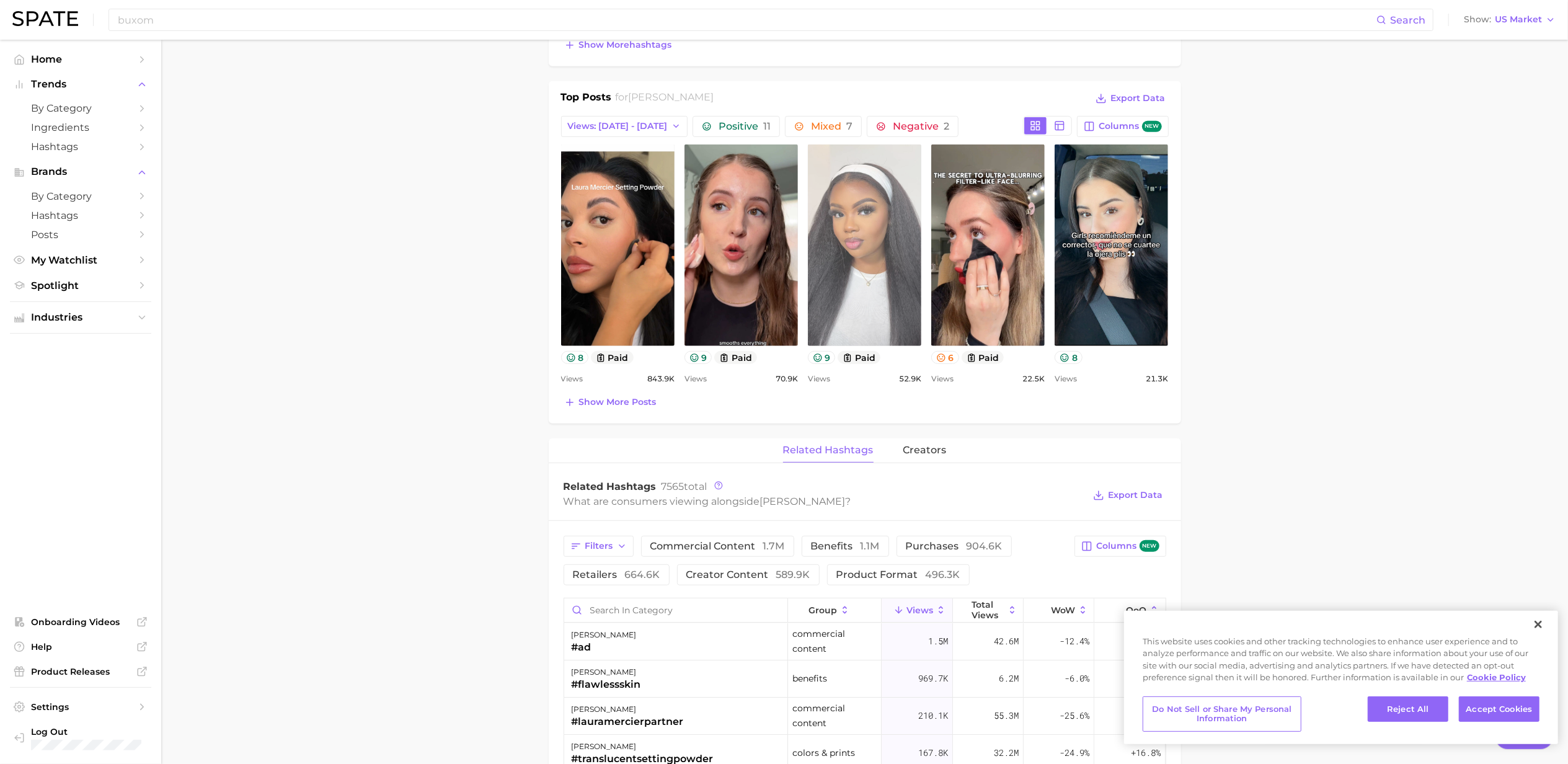
scroll to position [743, 0]
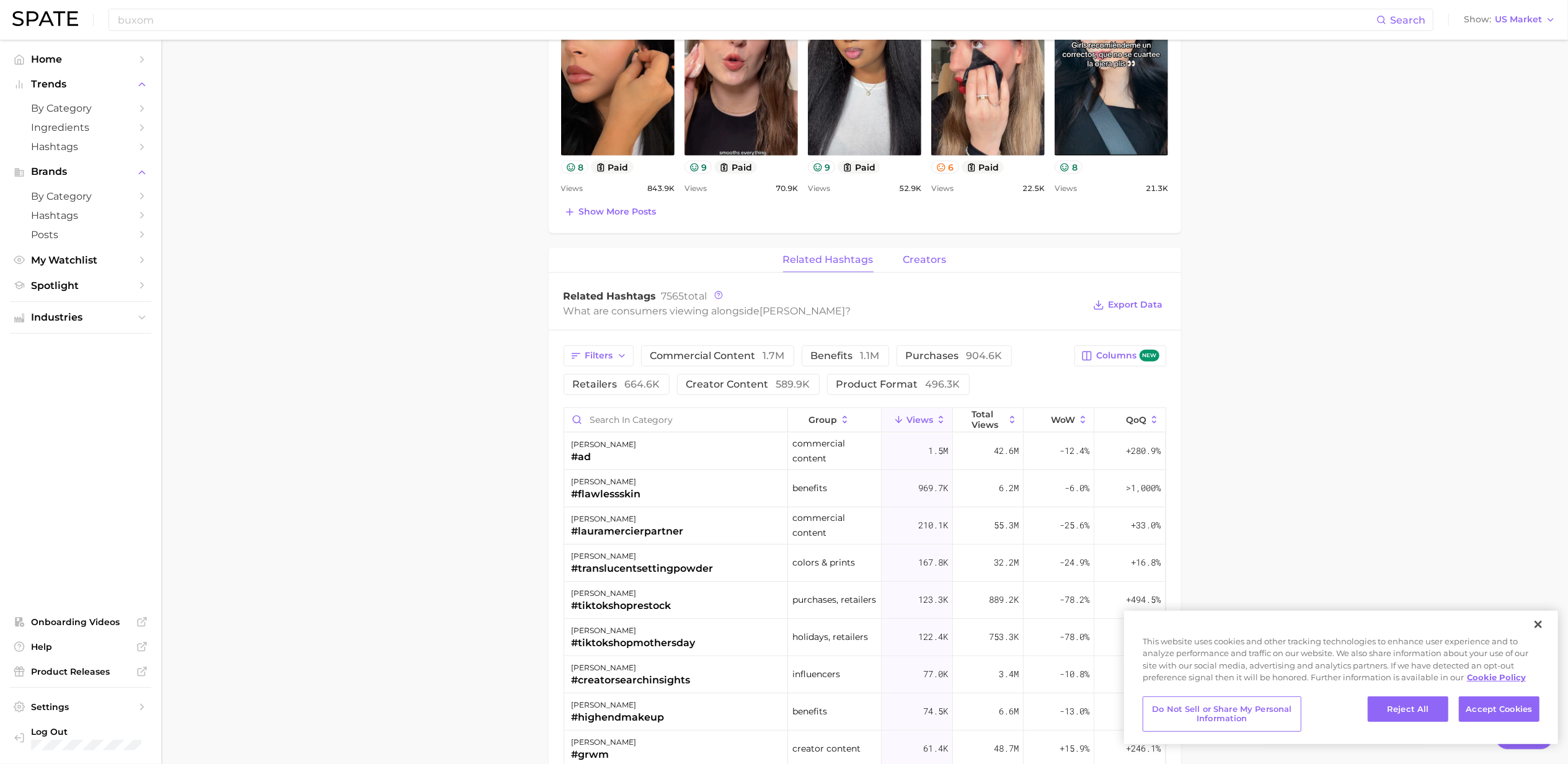
click at [933, 262] on span "creators" at bounding box center [925, 260] width 44 height 12
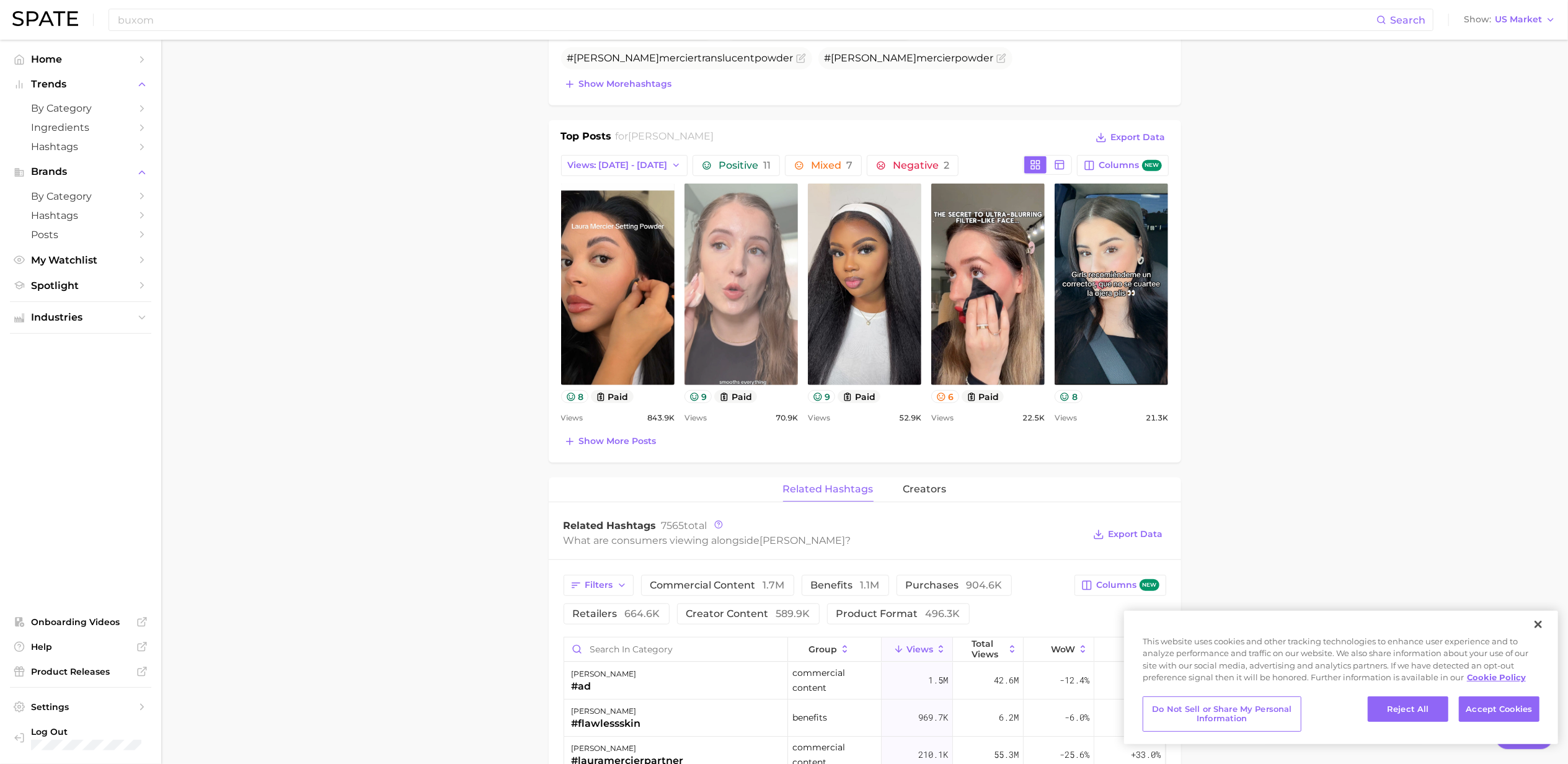
scroll to position [549, 0]
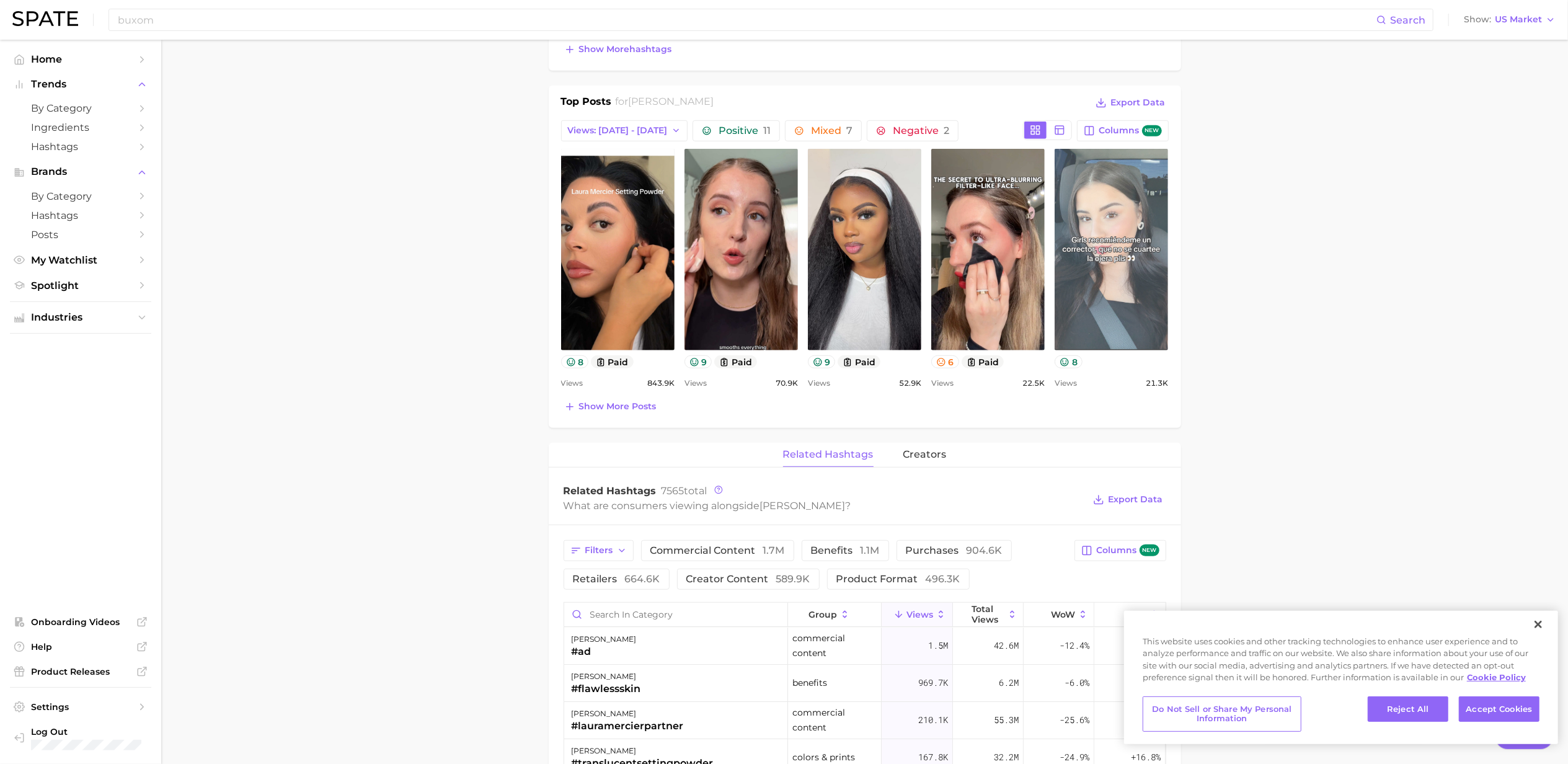
click at [1107, 283] on link "view post on TikTok" at bounding box center [1110, 250] width 113 height 202
